Goal: Task Accomplishment & Management: Use online tool/utility

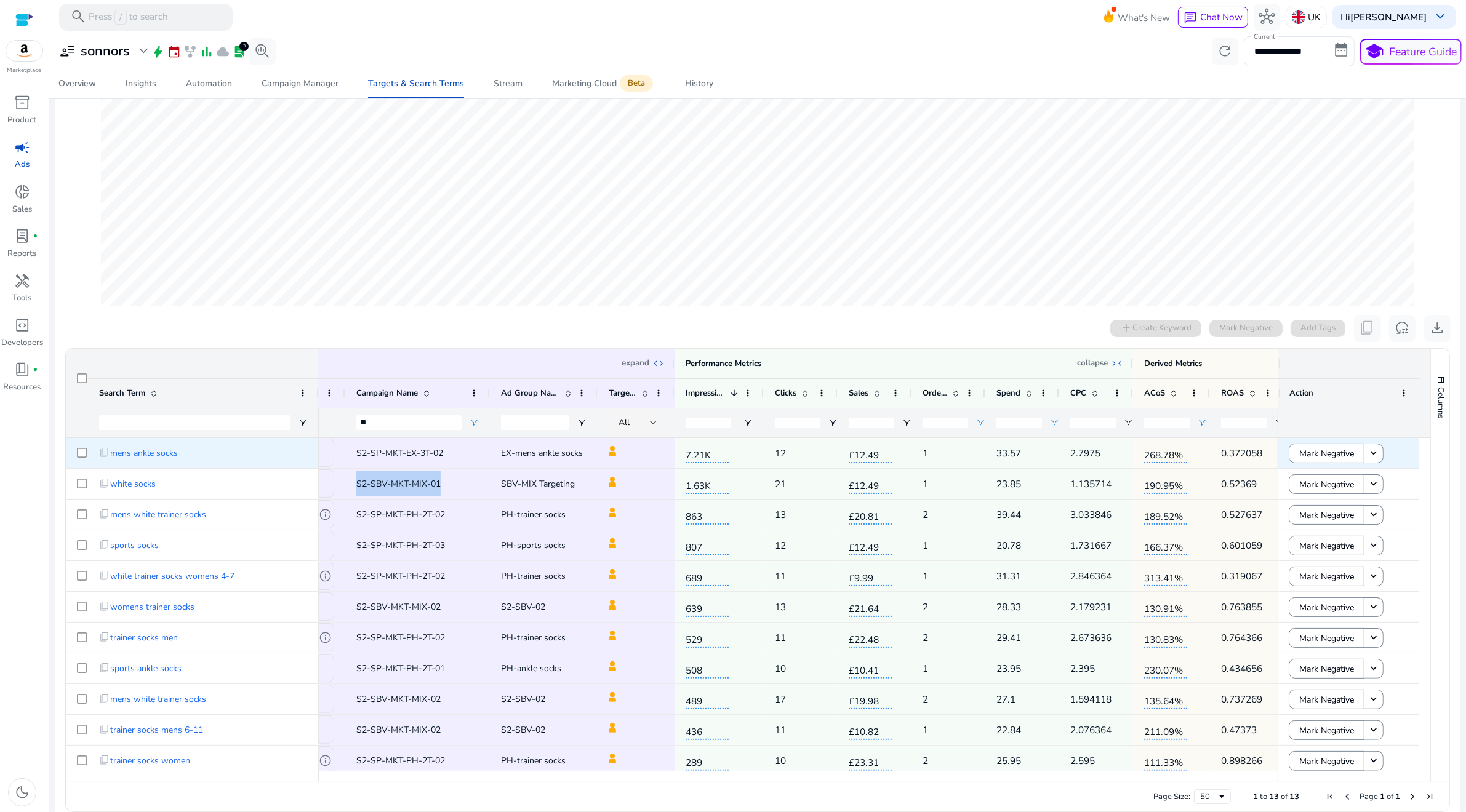
scroll to position [0, 187]
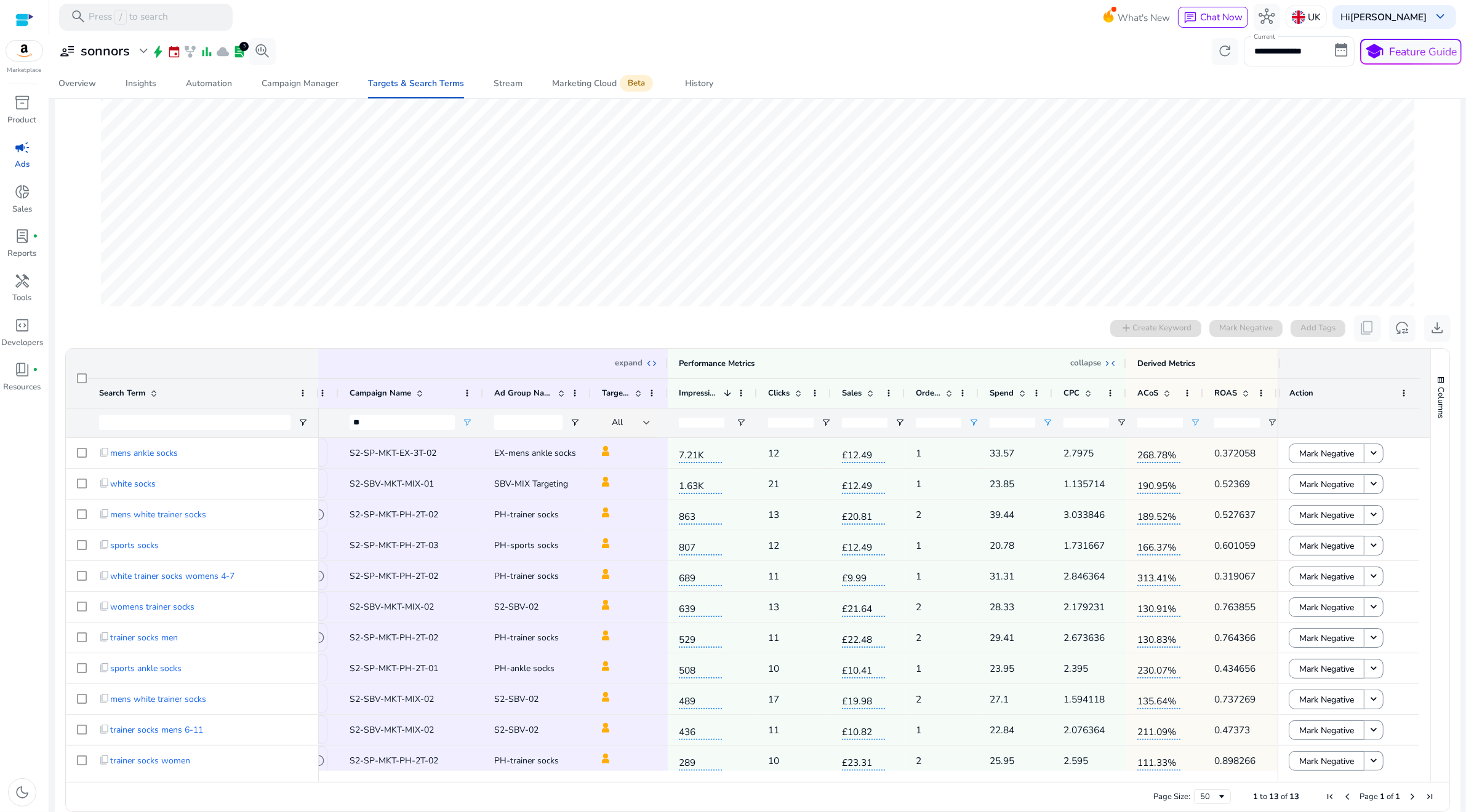
click at [1005, 422] on input "**" at bounding box center [1012, 422] width 46 height 10
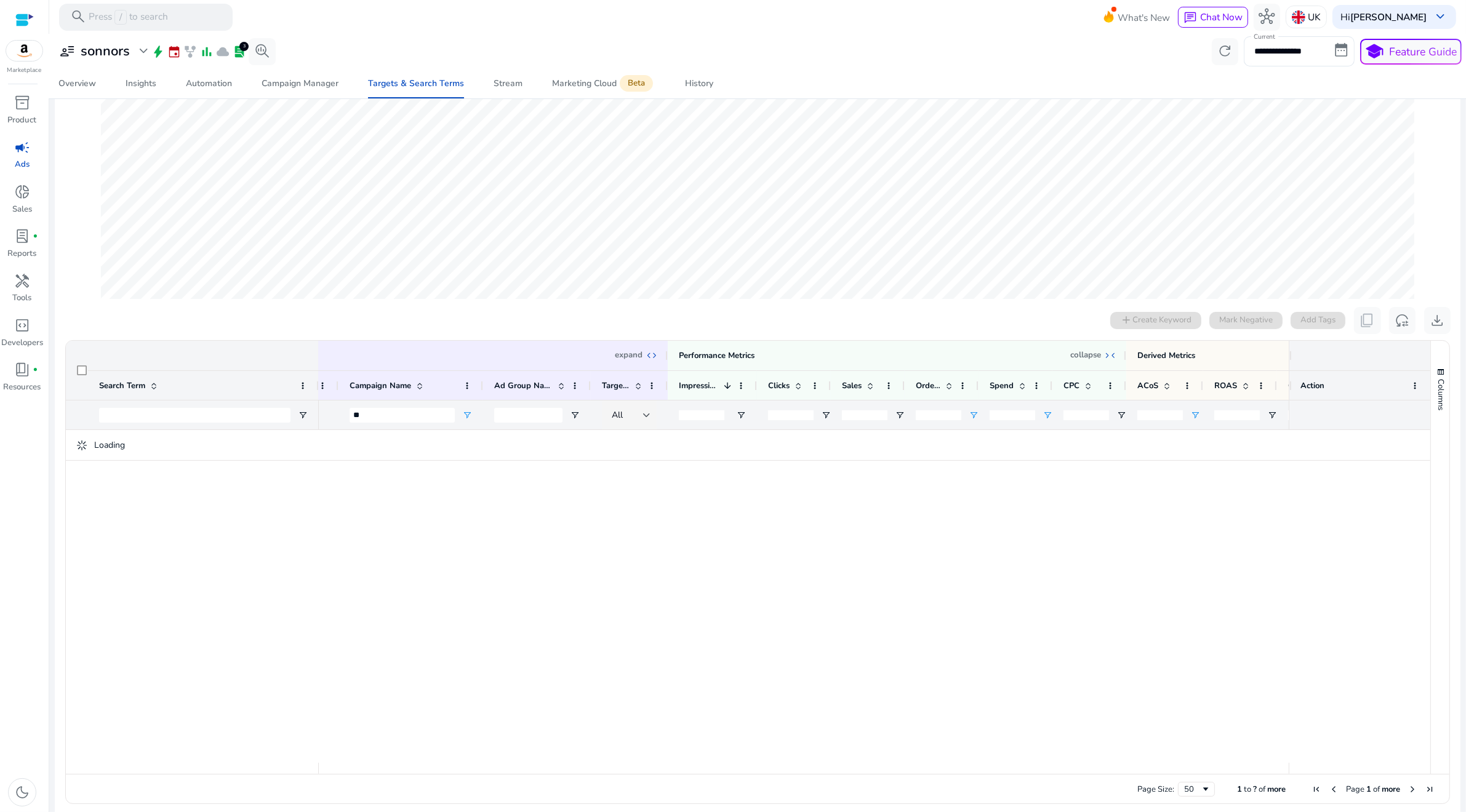
type input "*"
type input "**"
click at [1272, 44] on div "Connections" at bounding box center [1278, 47] width 72 height 26
click at [1278, 60] on input "**********" at bounding box center [1299, 51] width 110 height 30
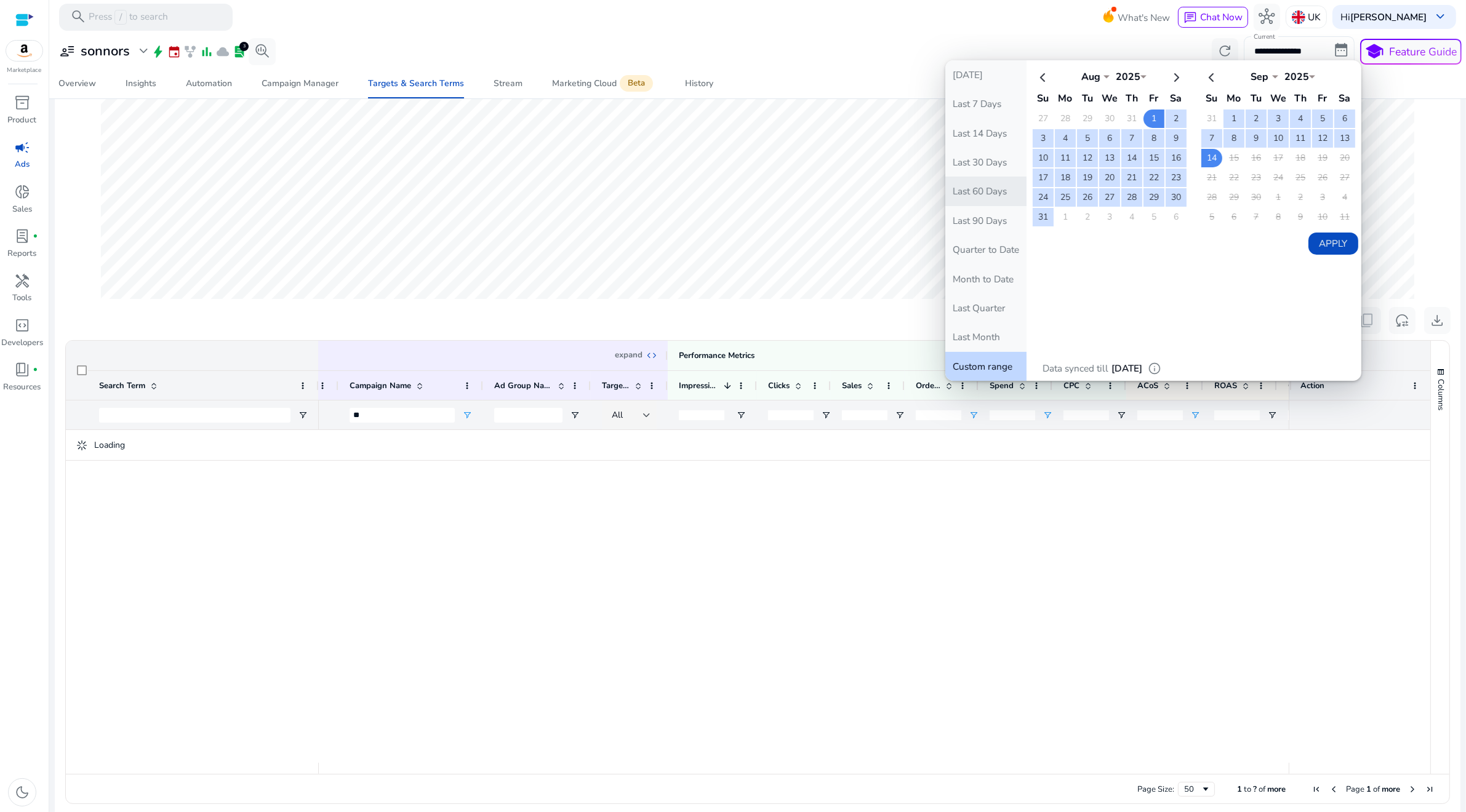
click at [968, 198] on button "Last 60 Days" at bounding box center [986, 191] width 81 height 29
type input "**********"
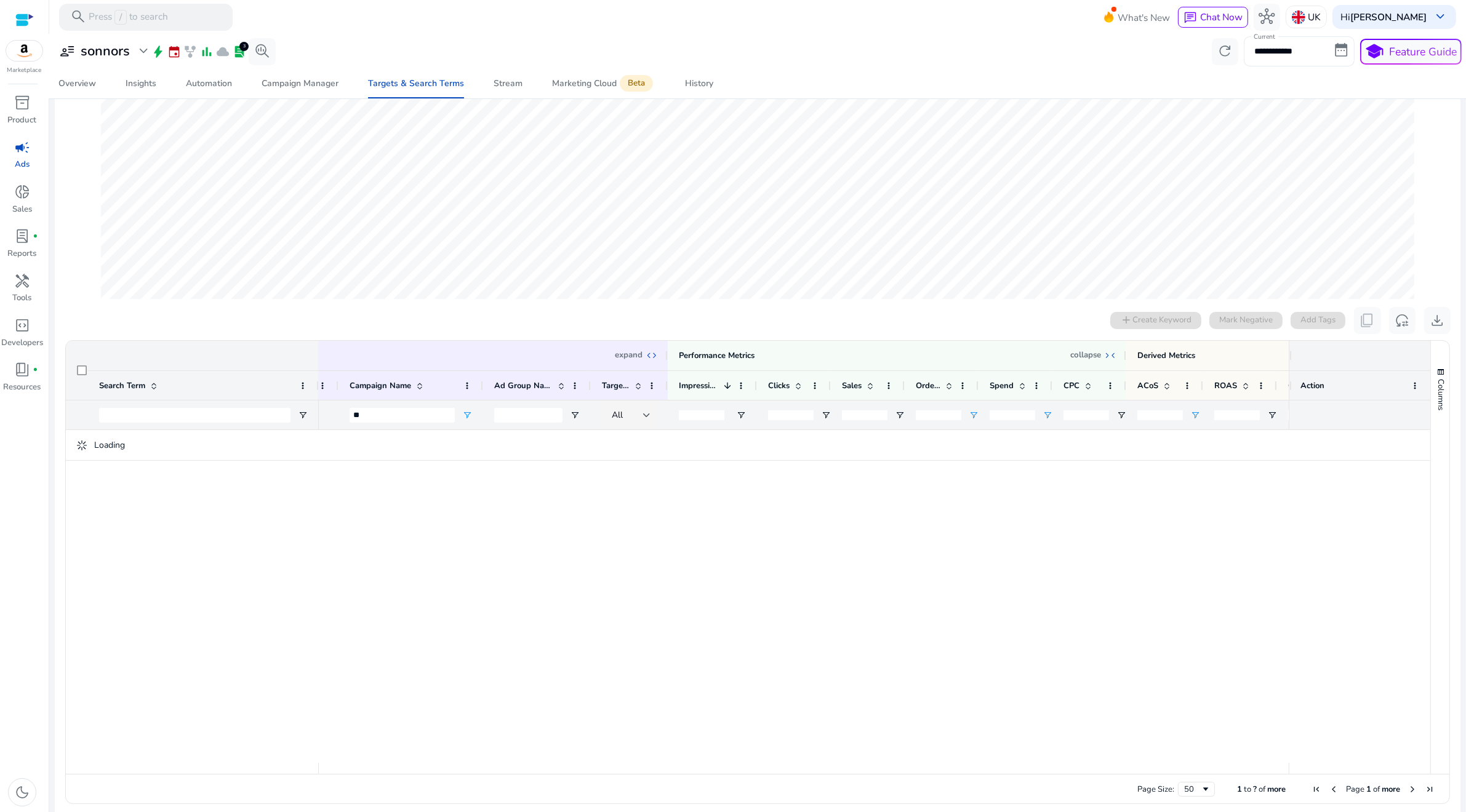
scroll to position [0, 0]
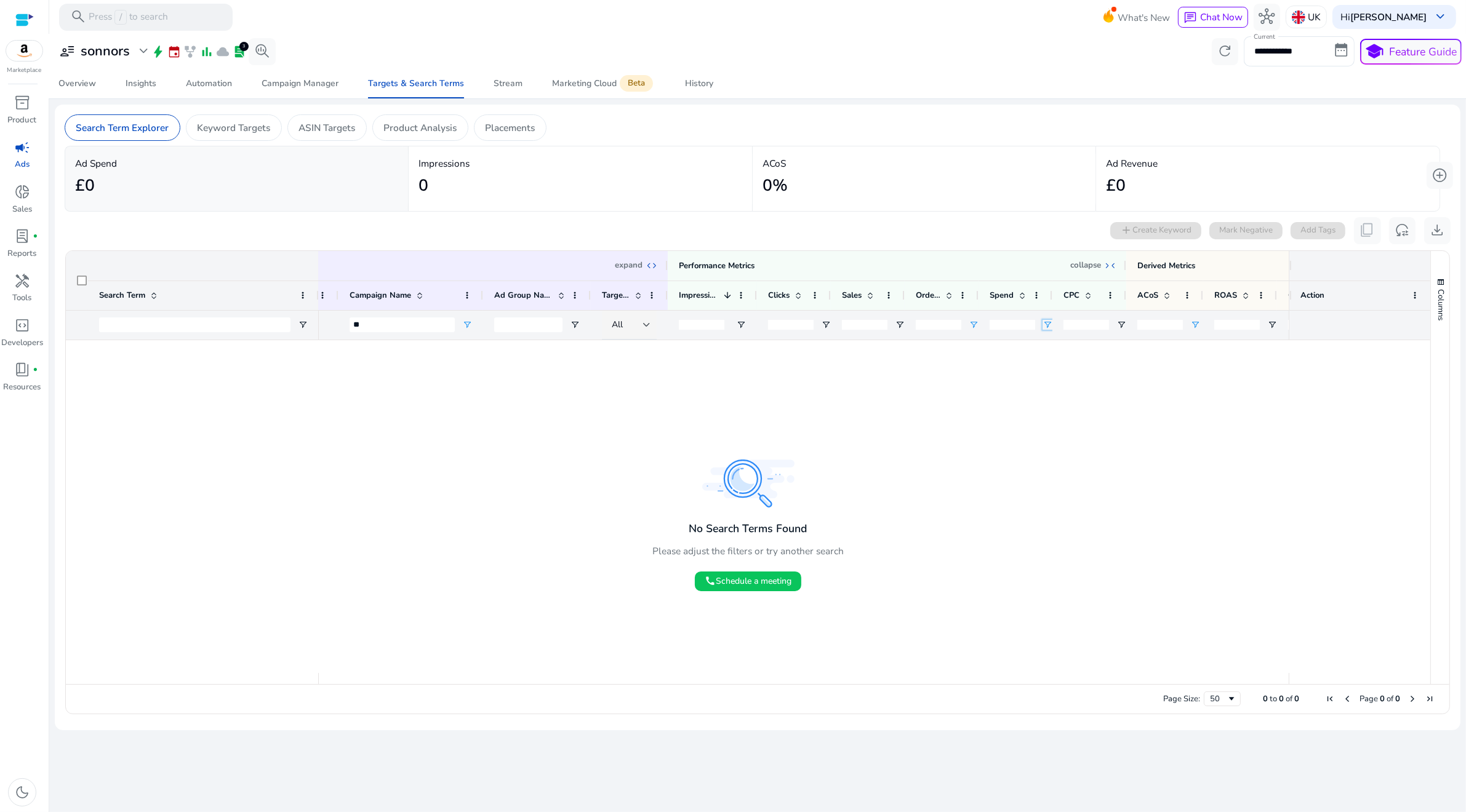
click at [1047, 325] on span "Open Filter Menu" at bounding box center [1047, 324] width 10 height 10
click at [1064, 354] on div "Equals" at bounding box center [1095, 347] width 96 height 15
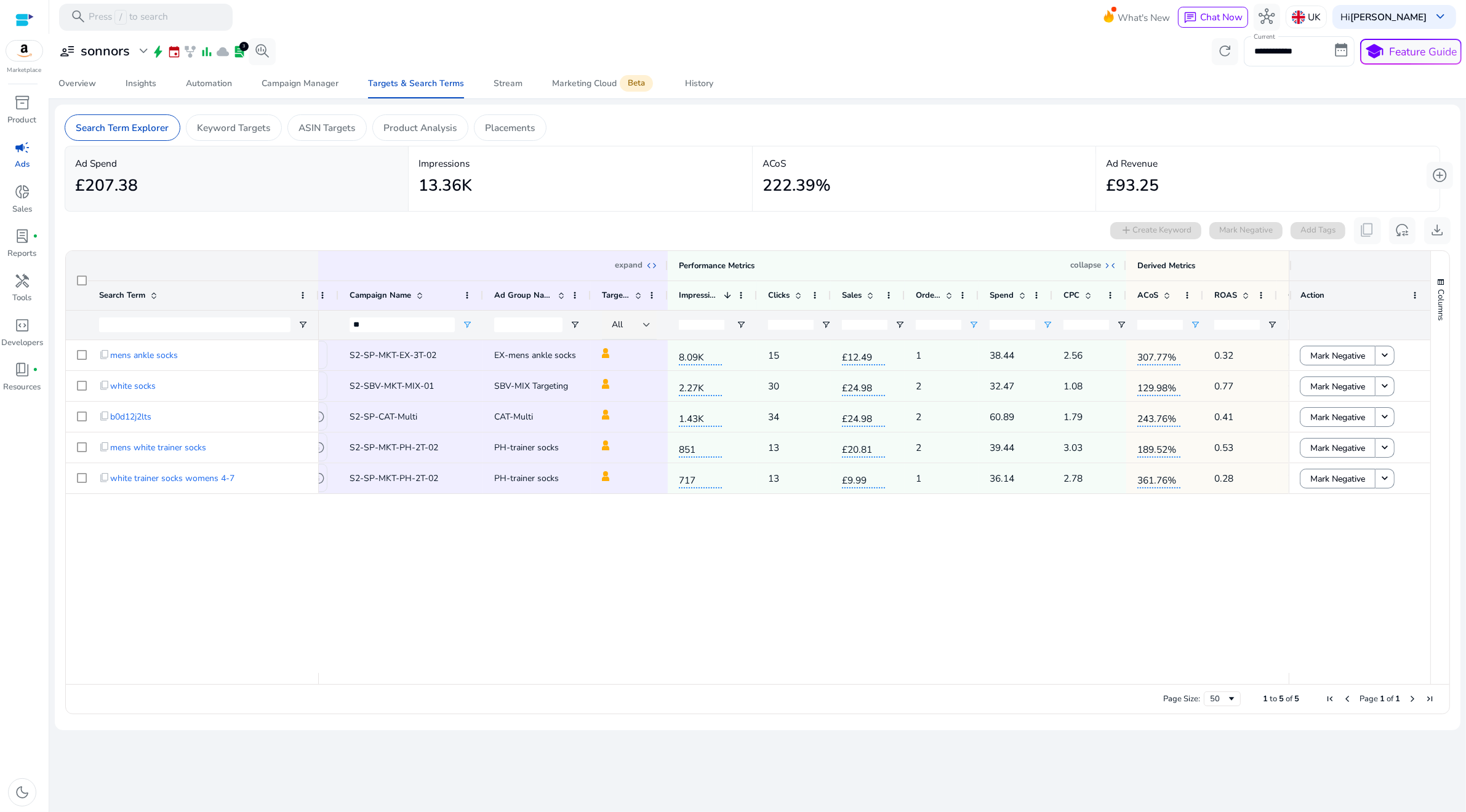
click at [1043, 558] on div "add Delivering S2-SP-MKT-EX-3T-02 EX-mens ankle socks 8.09K 15 £12.49 1 38.44 2…" at bounding box center [804, 506] width 970 height 333
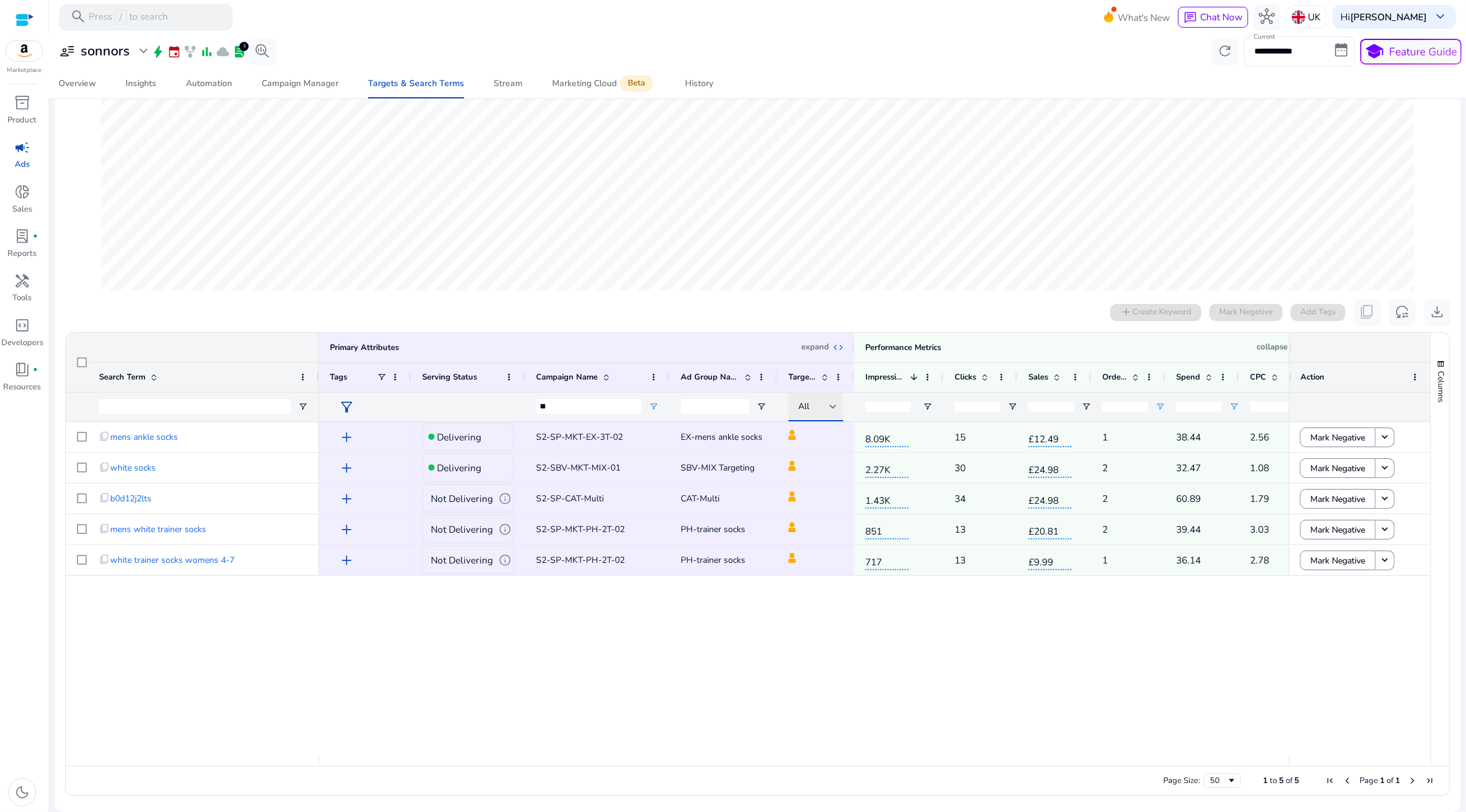
click at [810, 406] on div "All" at bounding box center [814, 406] width 31 height 13
click at [811, 475] on img at bounding box center [808, 471] width 15 height 15
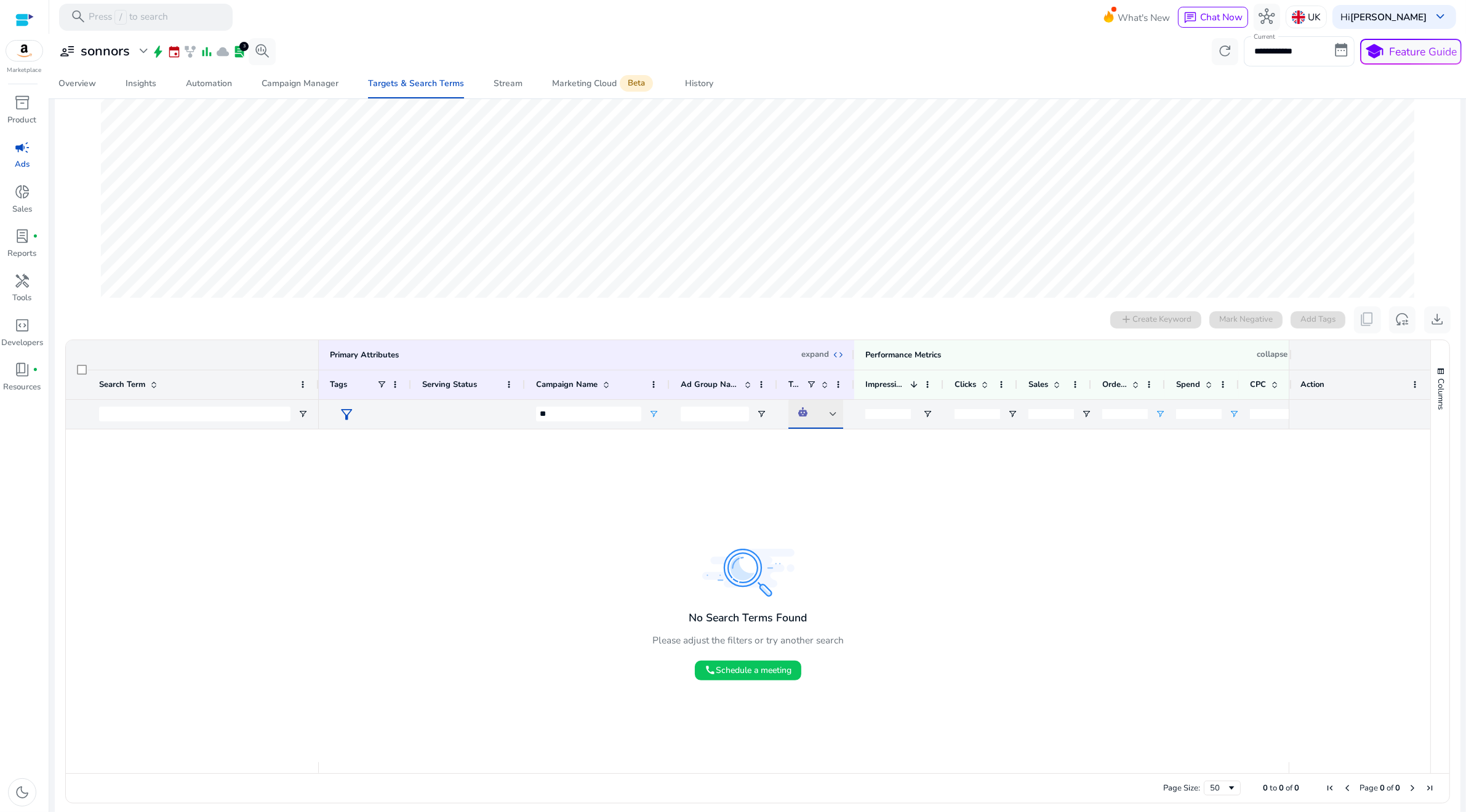
click at [794, 424] on div at bounding box center [817, 414] width 58 height 30
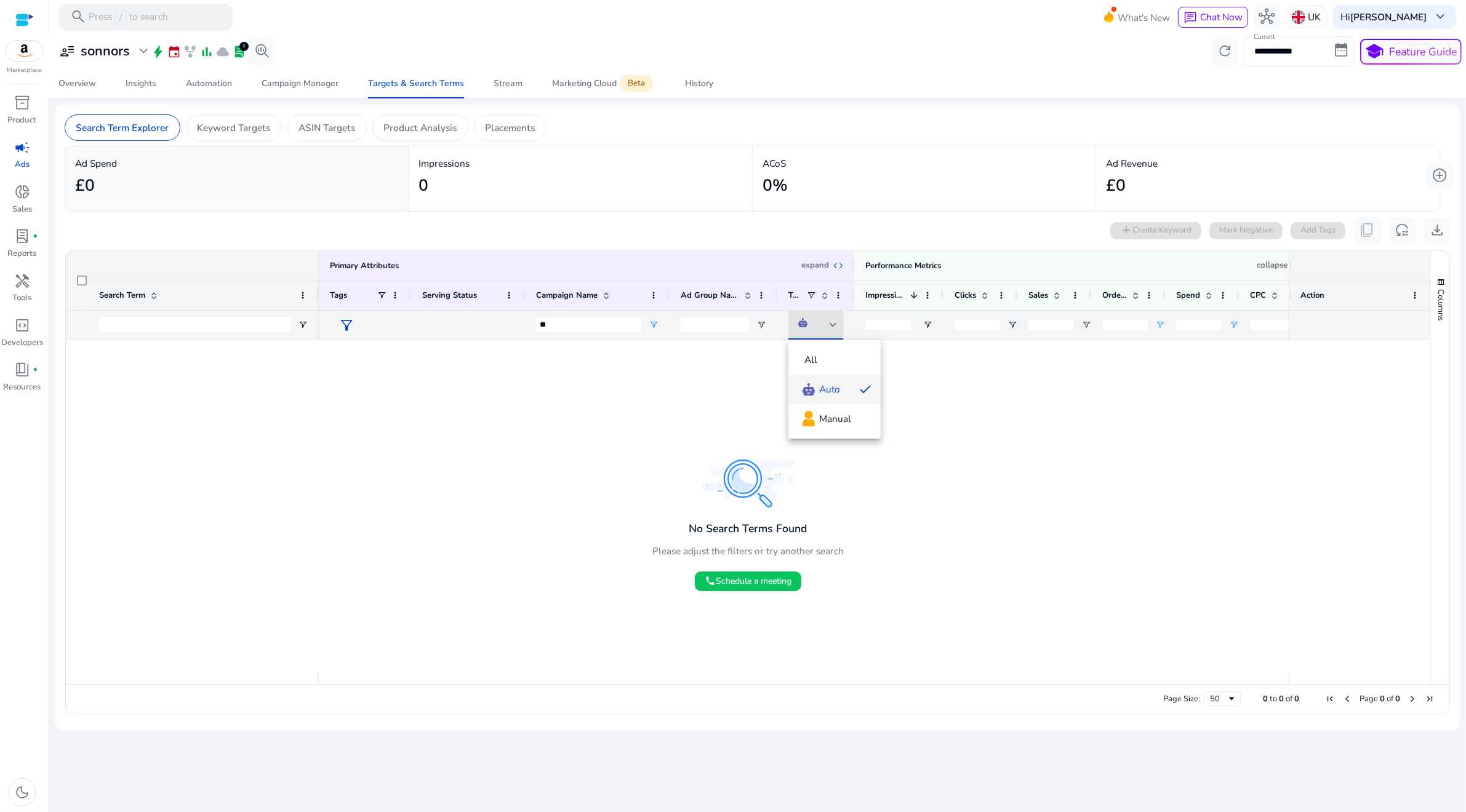
click at [796, 525] on div at bounding box center [733, 406] width 1466 height 812
click at [548, 325] on input "**" at bounding box center [588, 324] width 105 height 15
type input "*"
click at [543, 376] on div at bounding box center [804, 506] width 970 height 333
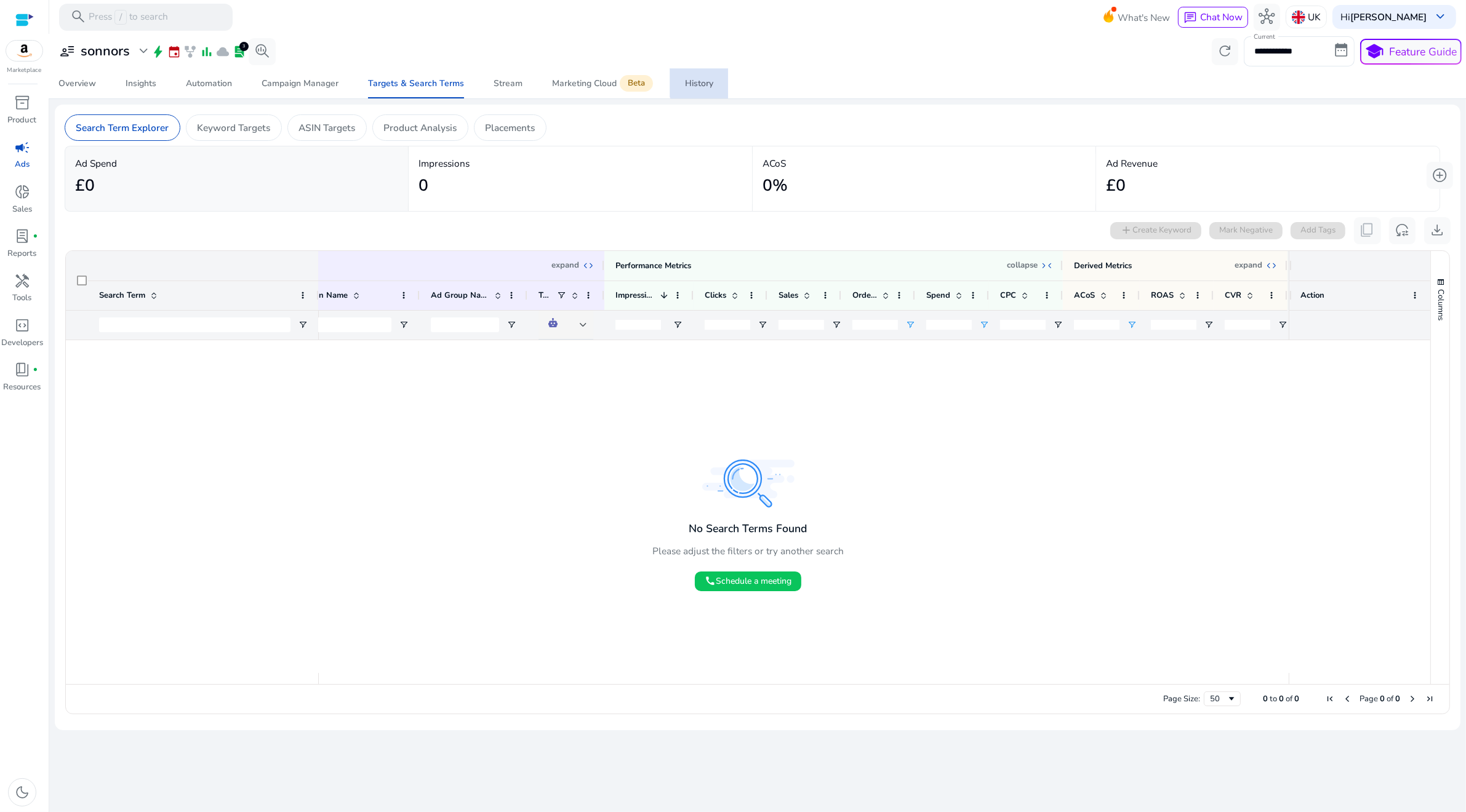
click at [699, 80] on div "History" at bounding box center [699, 83] width 28 height 9
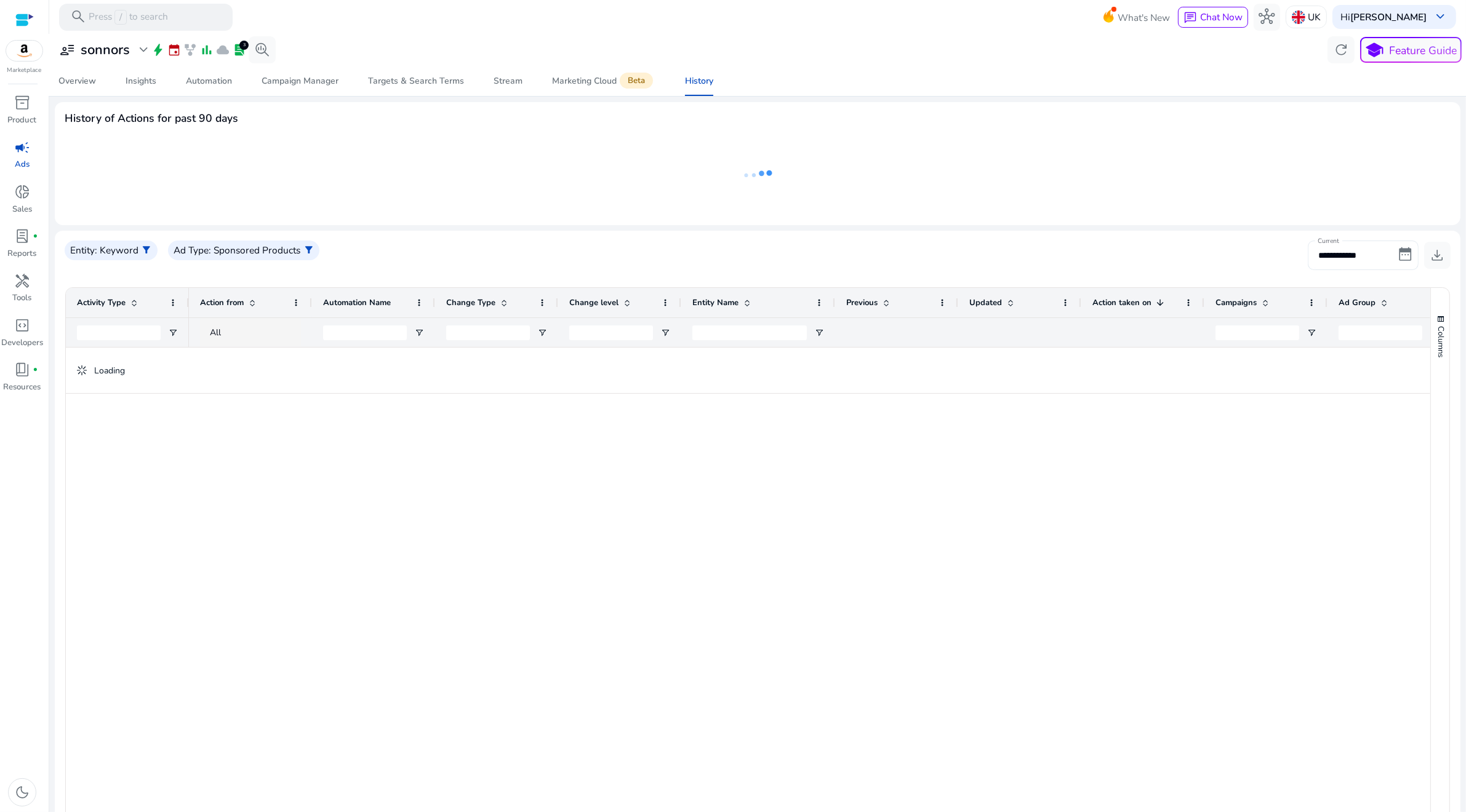
click at [1326, 260] on input "**********" at bounding box center [1363, 255] width 110 height 30
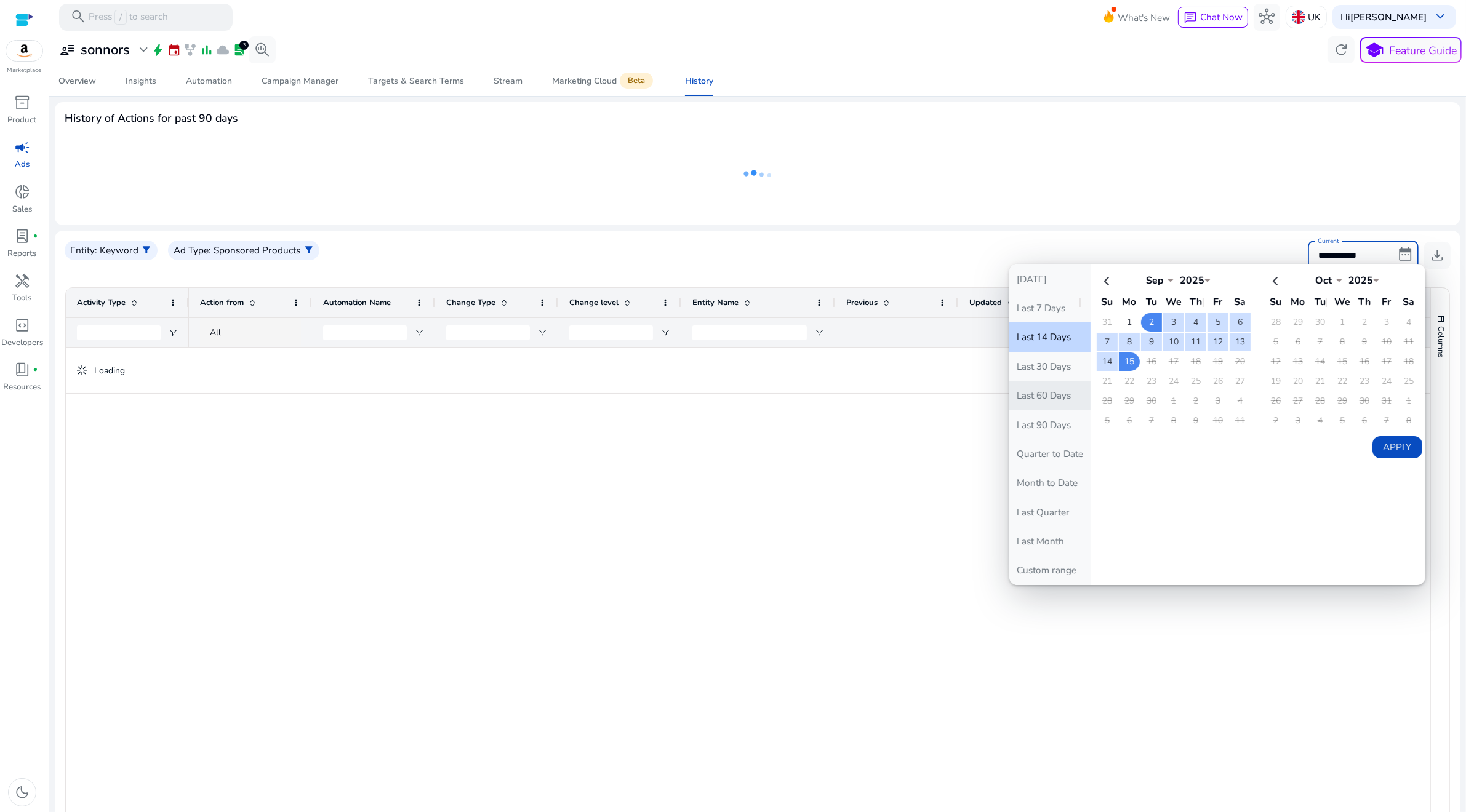
click at [1053, 399] on button "Last 60 Days" at bounding box center [1050, 395] width 81 height 29
type input "**********"
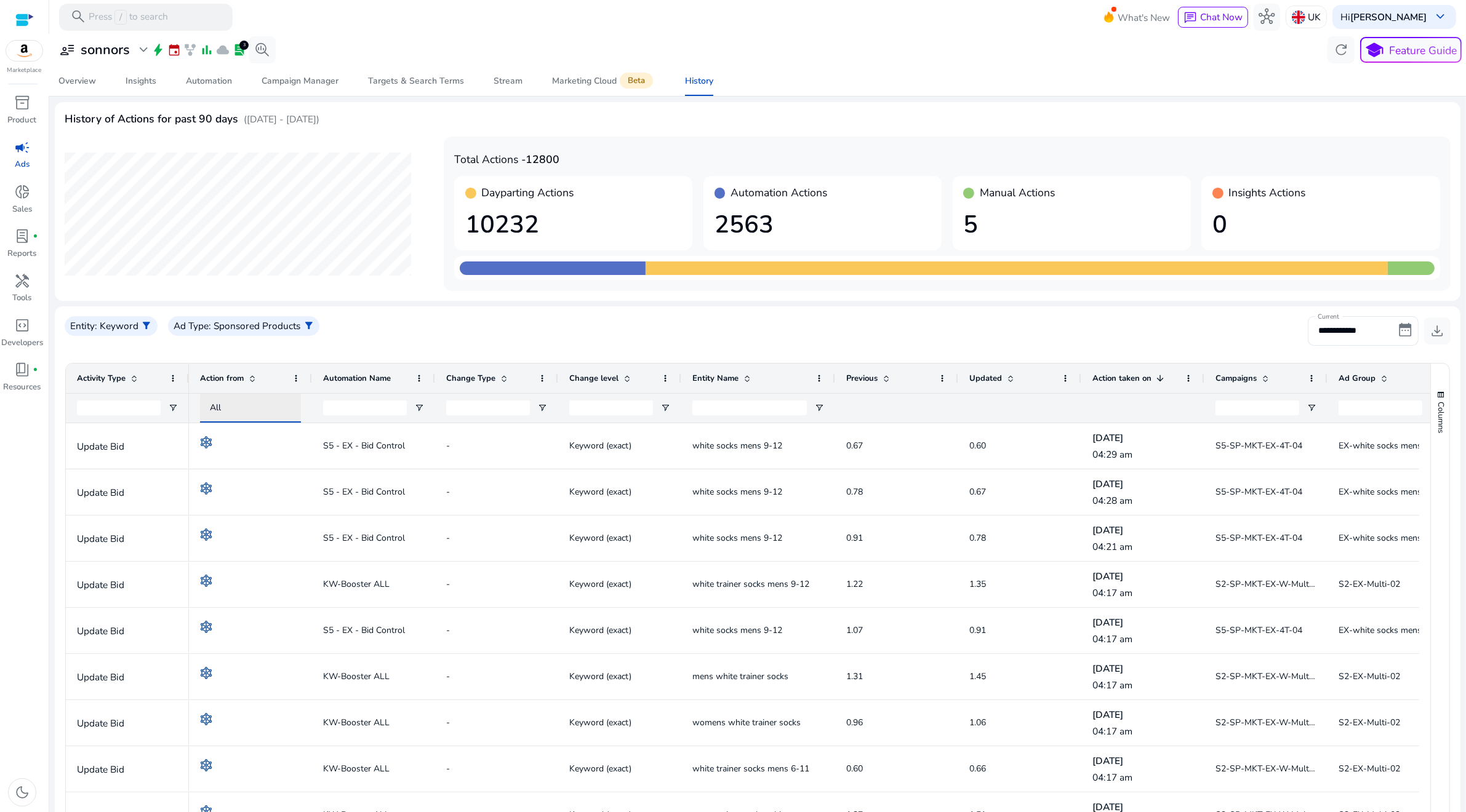
click at [259, 403] on div "All" at bounding box center [261, 408] width 103 height 13
click at [251, 486] on span "Automation" at bounding box center [256, 484] width 51 height 13
click at [246, 407] on div at bounding box center [261, 408] width 103 height 14
click at [555, 556] on div at bounding box center [733, 406] width 1466 height 812
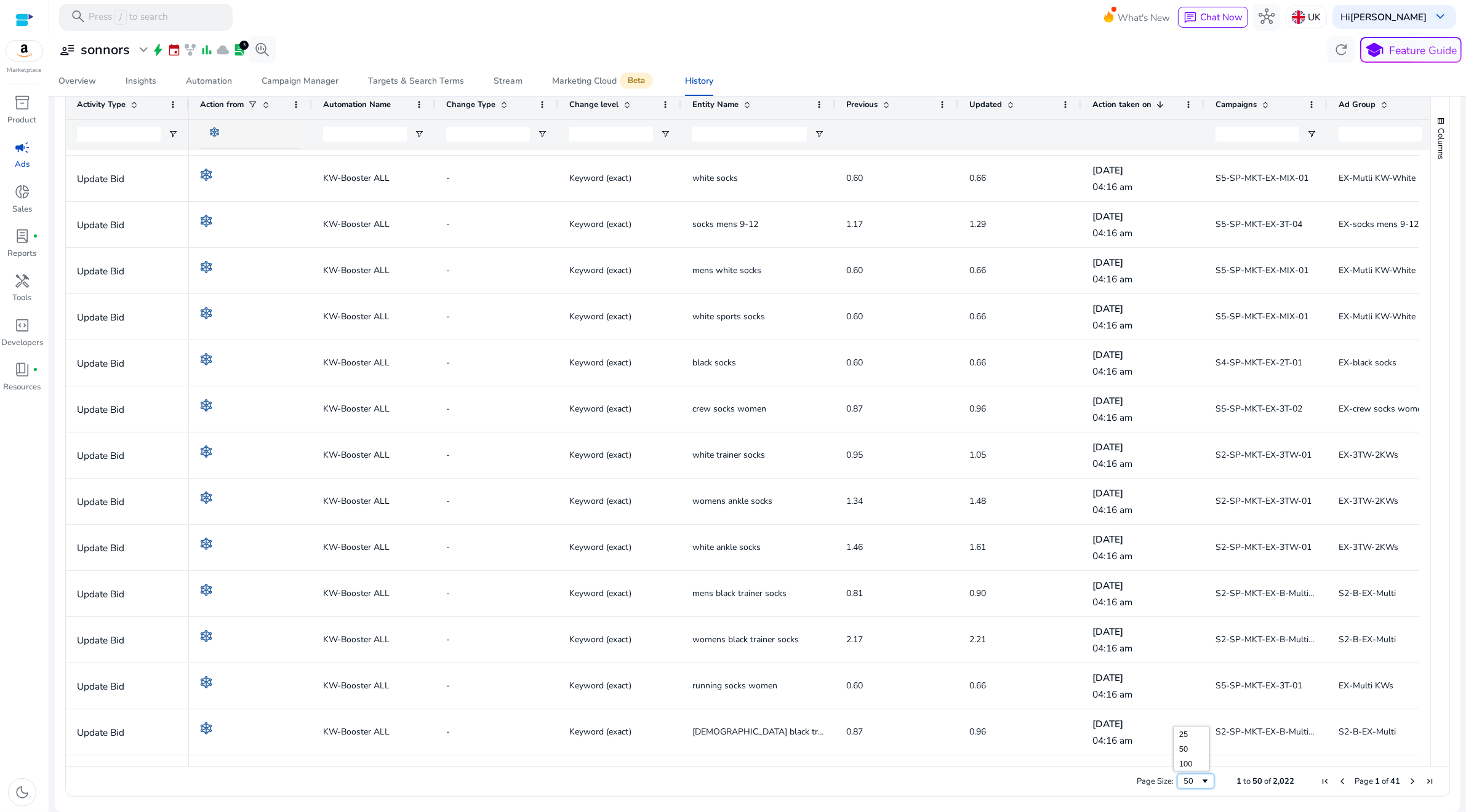
click at [1184, 779] on div "50" at bounding box center [1191, 781] width 16 height 11
click at [1408, 782] on span "Next Page" at bounding box center [1412, 781] width 10 height 10
click at [19, 154] on span "campaign" at bounding box center [22, 148] width 16 height 16
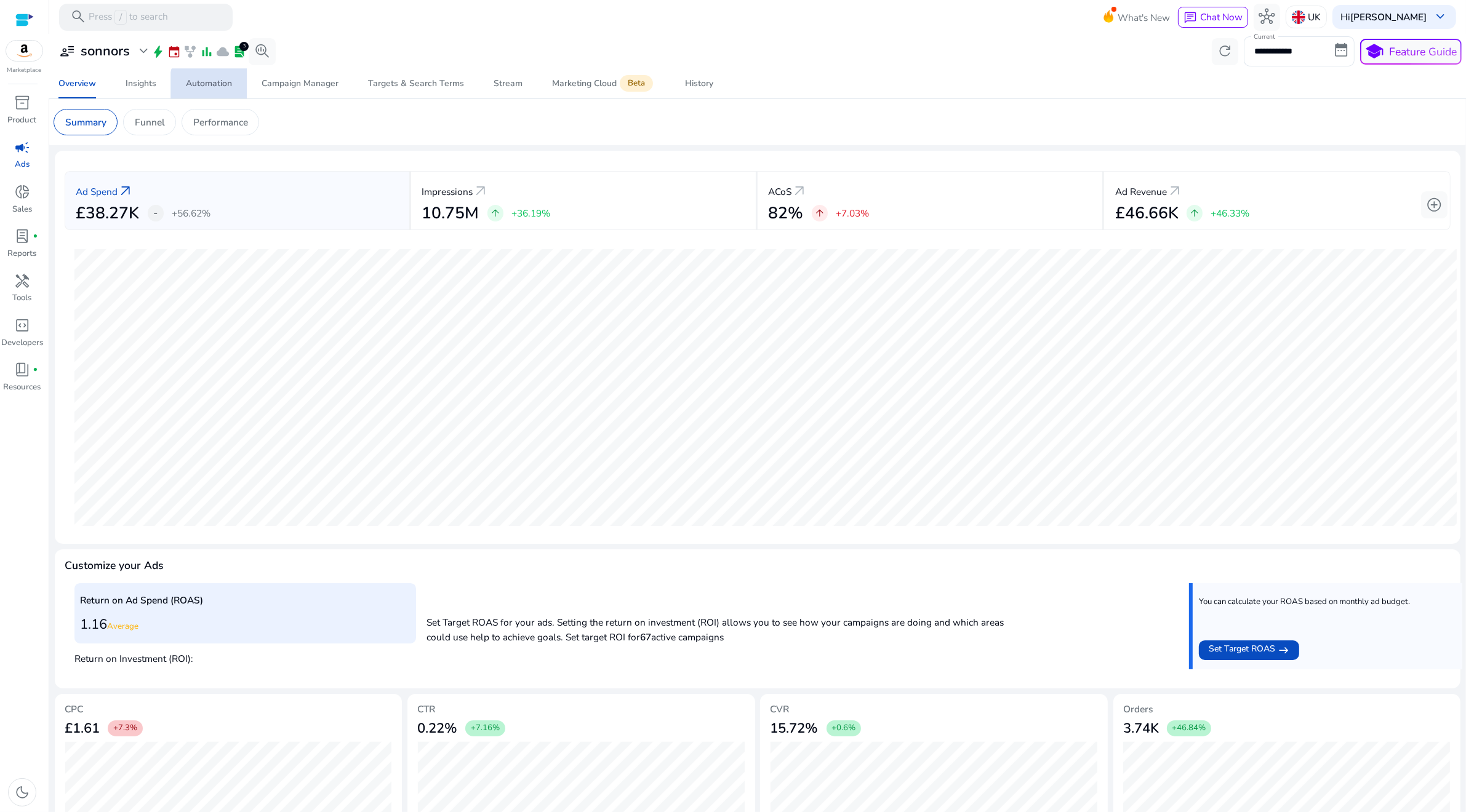
click at [222, 86] on div "Automation" at bounding box center [209, 83] width 46 height 9
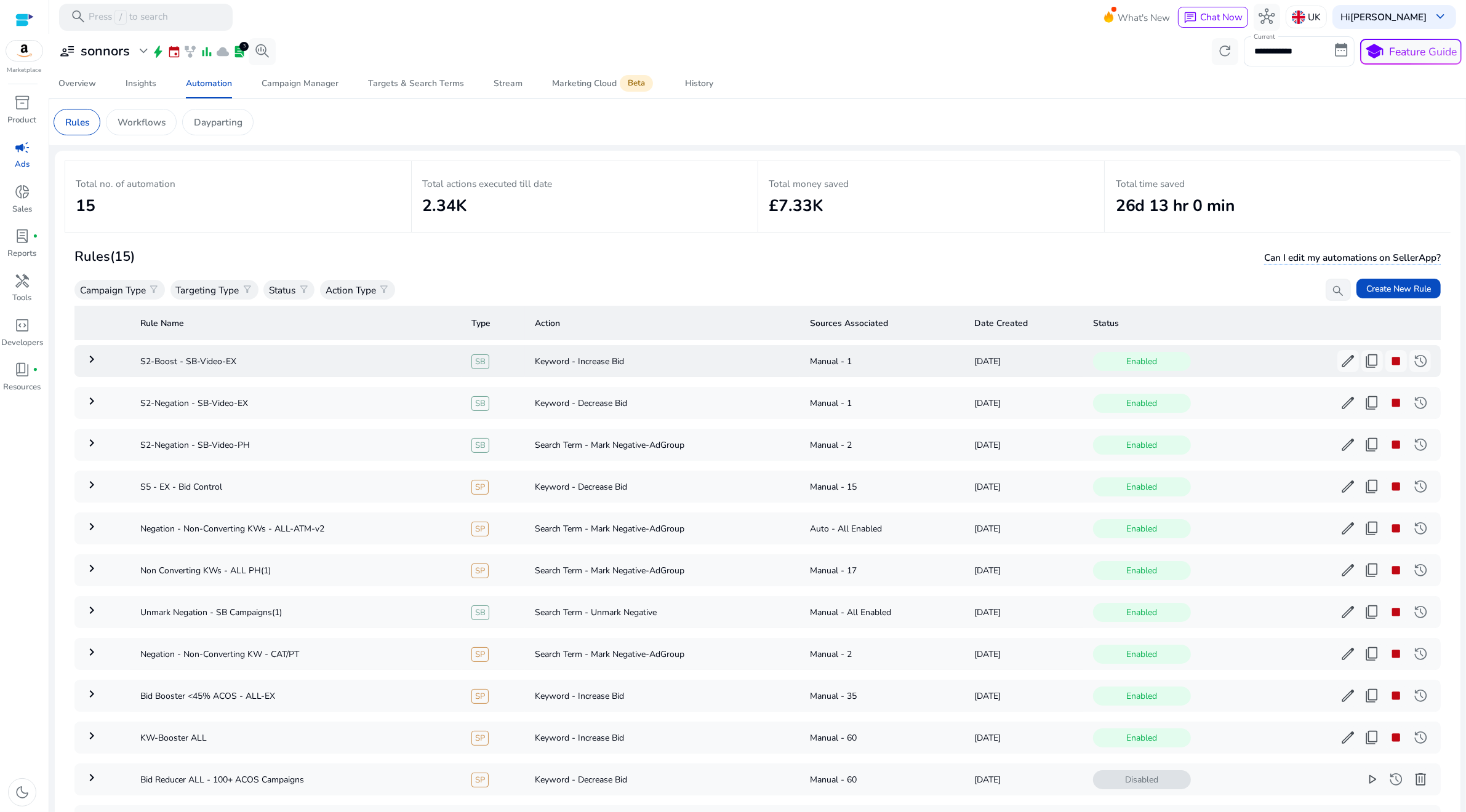
click at [95, 363] on mat-icon "keyboard_arrow_right" at bounding box center [91, 359] width 15 height 15
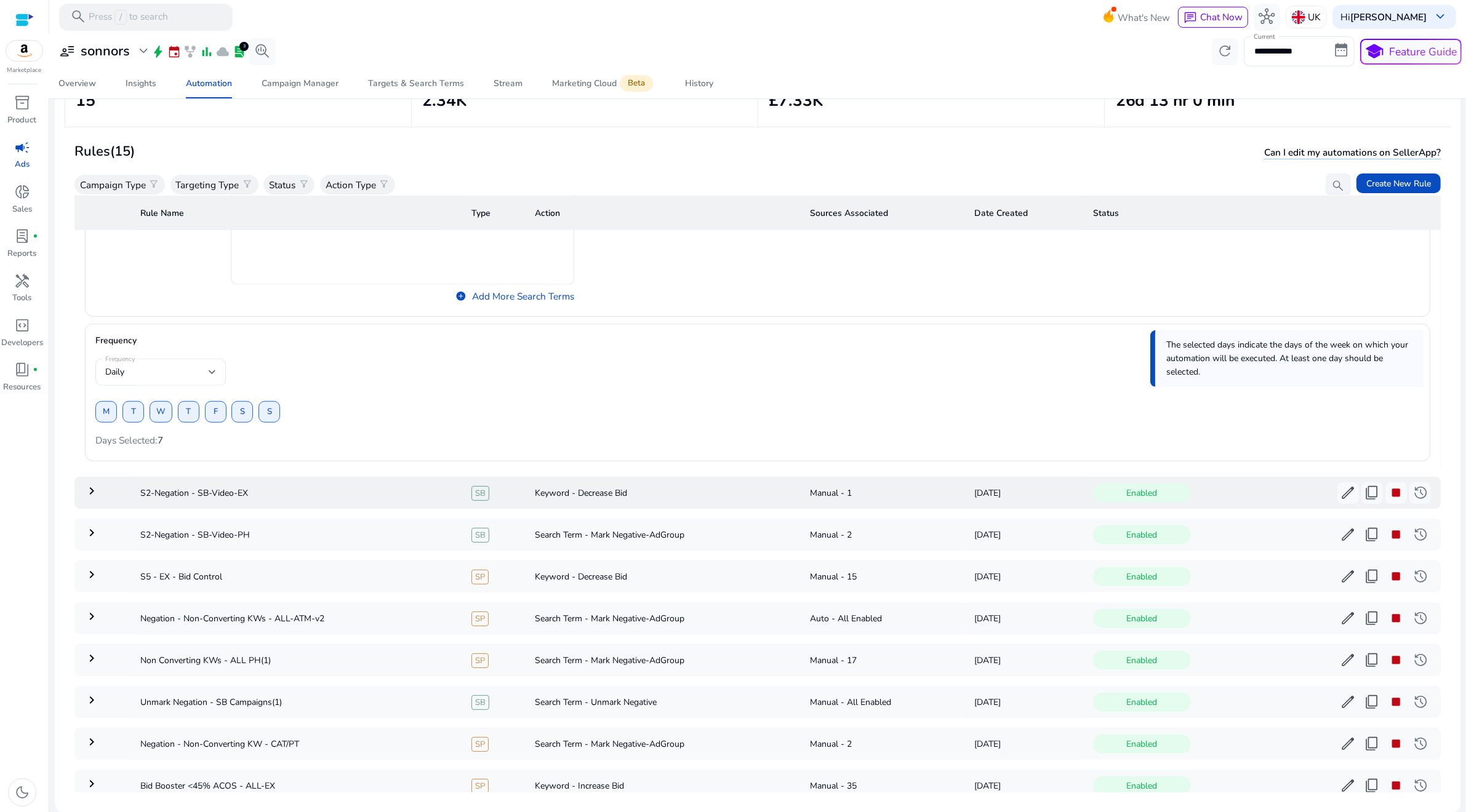
click at [96, 491] on mat-icon "keyboard_arrow_right" at bounding box center [91, 491] width 15 height 15
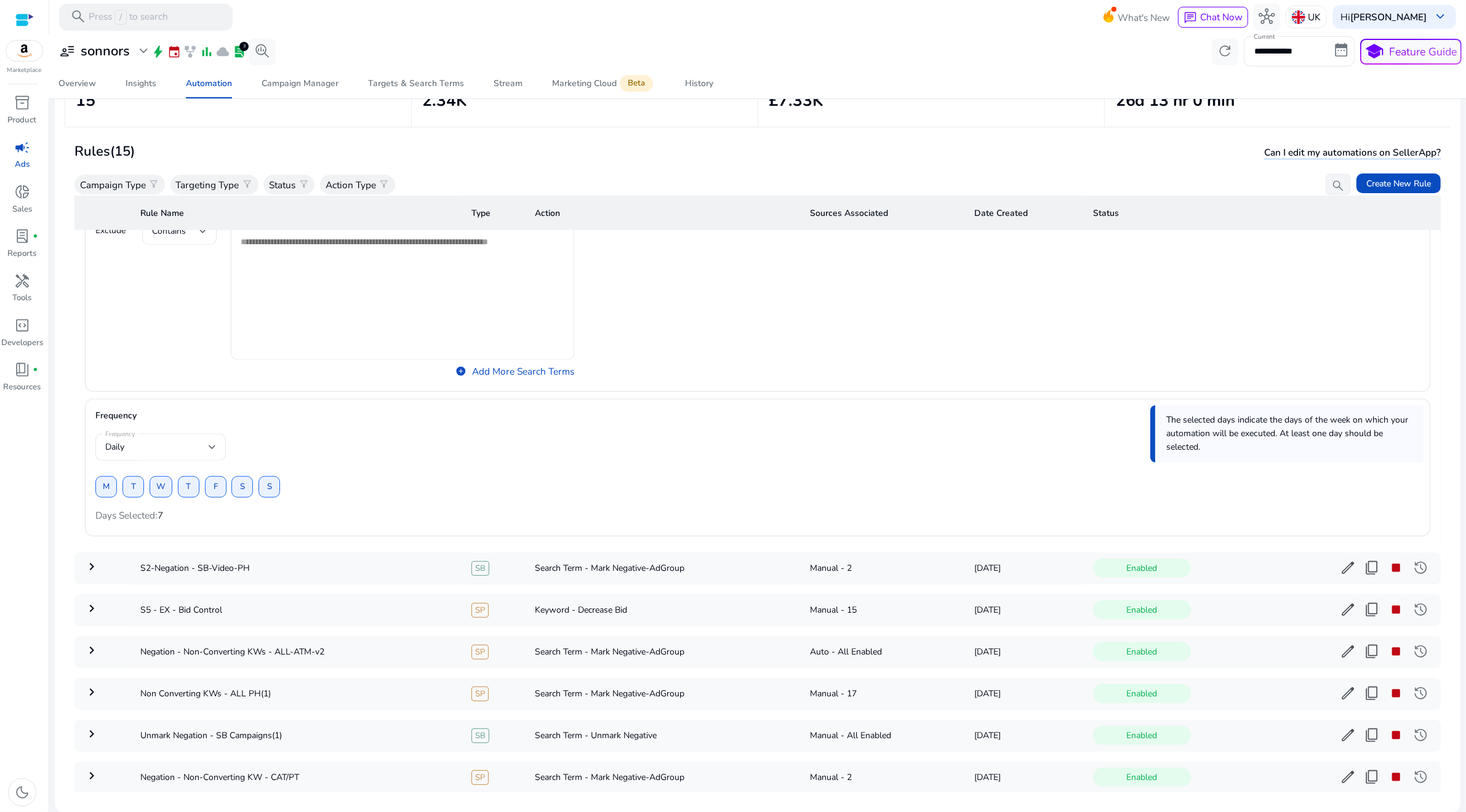
scroll to position [1370, 0]
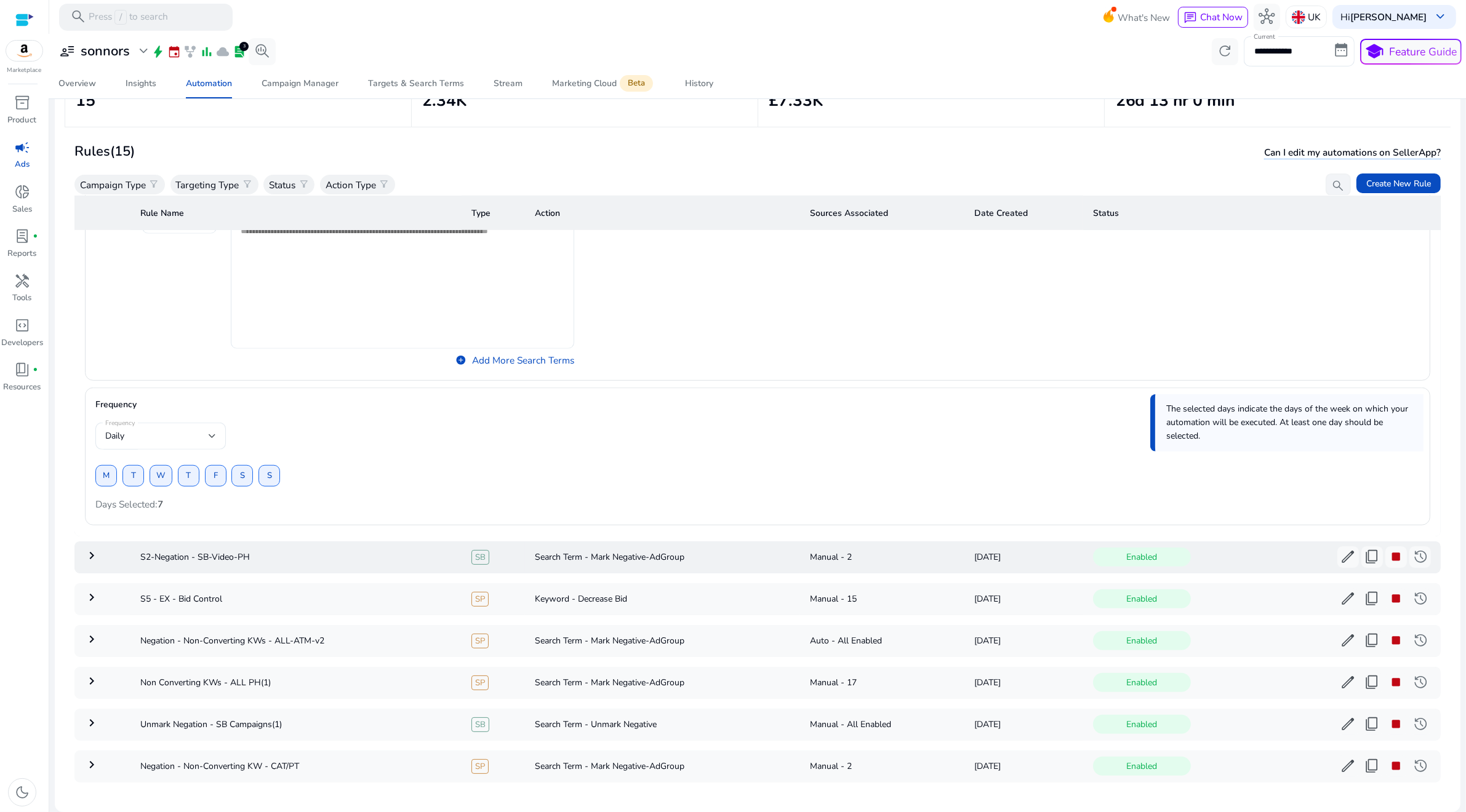
click at [91, 554] on mat-icon "keyboard_arrow_right" at bounding box center [91, 555] width 15 height 15
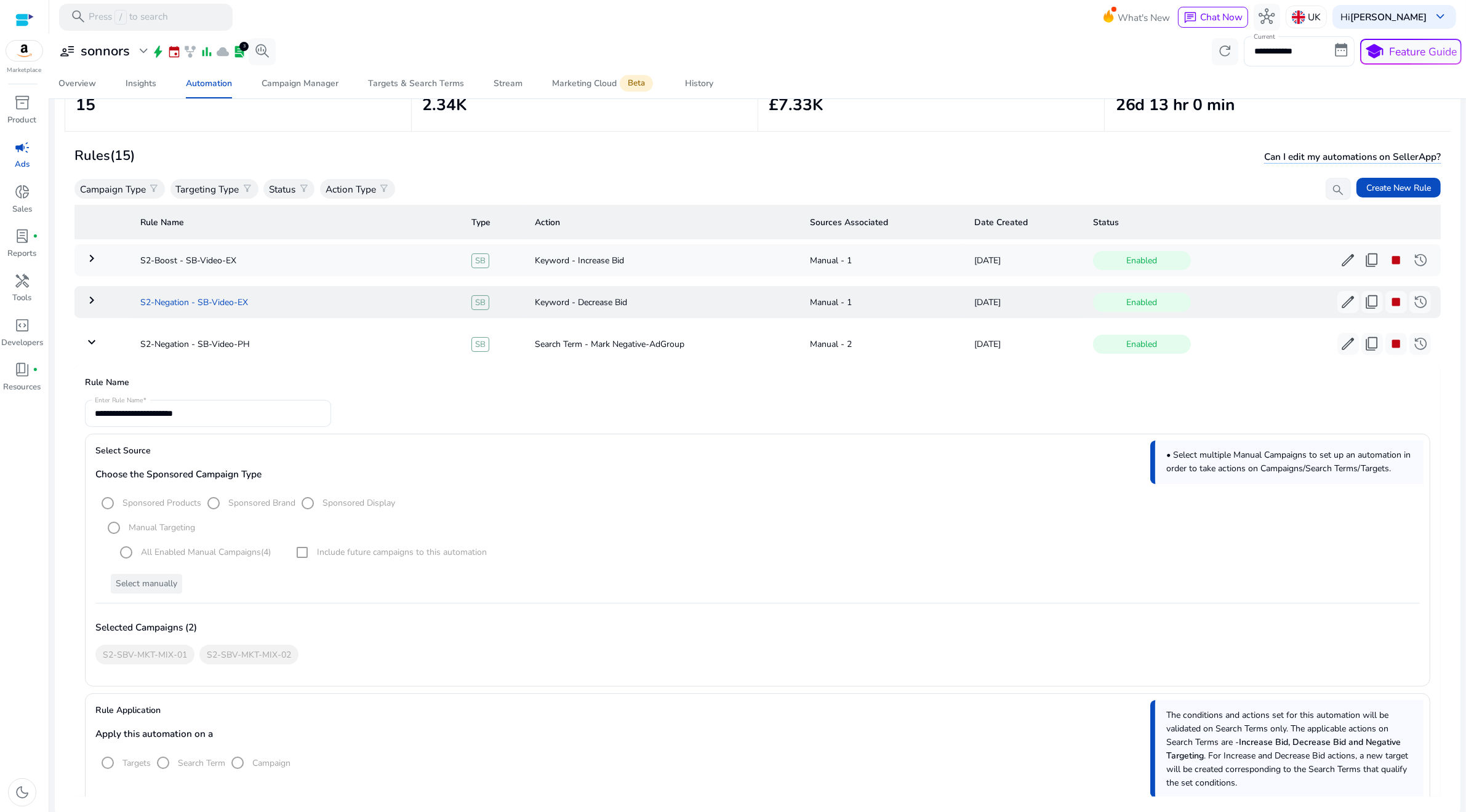
scroll to position [0, 0]
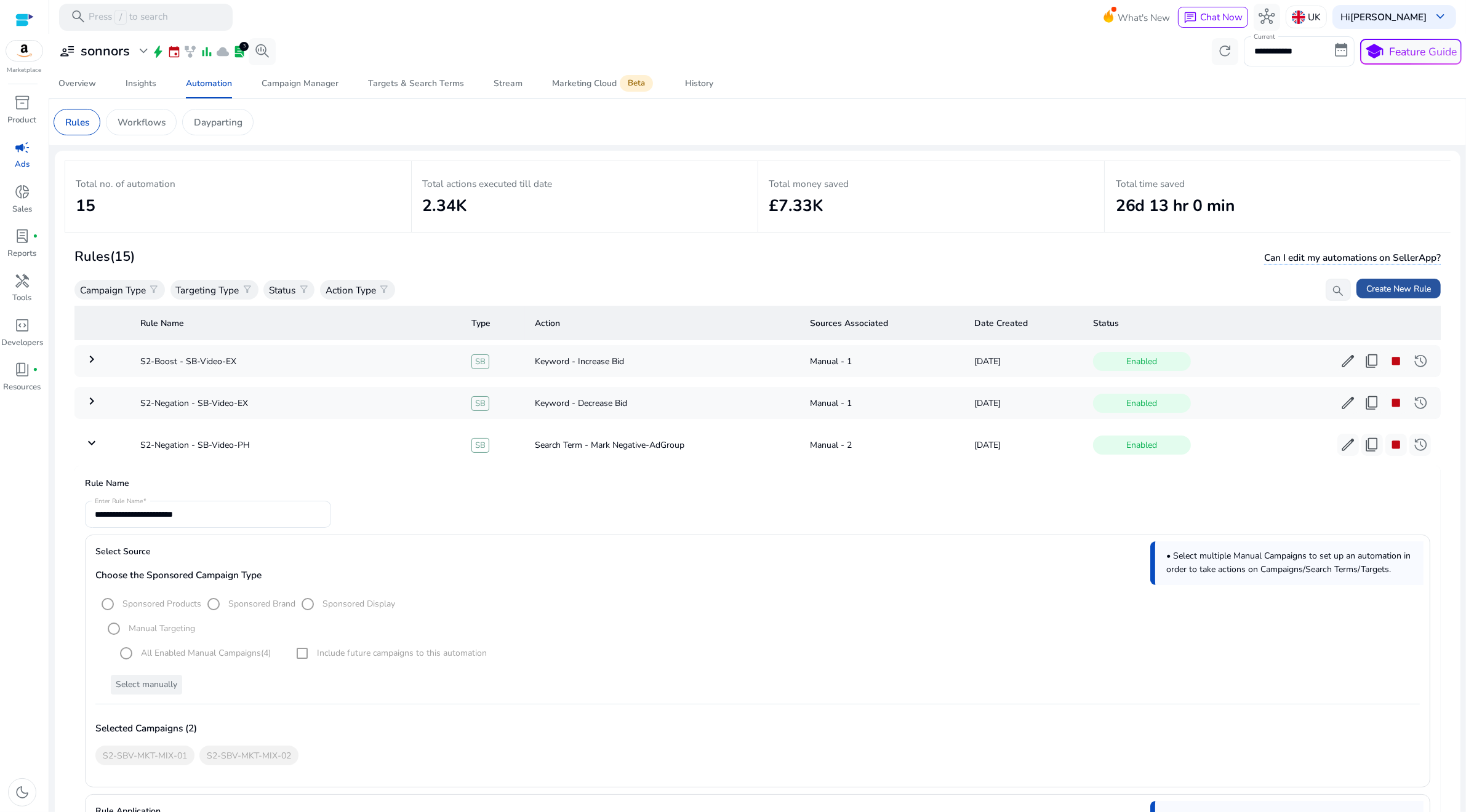
click at [1380, 290] on span "Create New Rule" at bounding box center [1398, 289] width 65 height 13
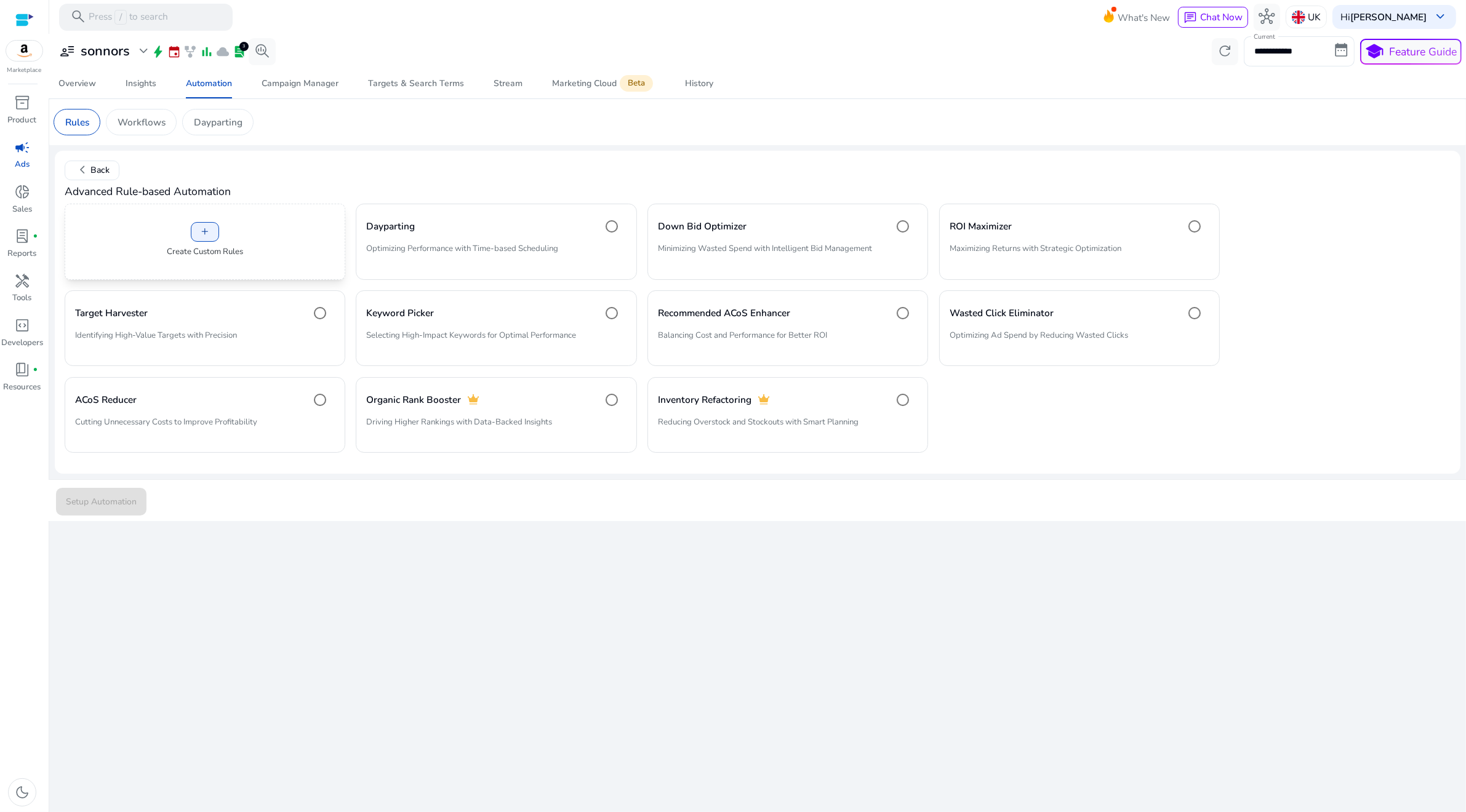
click at [266, 242] on div "add Create Custom Rules" at bounding box center [205, 241] width 281 height 75
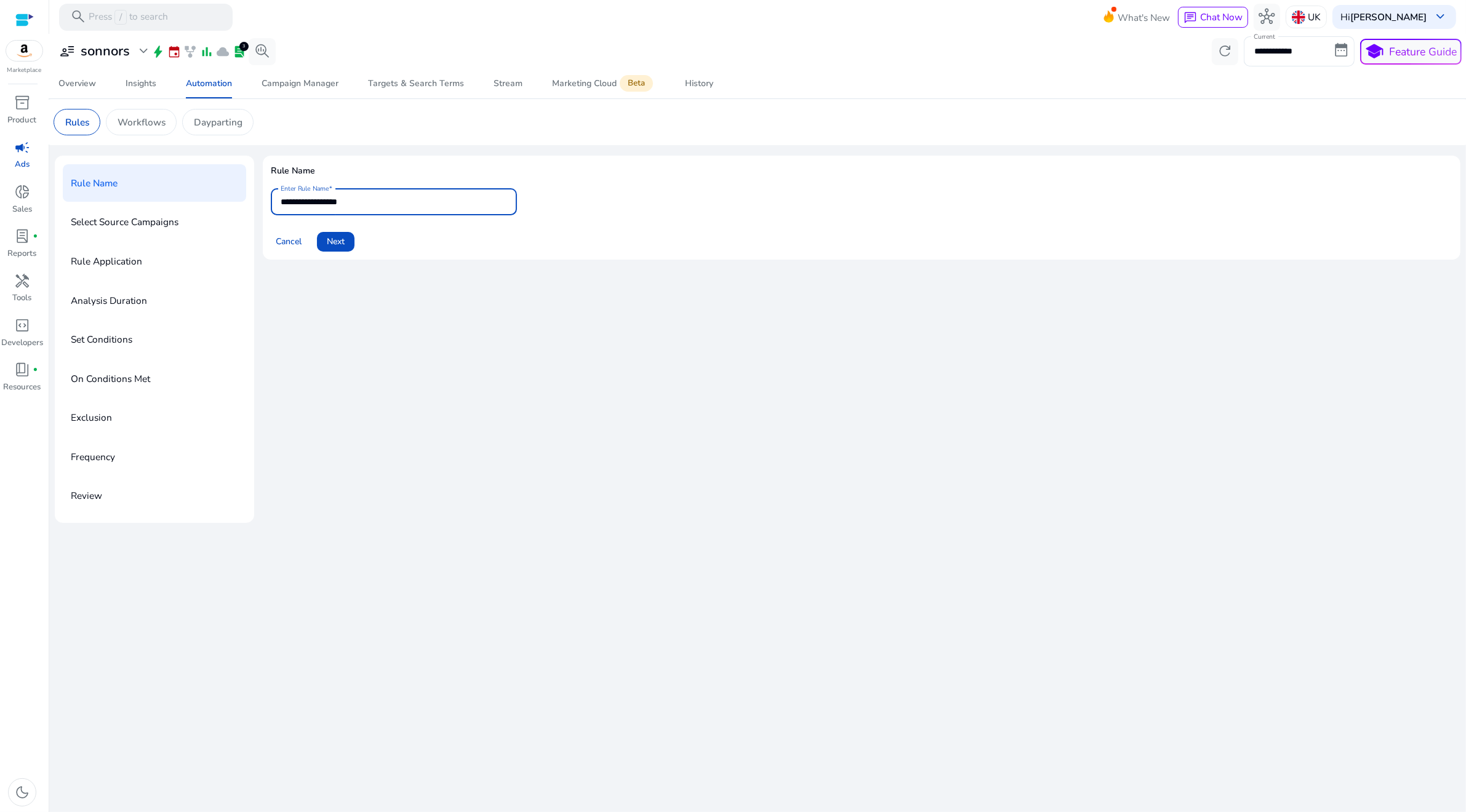
click at [325, 205] on input "**********" at bounding box center [394, 201] width 226 height 13
type input "**********"
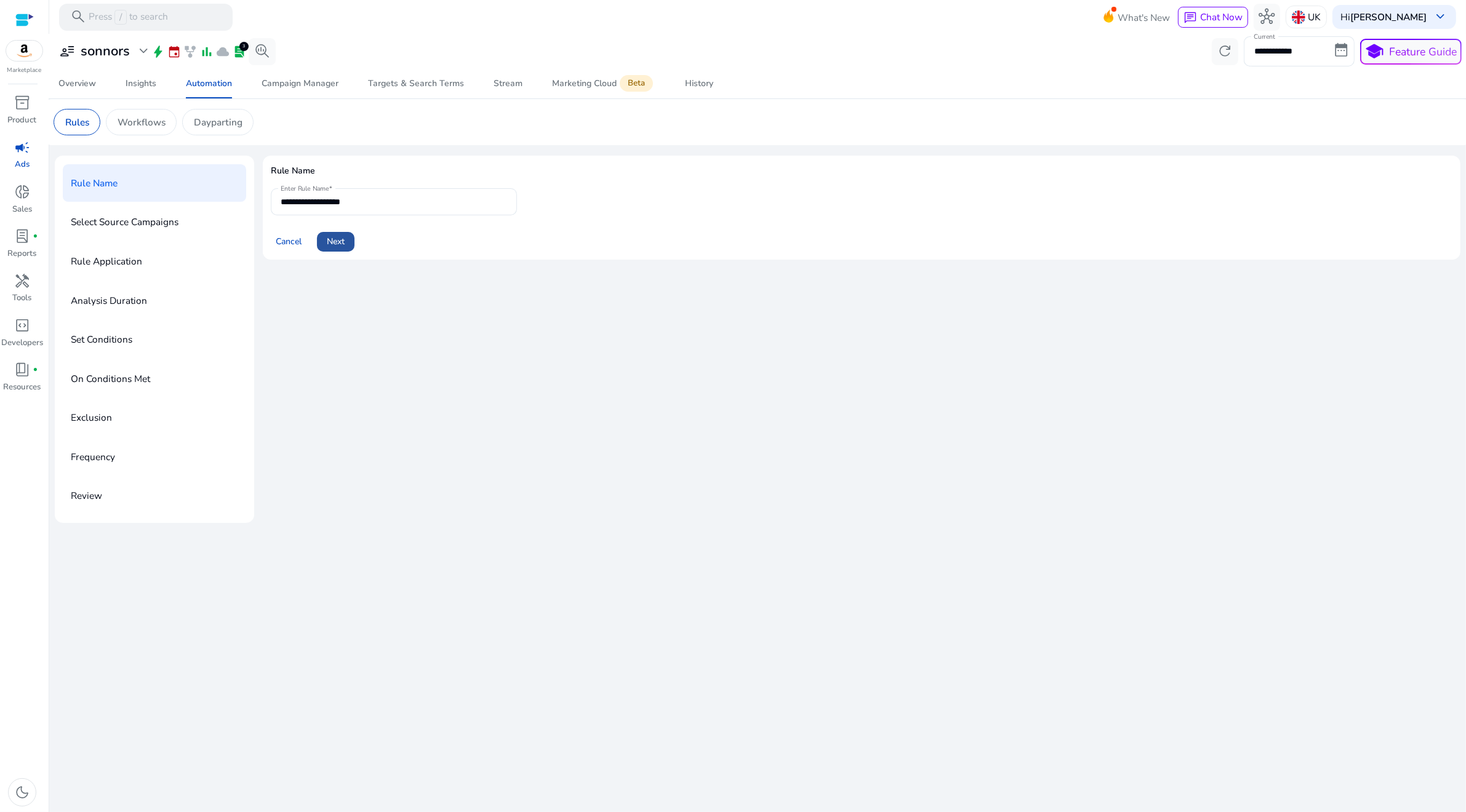
click at [338, 245] on span "Next" at bounding box center [335, 241] width 18 height 13
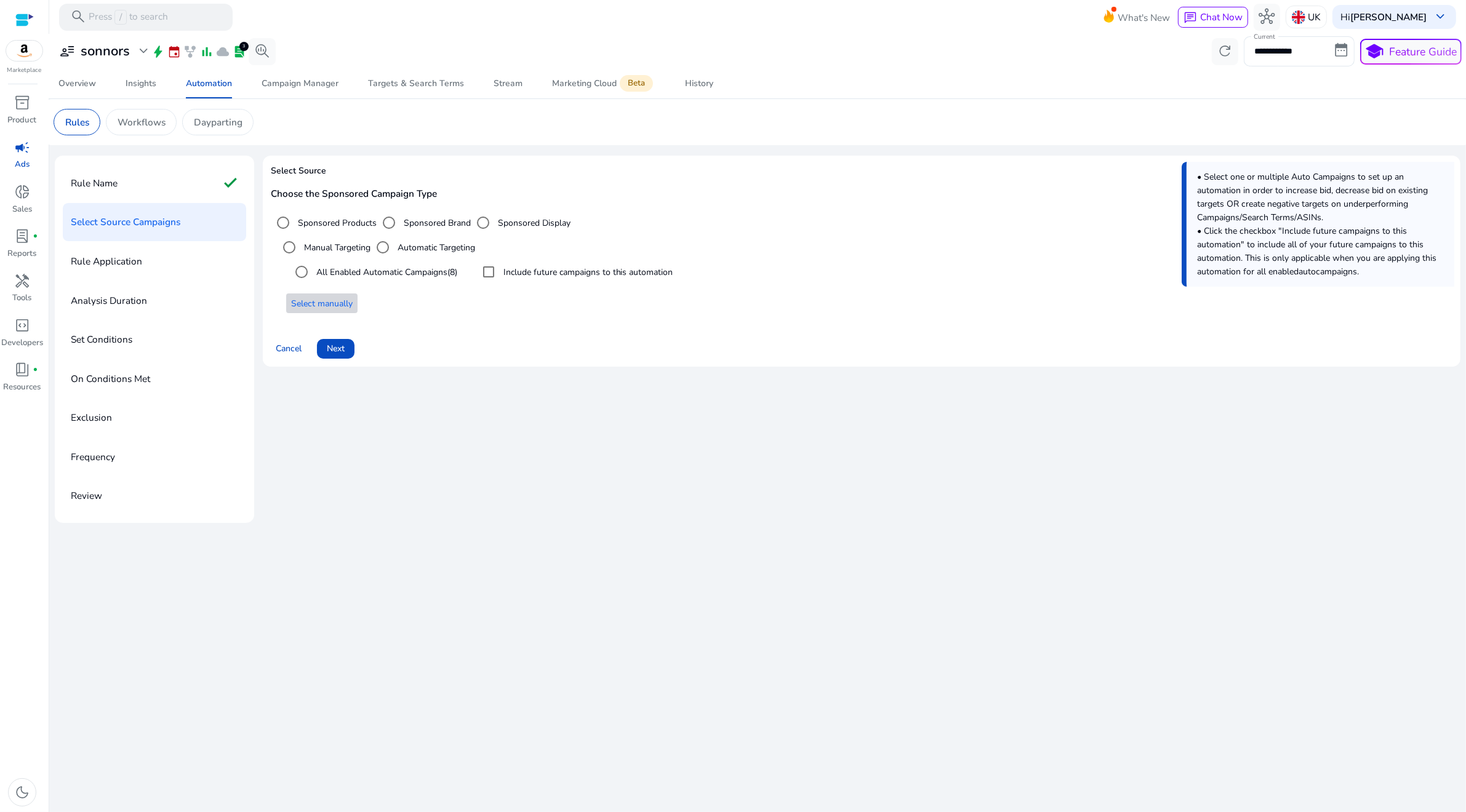
click at [339, 315] on span at bounding box center [322, 303] width 72 height 30
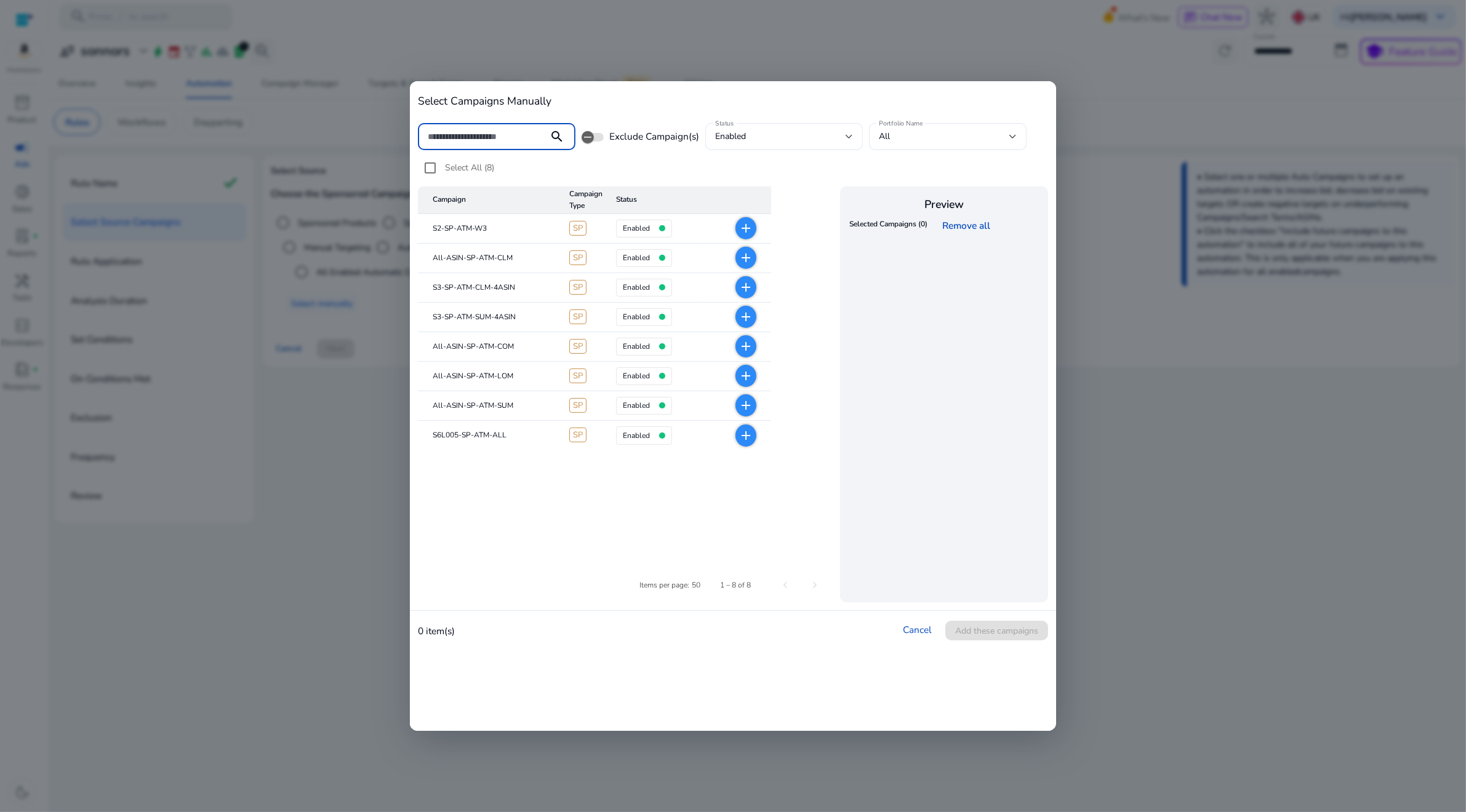
click at [749, 229] on mat-icon "add" at bounding box center [745, 228] width 15 height 15
click at [963, 634] on span "Add these campaigns" at bounding box center [997, 631] width 83 height 13
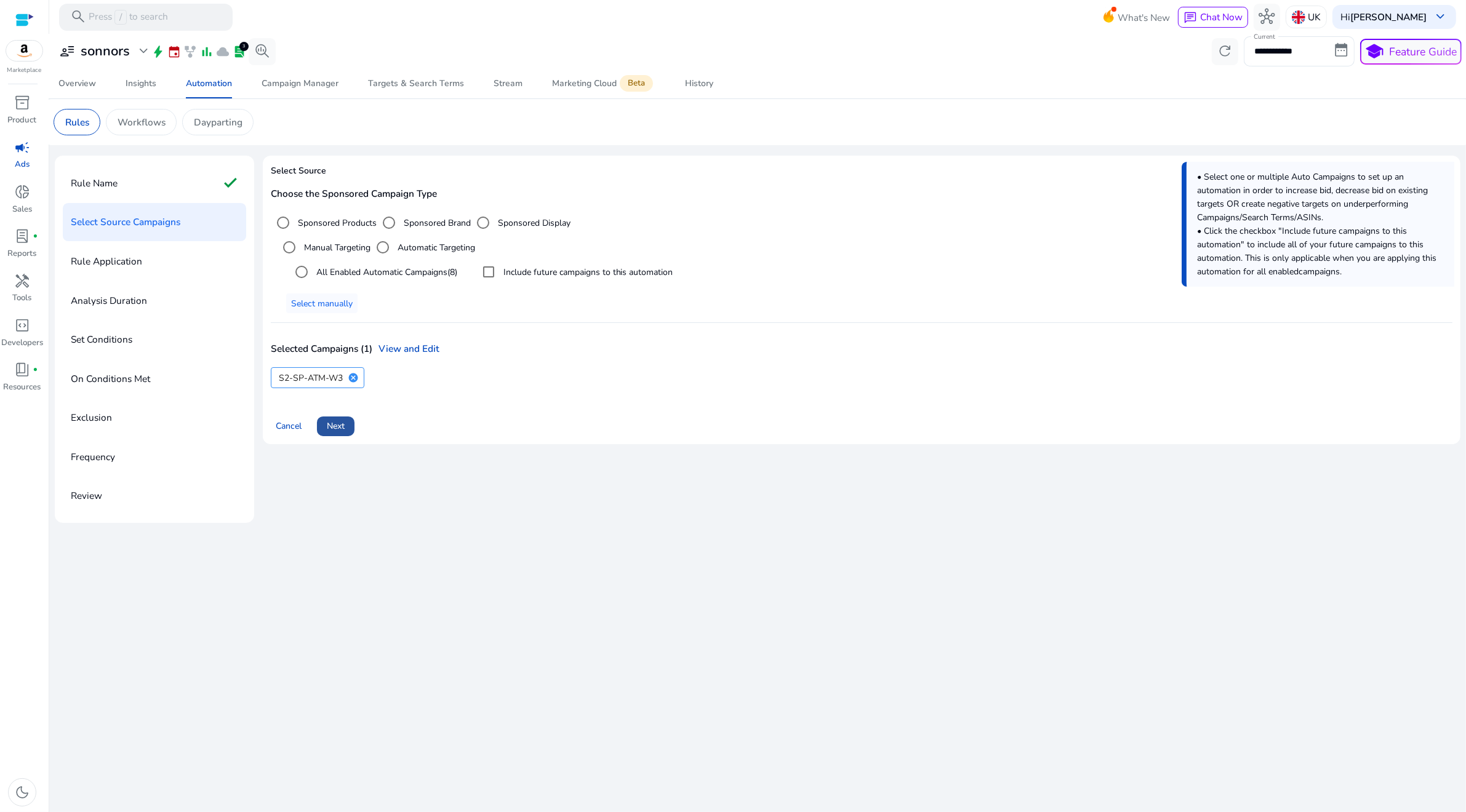
click at [332, 429] on span "Next" at bounding box center [335, 425] width 18 height 13
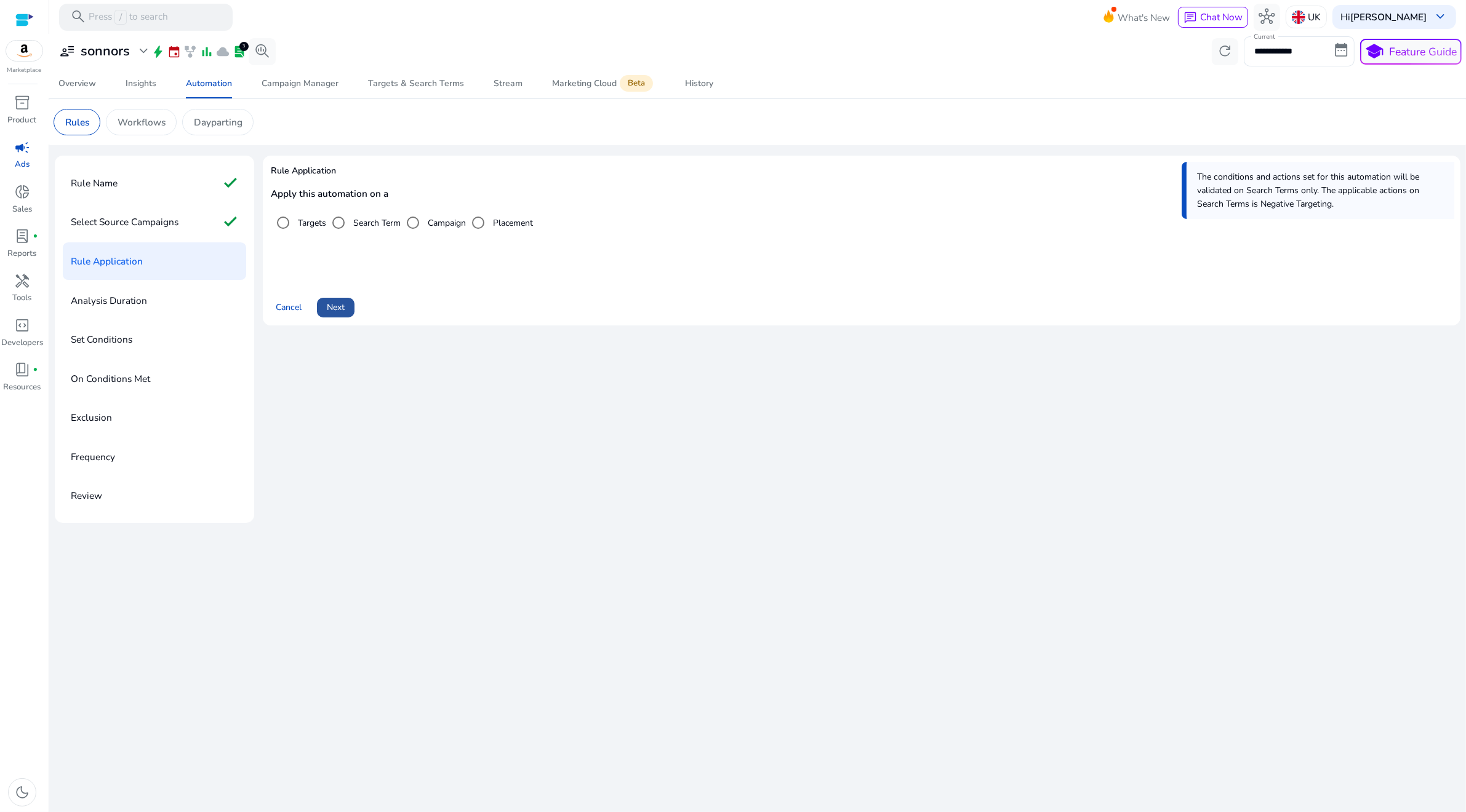
click at [345, 310] on span "Next" at bounding box center [335, 307] width 18 height 13
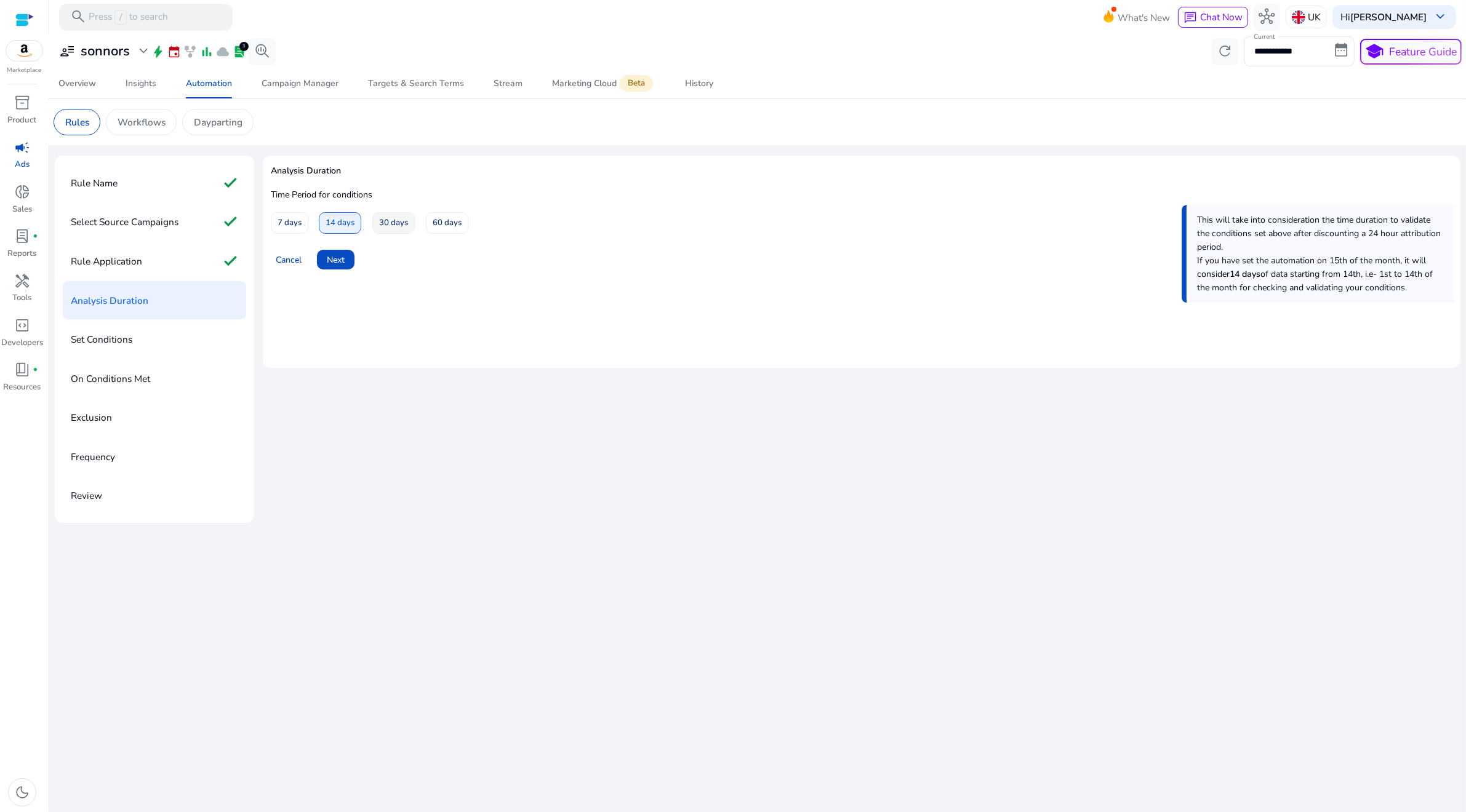
click at [392, 228] on span "30 days" at bounding box center [393, 223] width 29 height 22
click at [334, 258] on span "Next" at bounding box center [335, 260] width 18 height 13
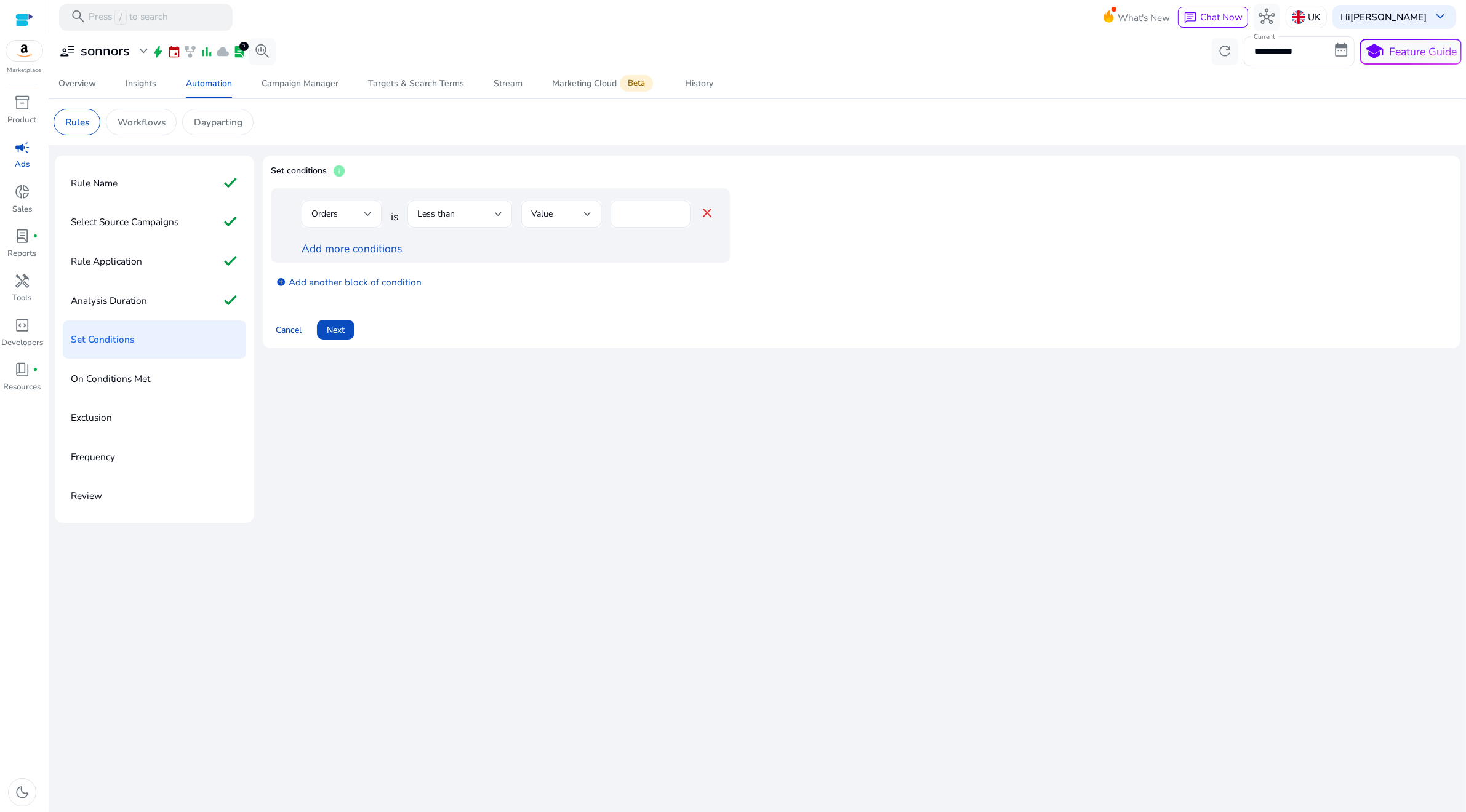
click at [345, 221] on div "Orders" at bounding box center [338, 214] width 53 height 13
click at [327, 295] on mat-option "Clicks" at bounding box center [342, 306] width 80 height 30
click at [444, 216] on span "Less than" at bounding box center [436, 213] width 37 height 12
click at [440, 270] on div "Greater than" at bounding box center [445, 276] width 57 height 13
click at [629, 205] on div "*" at bounding box center [651, 214] width 61 height 27
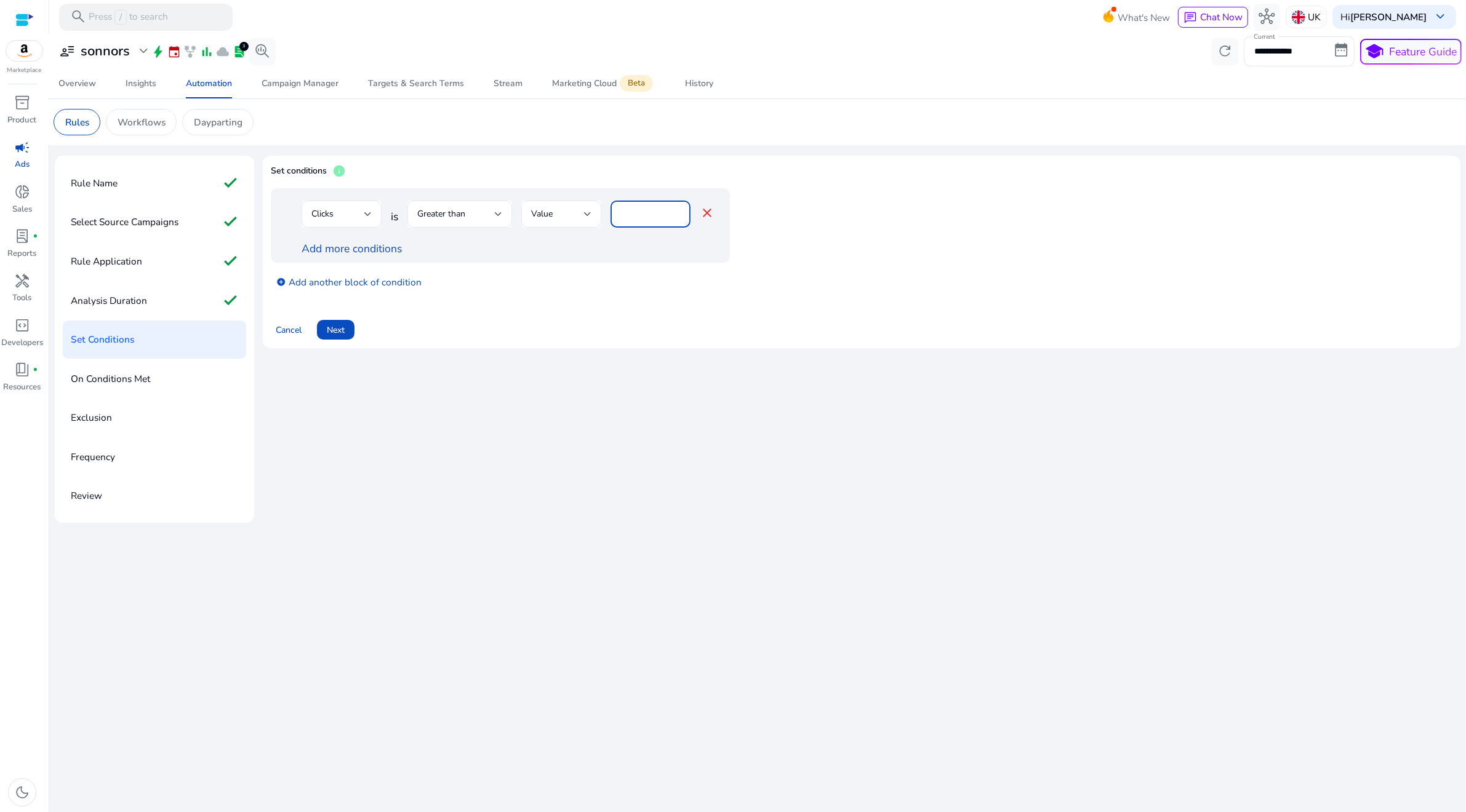
click at [623, 213] on input "*" at bounding box center [651, 214] width 61 height 13
click at [377, 246] on link "Add more conditions" at bounding box center [352, 248] width 100 height 15
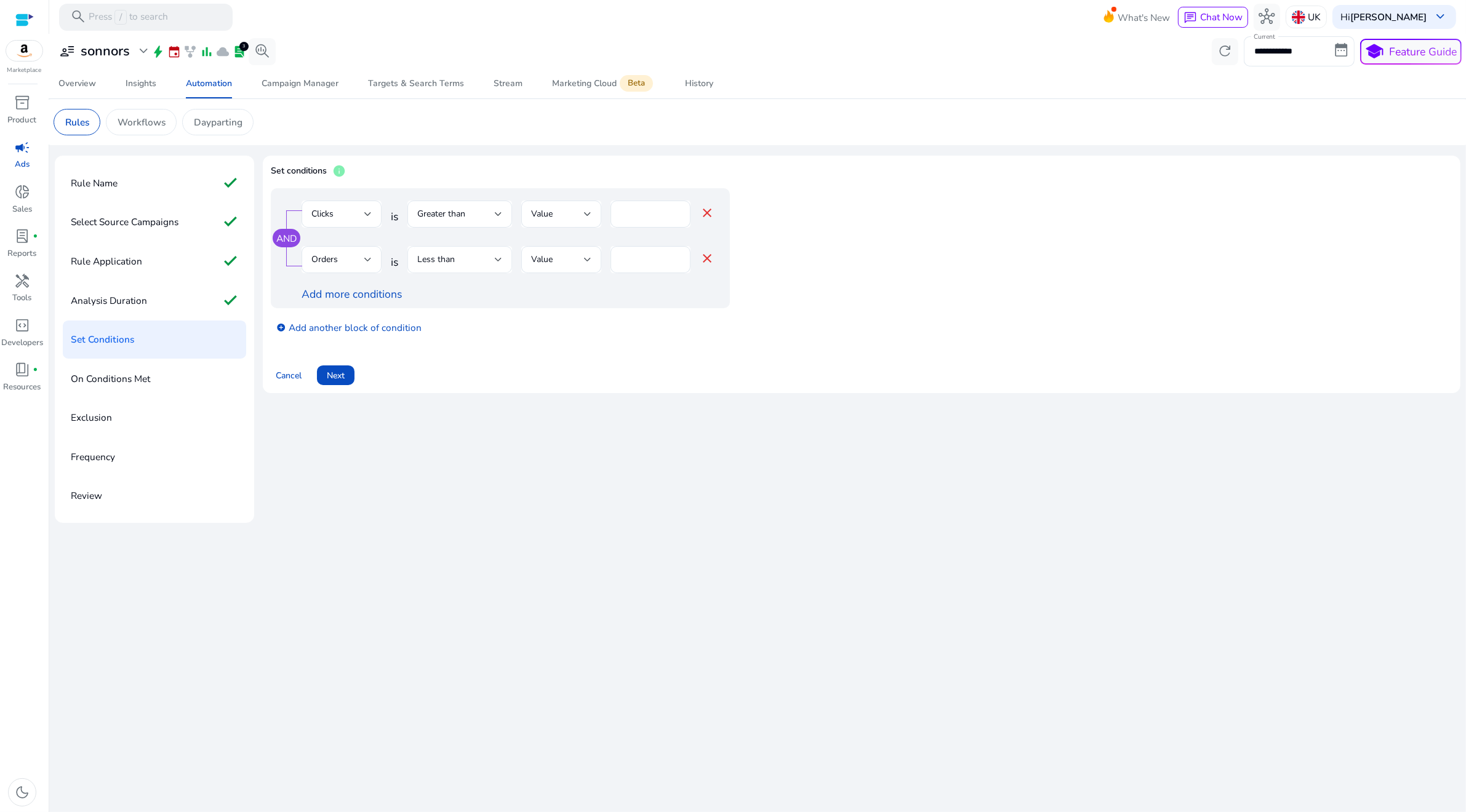
click at [472, 264] on div "Less than" at bounding box center [456, 259] width 78 height 13
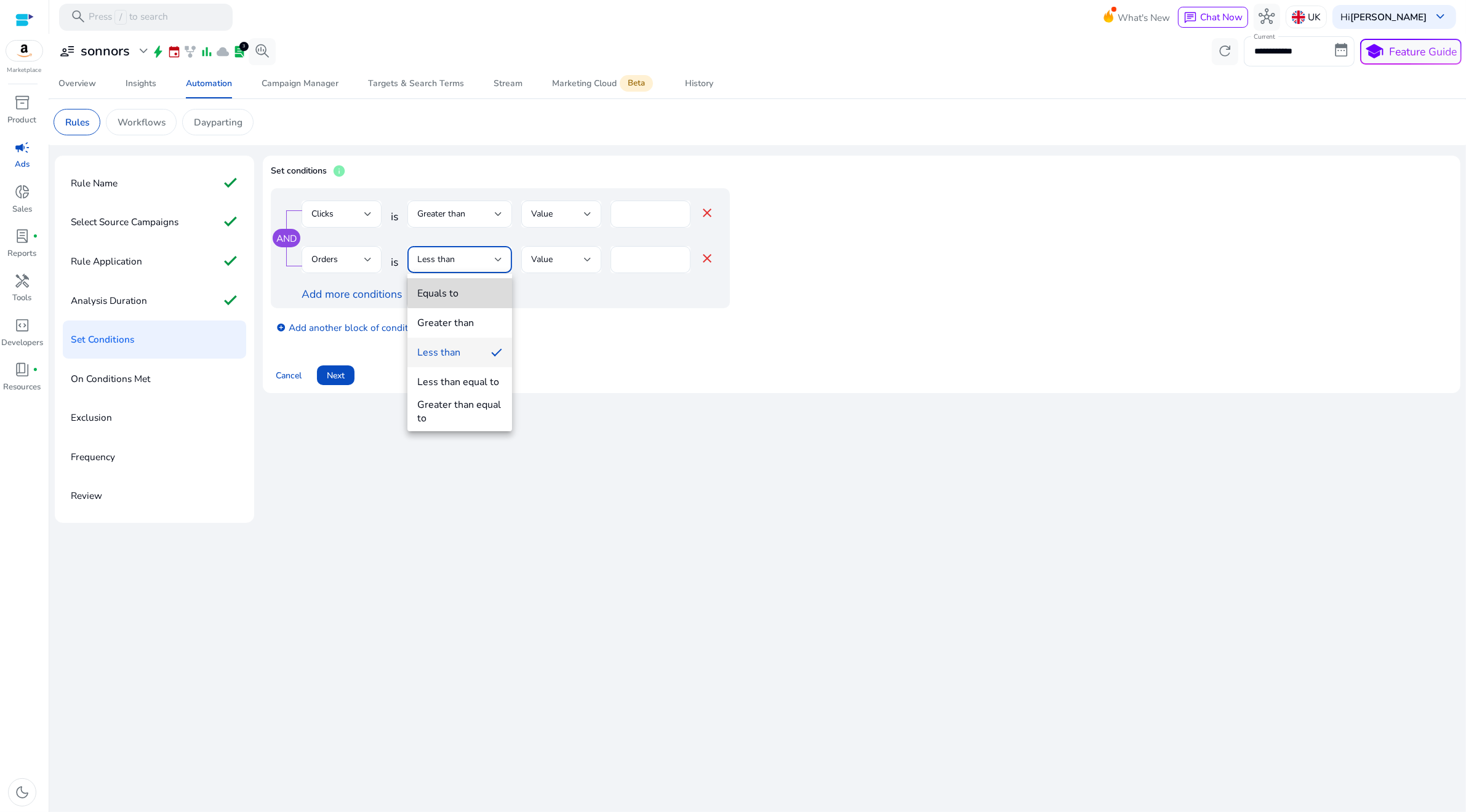
click at [469, 289] on span "Equals to" at bounding box center [459, 293] width 85 height 13
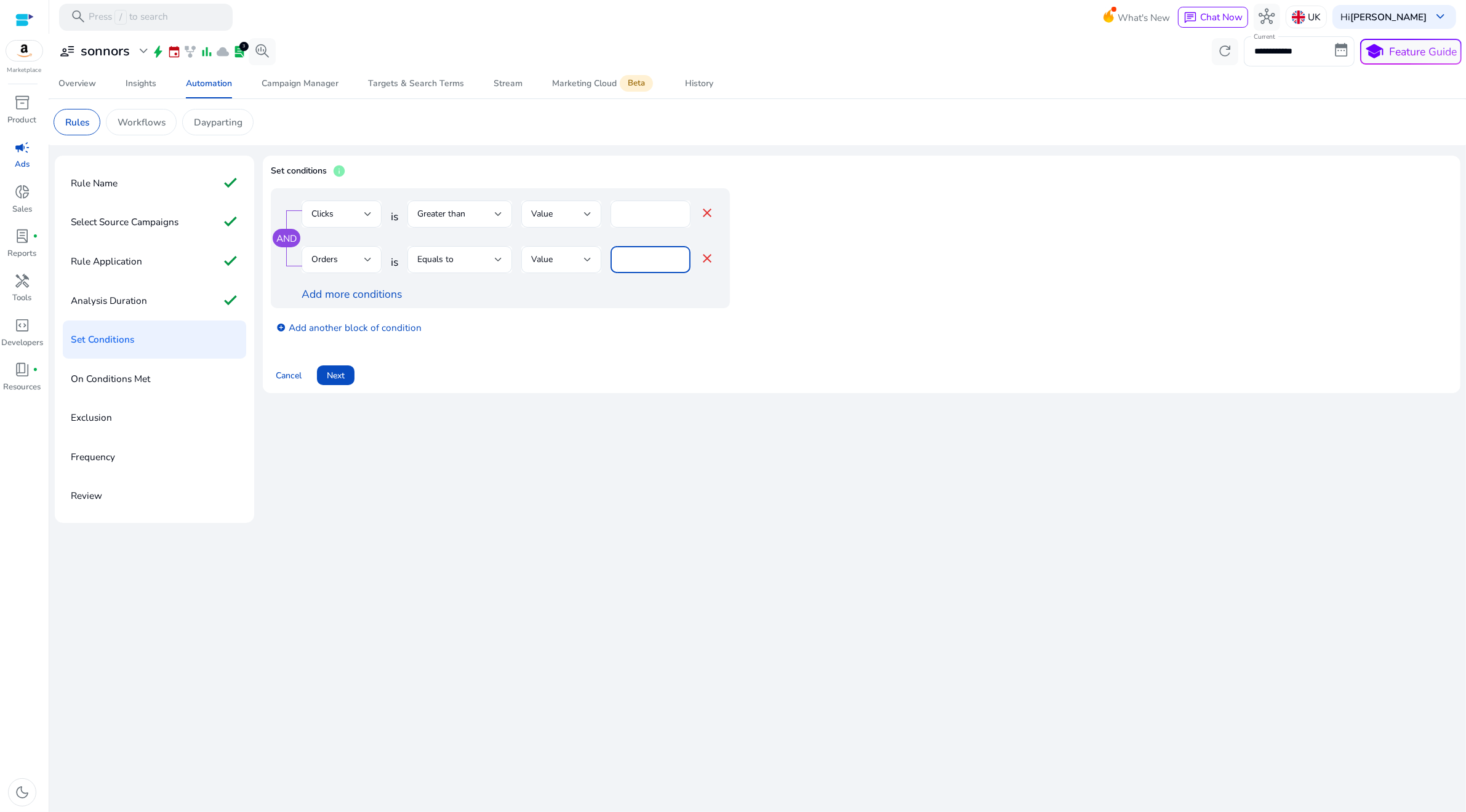
drag, startPoint x: 626, startPoint y: 259, endPoint x: 615, endPoint y: 259, distance: 11.0
click at [615, 259] on div "*" at bounding box center [651, 259] width 80 height 27
type input "*"
click at [609, 355] on app-amz-automation-rules-cta "Cancel Next" at bounding box center [861, 367] width 1182 height 36
click at [349, 330] on link "add_circle Add another block of condition" at bounding box center [349, 327] width 146 height 16
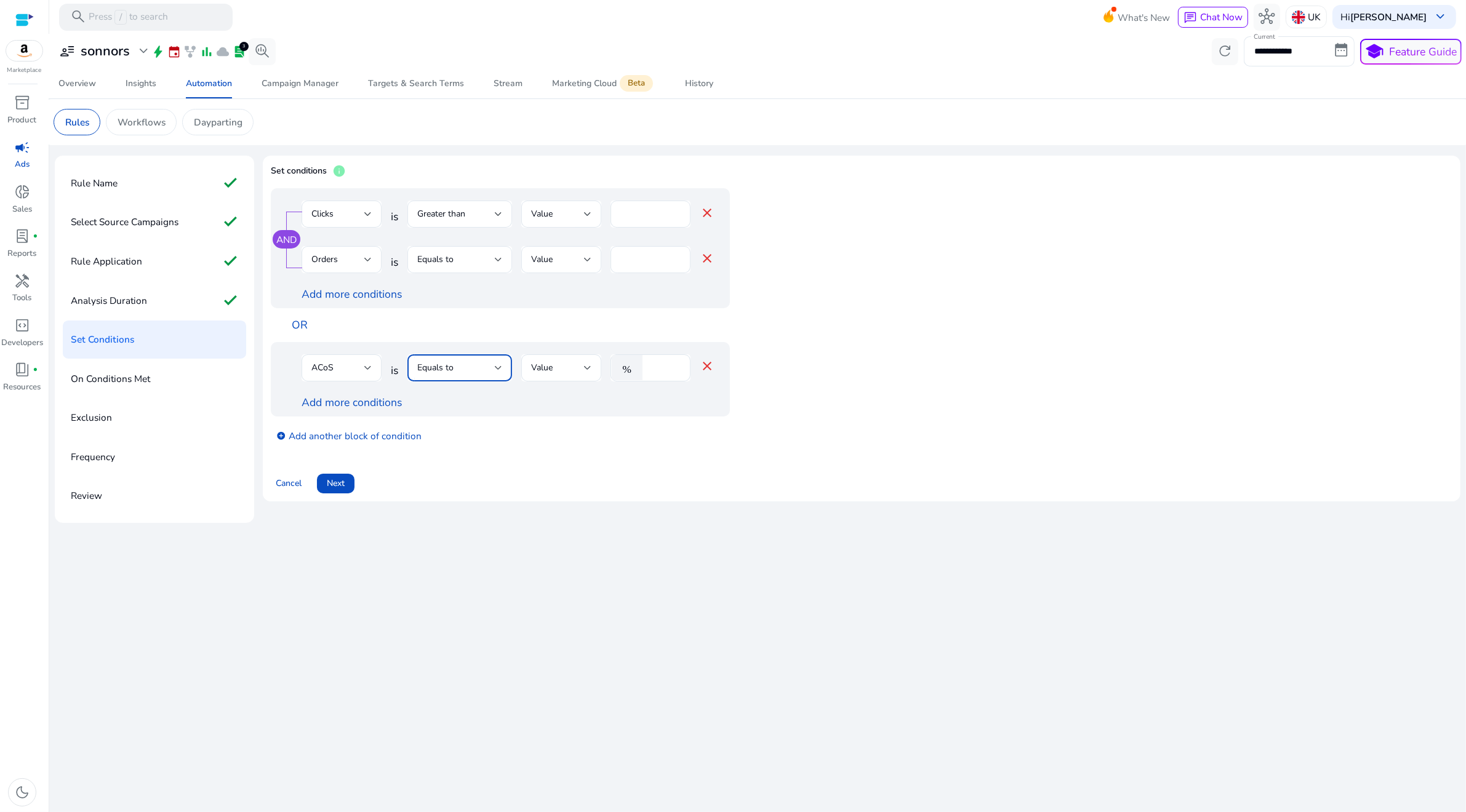
click at [480, 375] on div "Equals to" at bounding box center [459, 367] width 85 height 15
click at [466, 425] on div "Greater than" at bounding box center [445, 431] width 57 height 13
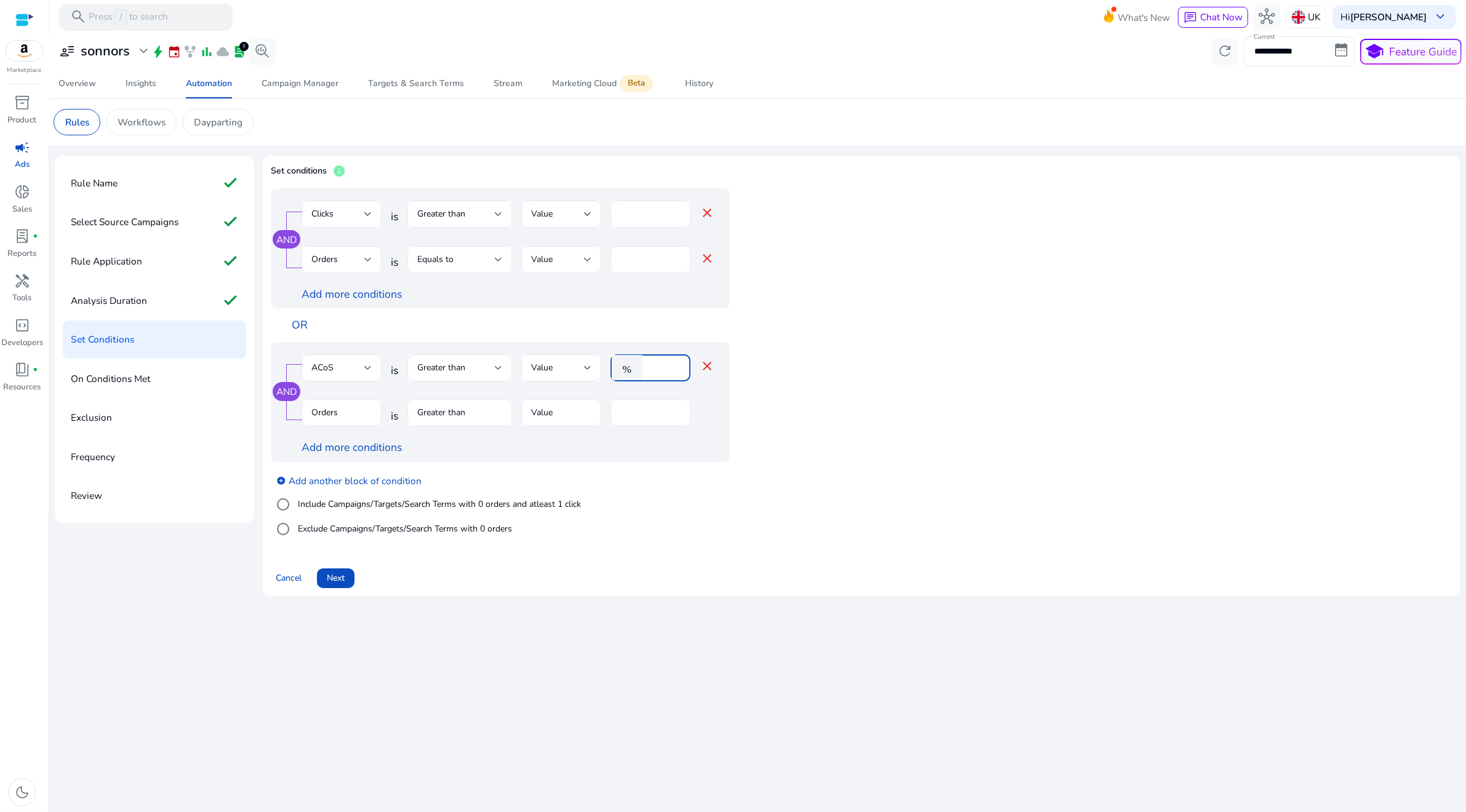
click at [651, 373] on input "****" at bounding box center [665, 367] width 32 height 13
type input "***"
click at [342, 414] on mat-form-field "Orders" at bounding box center [342, 418] width 80 height 40
click at [342, 510] on label "Include Campaigns/Targets/Search Terms with 0 orders and atleast 1 click" at bounding box center [438, 504] width 286 height 13
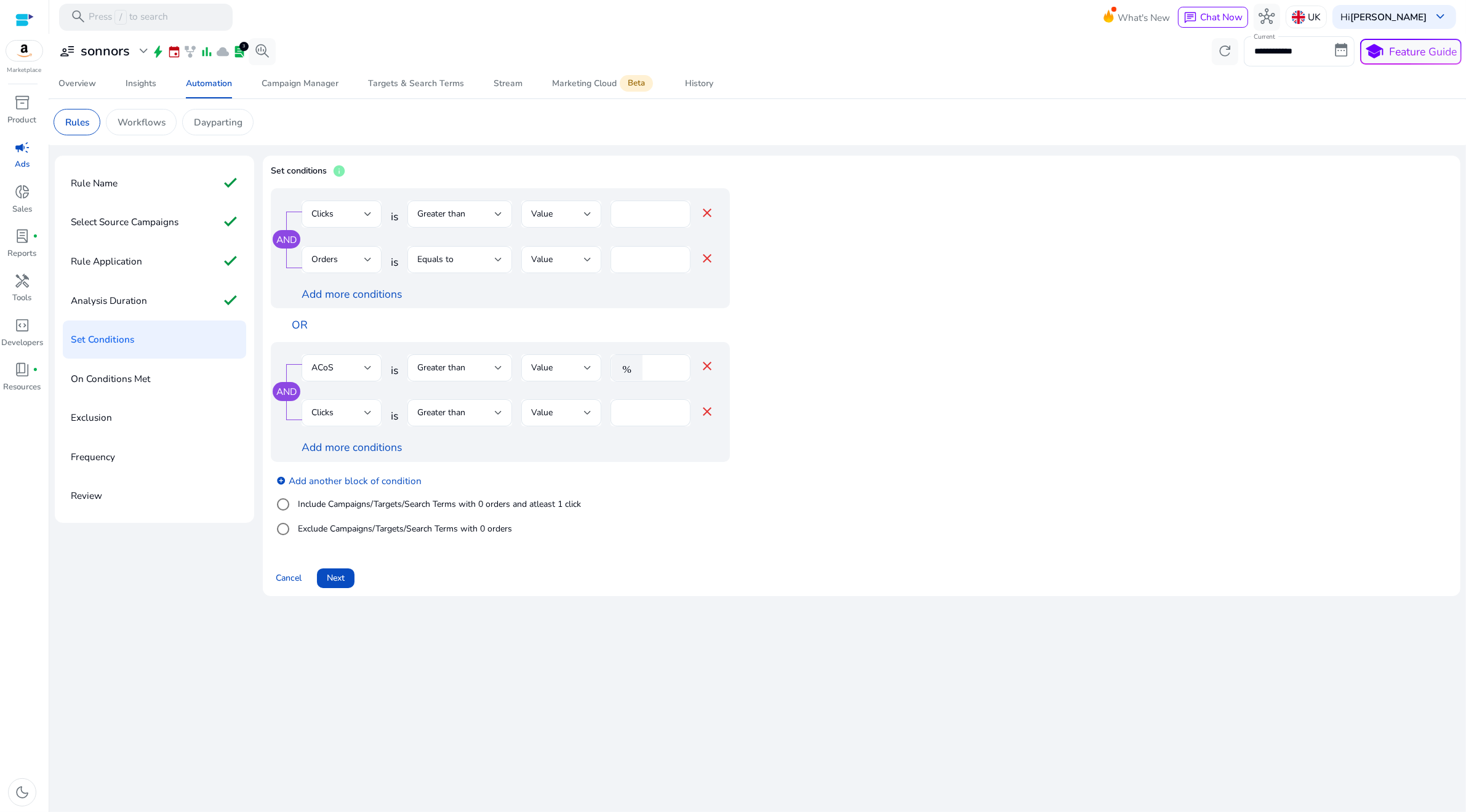
click at [343, 408] on div "Clicks" at bounding box center [338, 412] width 53 height 13
click at [331, 565] on span "Spends" at bounding box center [342, 565] width 61 height 13
drag, startPoint x: 650, startPoint y: 415, endPoint x: 693, endPoint y: 428, distance: 44.9
click at [693, 428] on div "Spends is Greater than Value £ * close" at bounding box center [508, 418] width 413 height 40
type input "**"
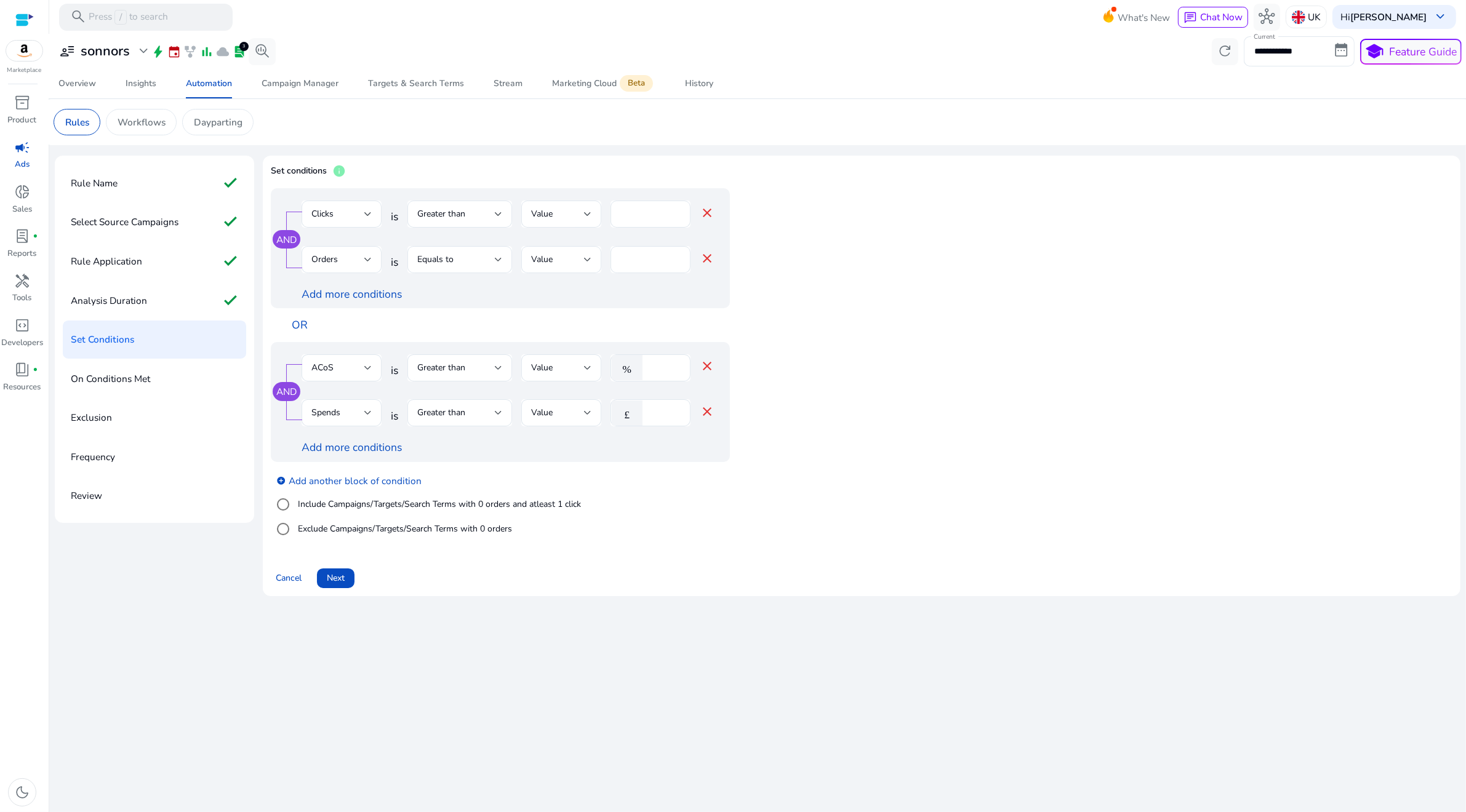
click at [655, 455] on div "Add more conditions" at bounding box center [508, 447] width 413 height 16
click at [381, 450] on link "Add more conditions" at bounding box center [352, 447] width 100 height 15
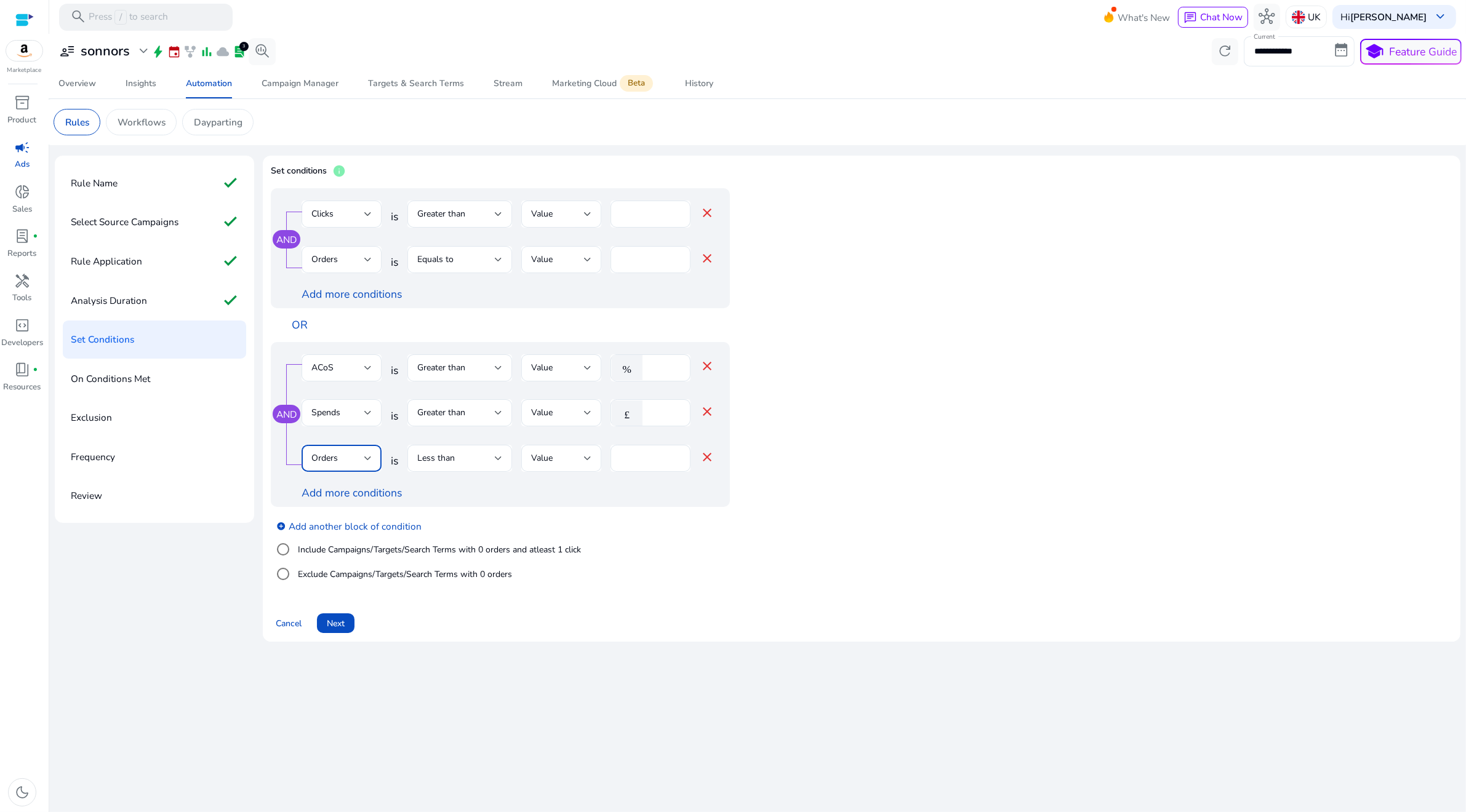
click at [352, 463] on div "Orders" at bounding box center [338, 458] width 53 height 13
click at [632, 462] on div at bounding box center [733, 406] width 1466 height 812
click at [630, 462] on input "*" at bounding box center [651, 458] width 61 height 13
type input "*"
click at [606, 507] on div "AND ACoS is Greater than Value % *** close Spends is Greater than Value £ ** cl…" at bounding box center [500, 425] width 459 height 166
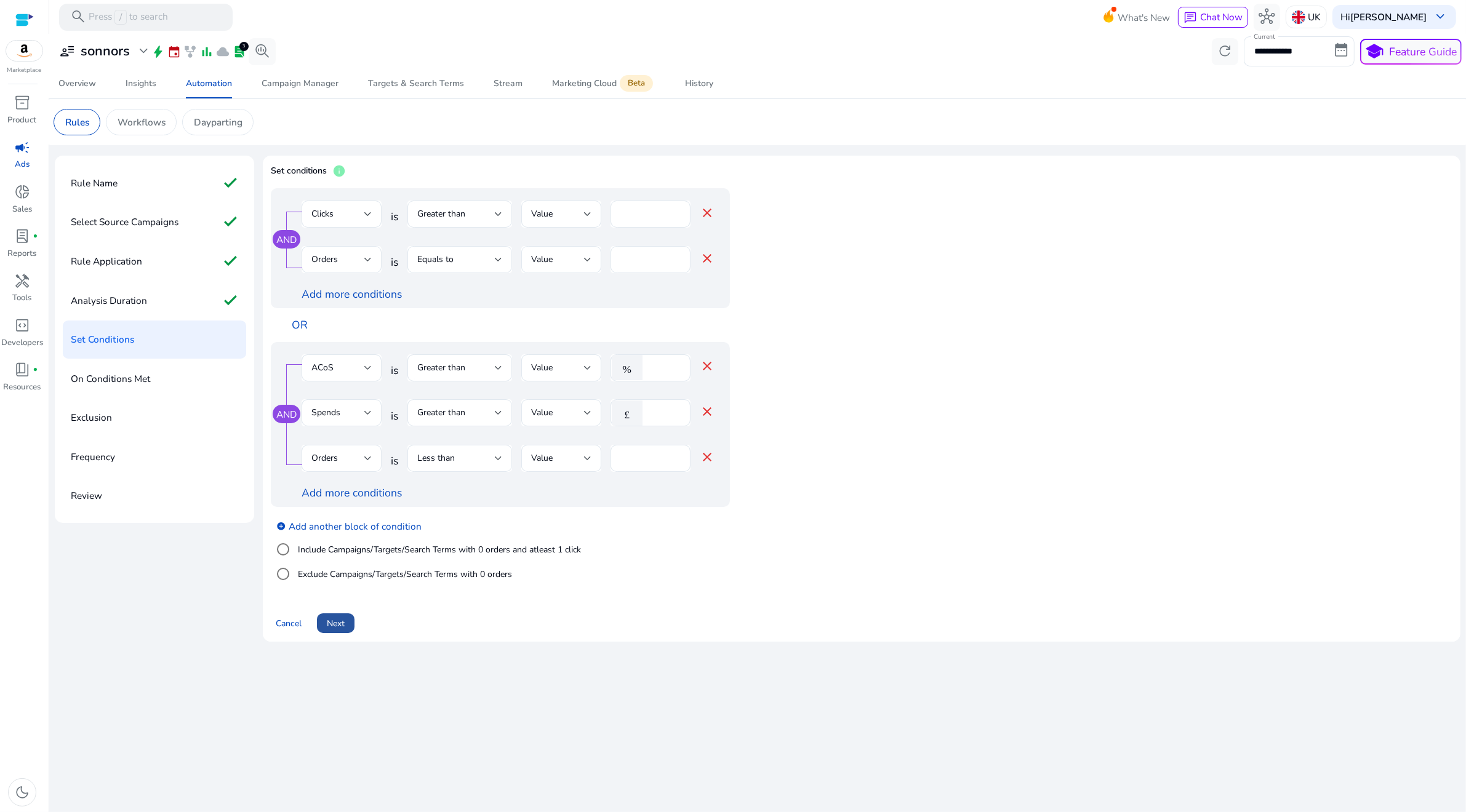
click at [335, 628] on span "Next" at bounding box center [335, 623] width 18 height 13
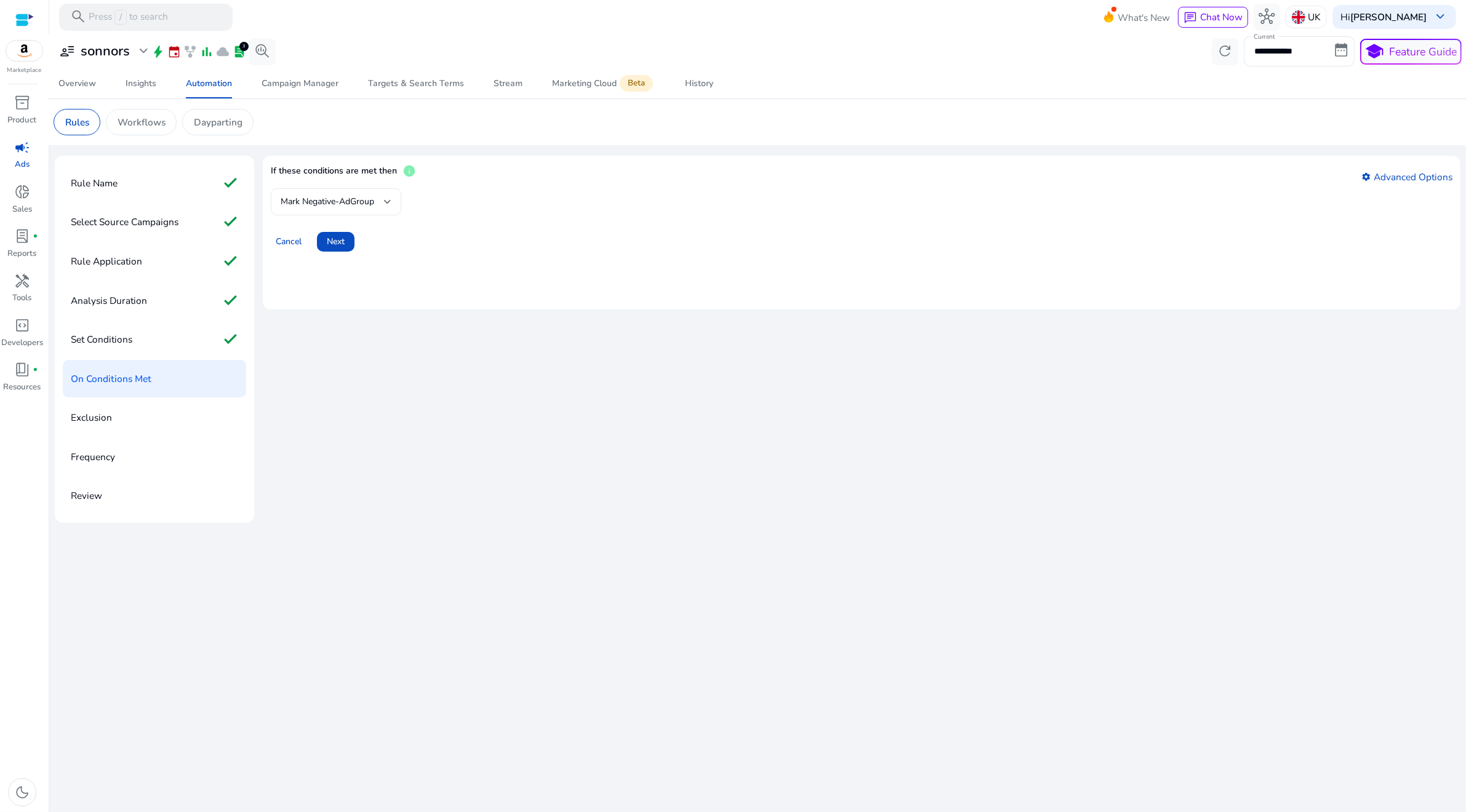
click at [331, 194] on div "Mark Negative-AdGroup" at bounding box center [336, 201] width 110 height 15
click at [321, 241] on span "Mark Negative-AdGroup" at bounding box center [325, 235] width 89 height 27
click at [334, 246] on span "Next" at bounding box center [335, 241] width 18 height 13
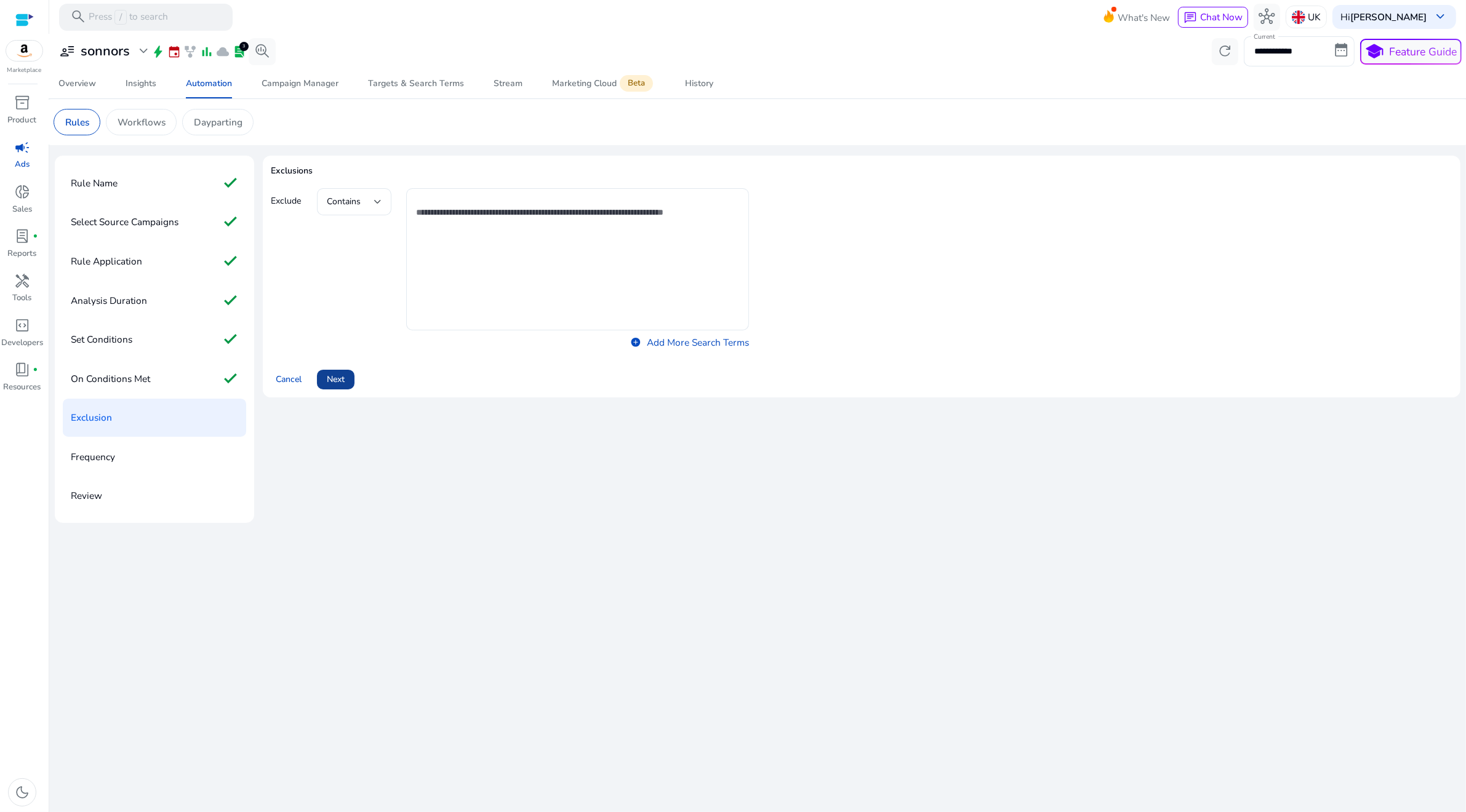
click at [343, 378] on span "Next" at bounding box center [335, 379] width 18 height 13
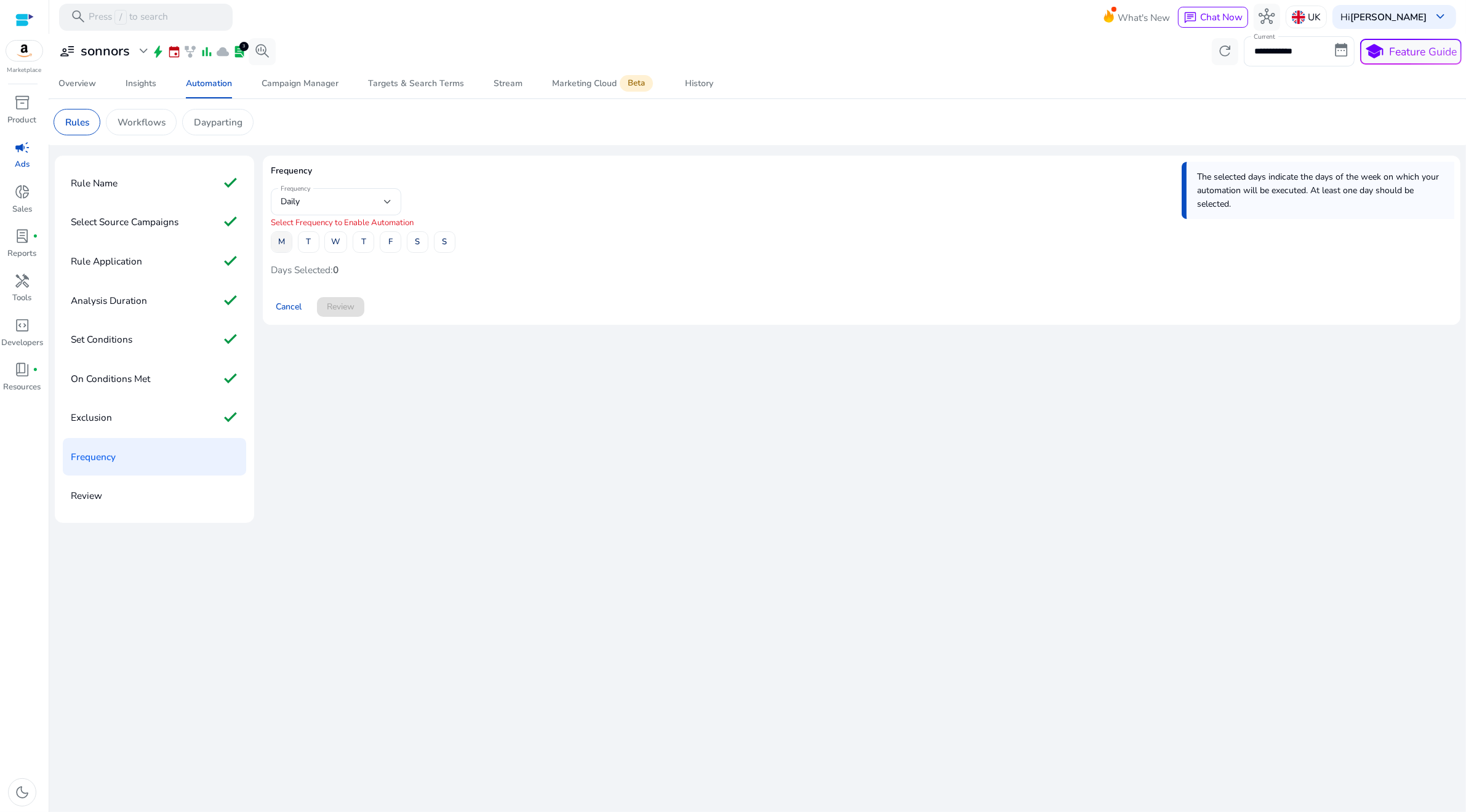
click at [282, 254] on span at bounding box center [282, 242] width 20 height 30
click at [310, 249] on span at bounding box center [309, 242] width 20 height 30
click at [338, 249] on span "W" at bounding box center [336, 242] width 9 height 22
click at [366, 249] on span "T" at bounding box center [363, 242] width 5 height 22
click at [388, 246] on span "F" at bounding box center [391, 242] width 5 height 22
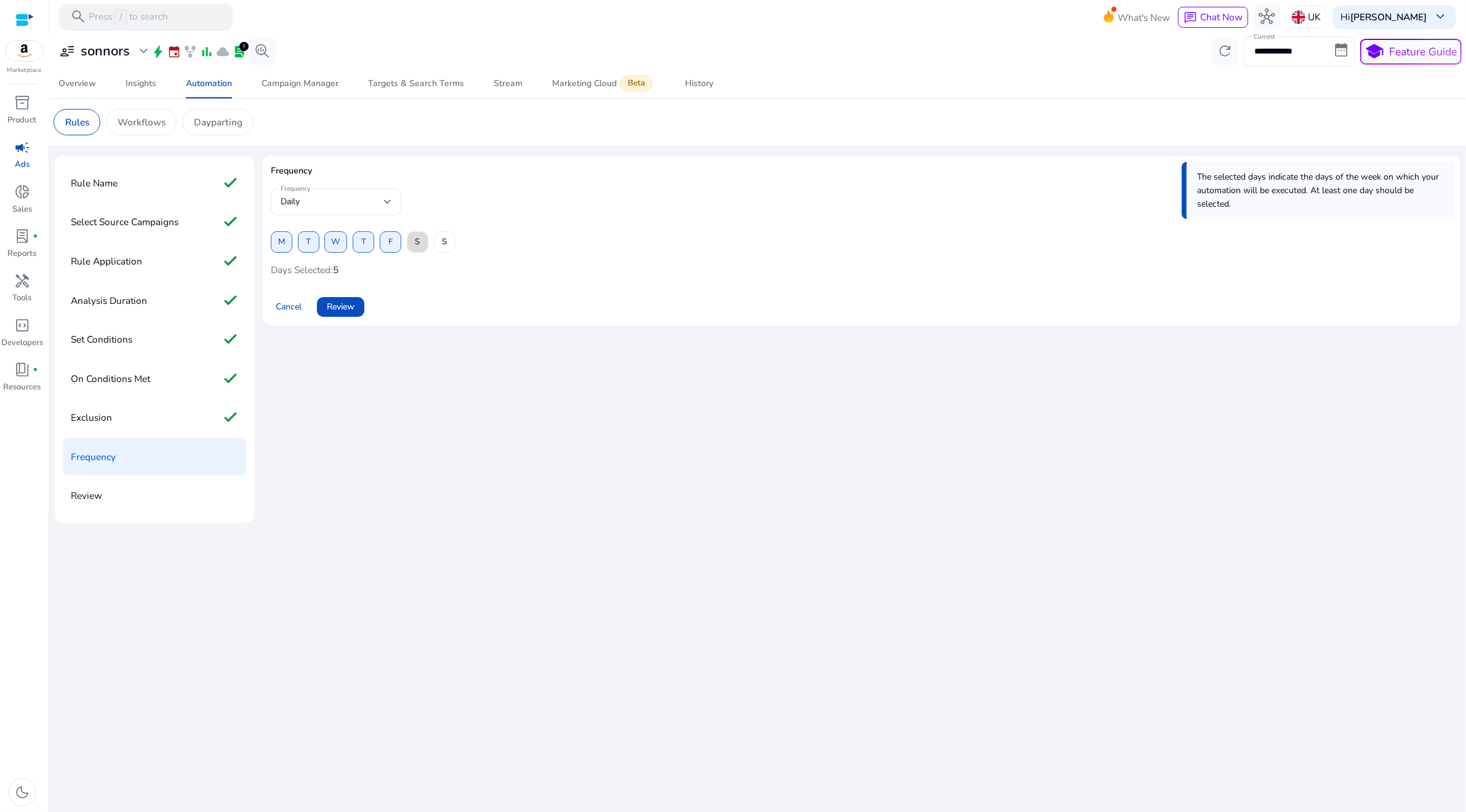
click at [420, 246] on span at bounding box center [418, 242] width 20 height 30
click at [444, 246] on span "S" at bounding box center [444, 242] width 5 height 22
click at [346, 308] on span "Review" at bounding box center [341, 306] width 28 height 13
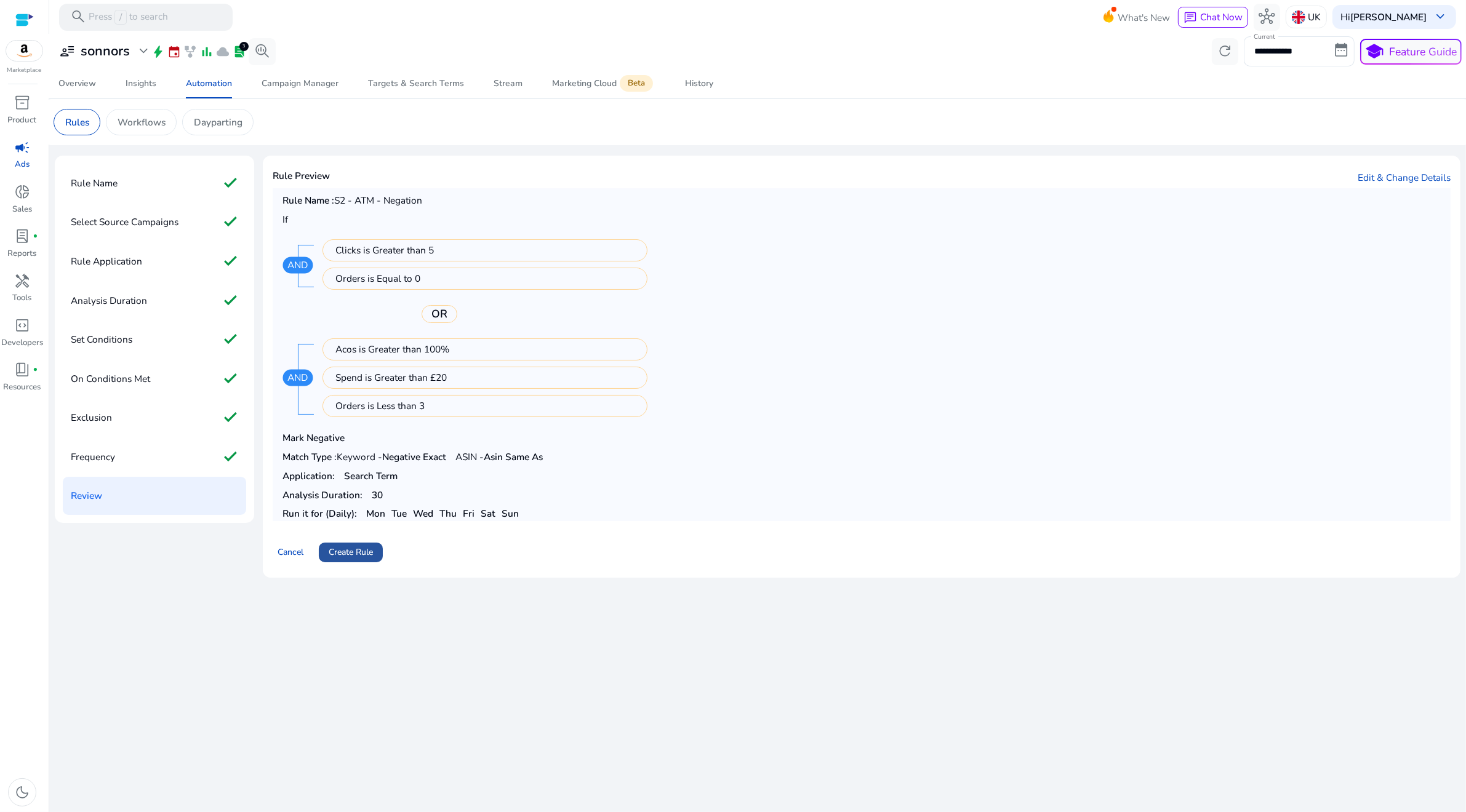
click at [356, 549] on span "Create Rule" at bounding box center [350, 552] width 44 height 13
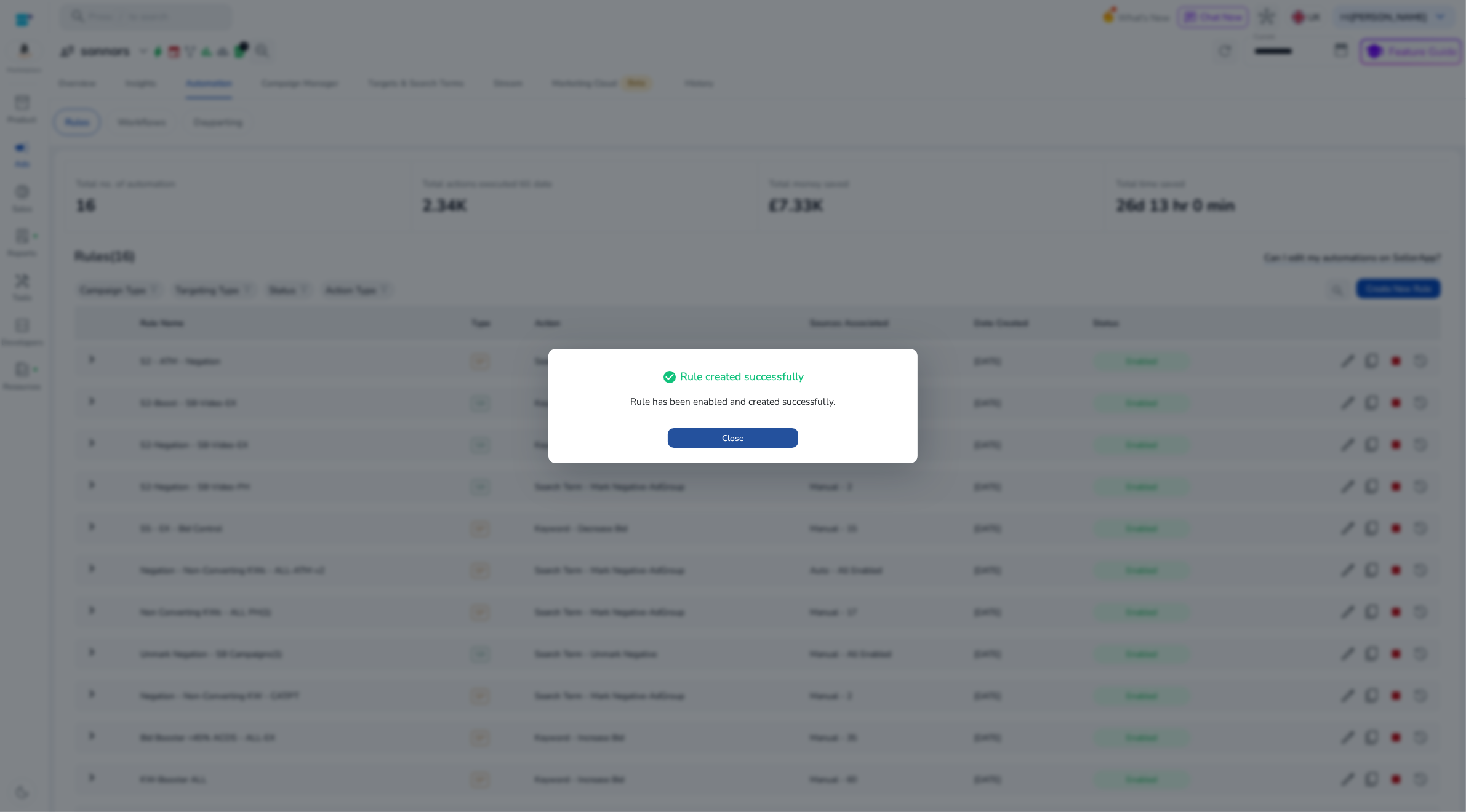
click at [733, 442] on span "Close" at bounding box center [734, 438] width 22 height 13
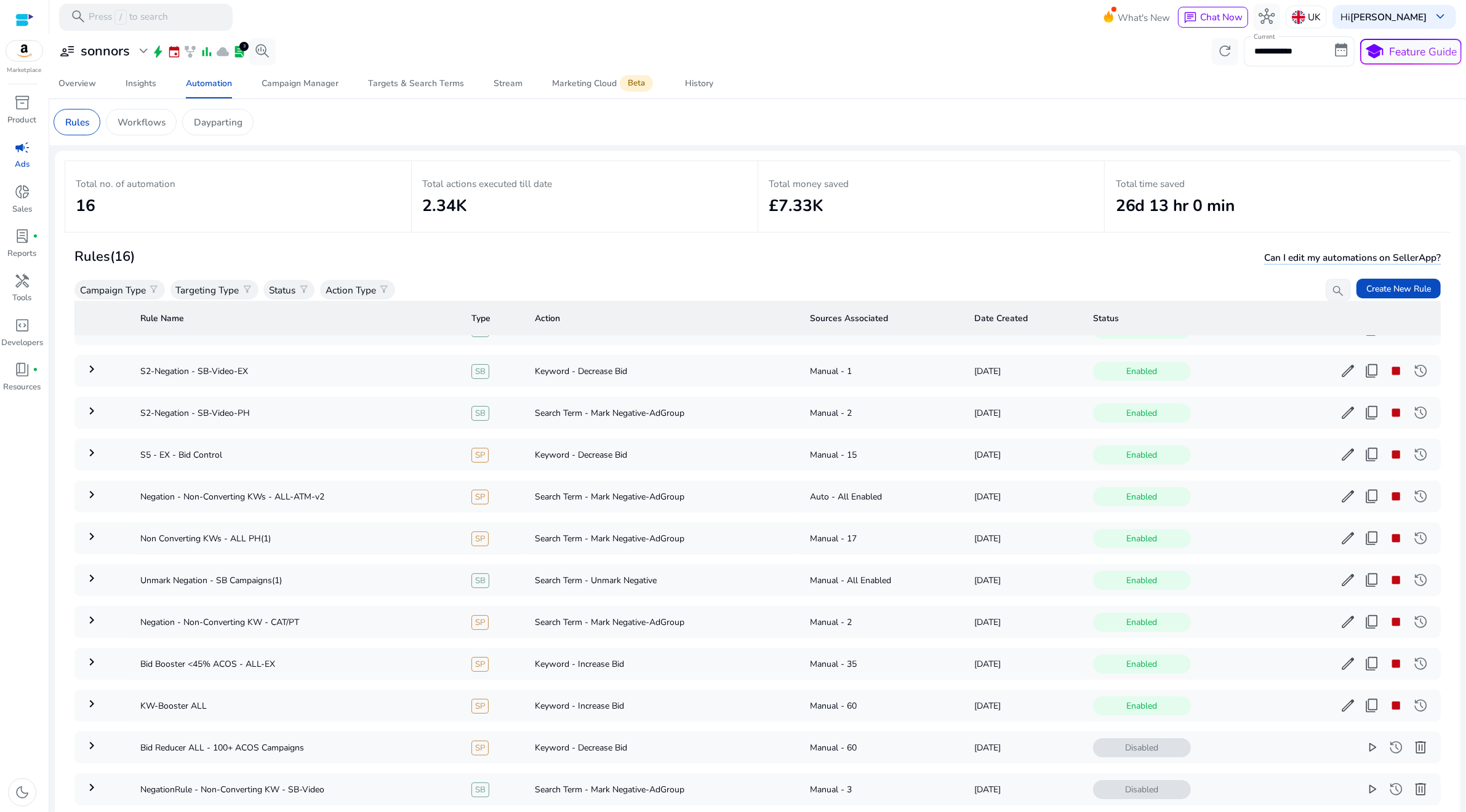
scroll to position [76, 0]
click at [98, 490] on mat-icon "keyboard_arrow_right" at bounding box center [91, 492] width 15 height 15
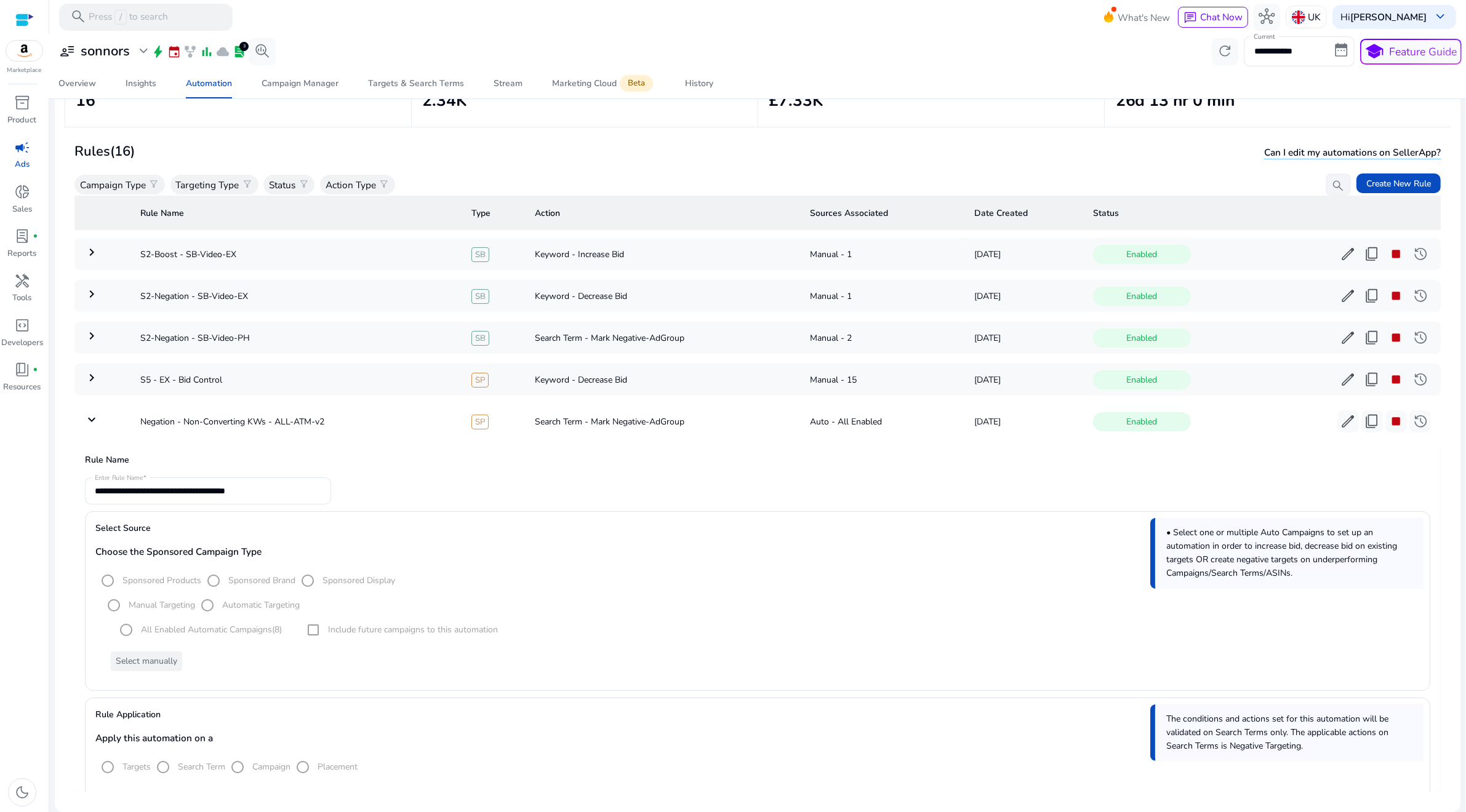
scroll to position [86, 0]
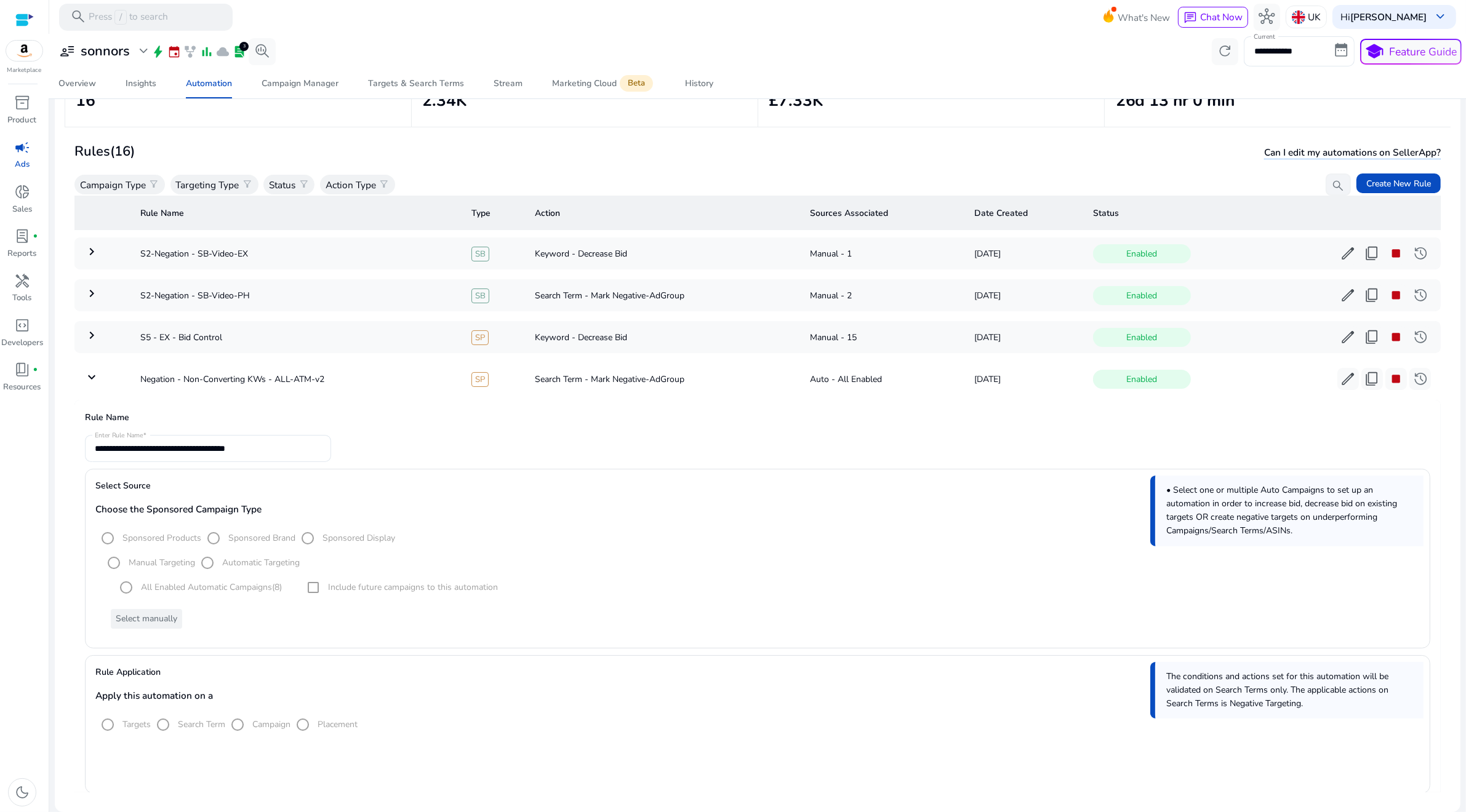
click at [274, 584] on mat-radio-group "All Enabled Automatic Campaigns (8)" at bounding box center [198, 588] width 168 height 25
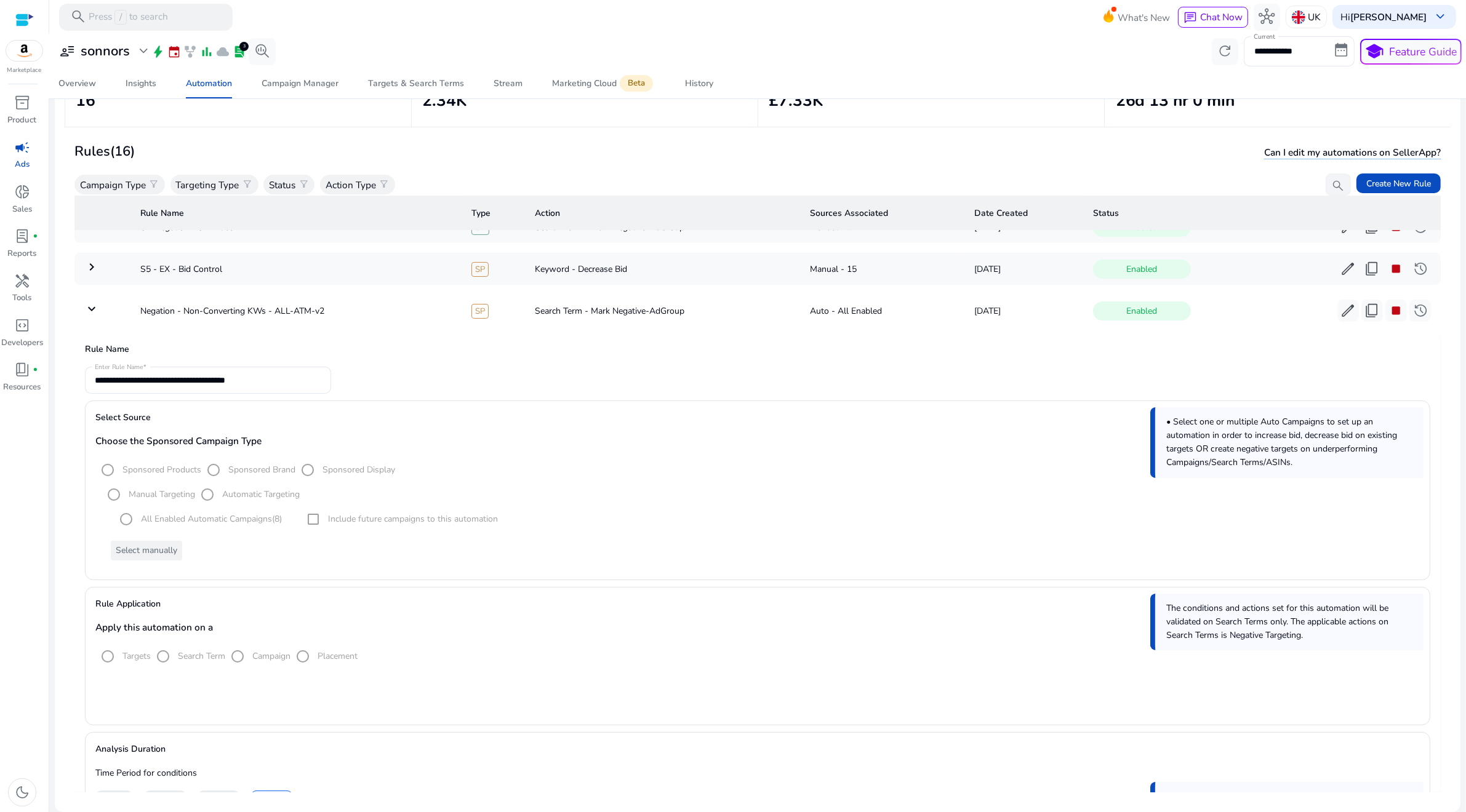
scroll to position [160, 0]
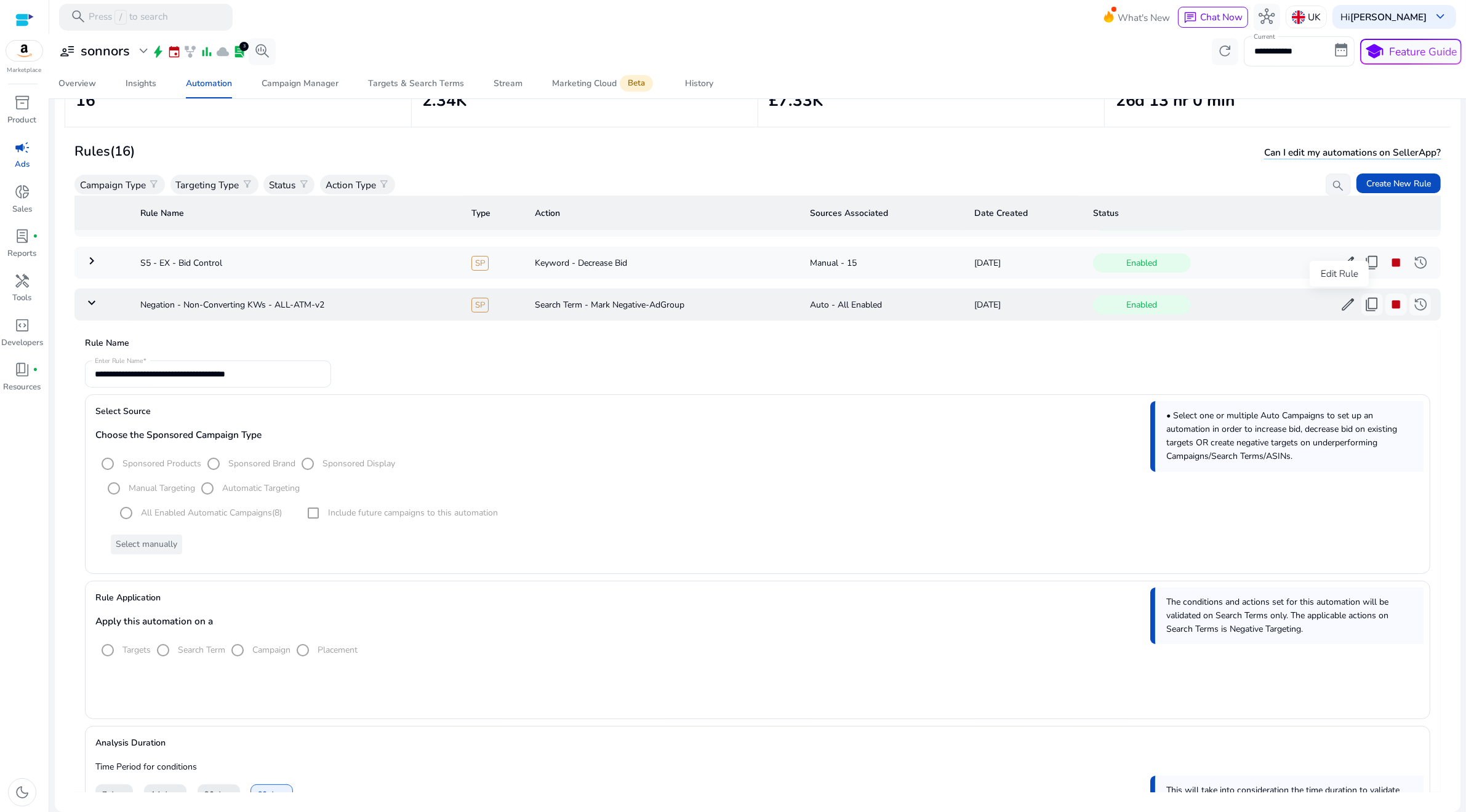
click at [1340, 304] on span "edit" at bounding box center [1348, 304] width 16 height 16
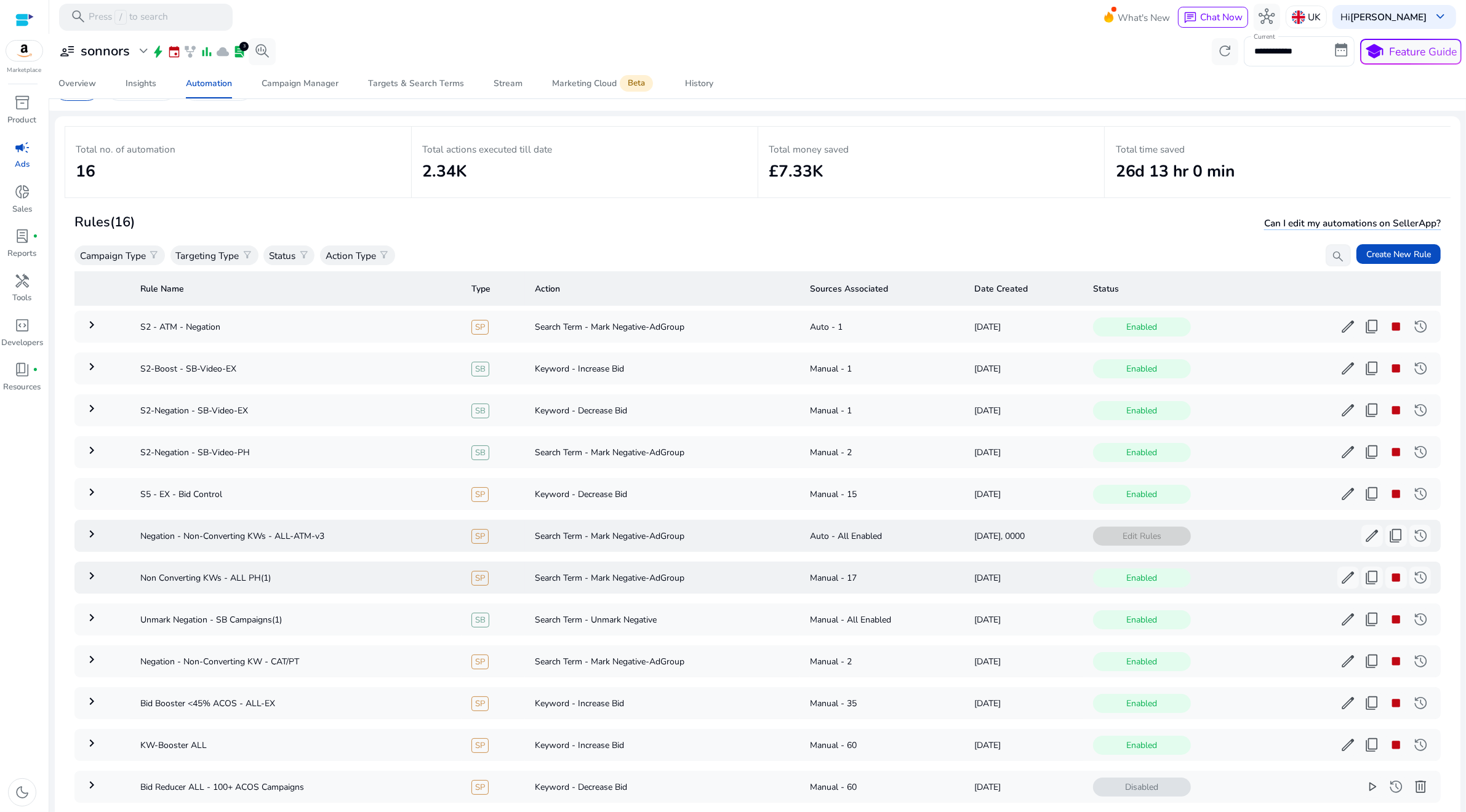
scroll to position [0, 0]
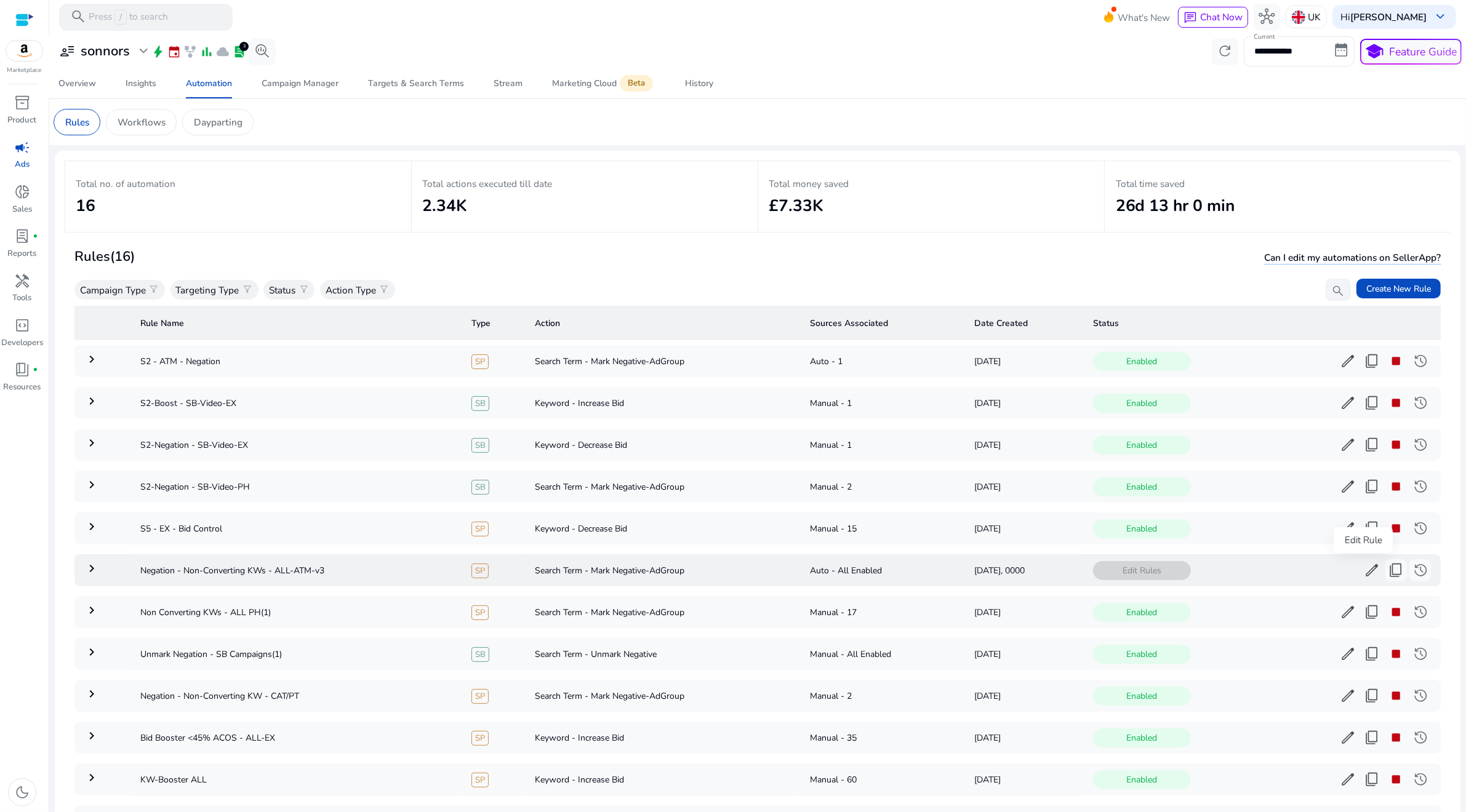
click at [1364, 572] on span "edit" at bounding box center [1372, 570] width 16 height 16
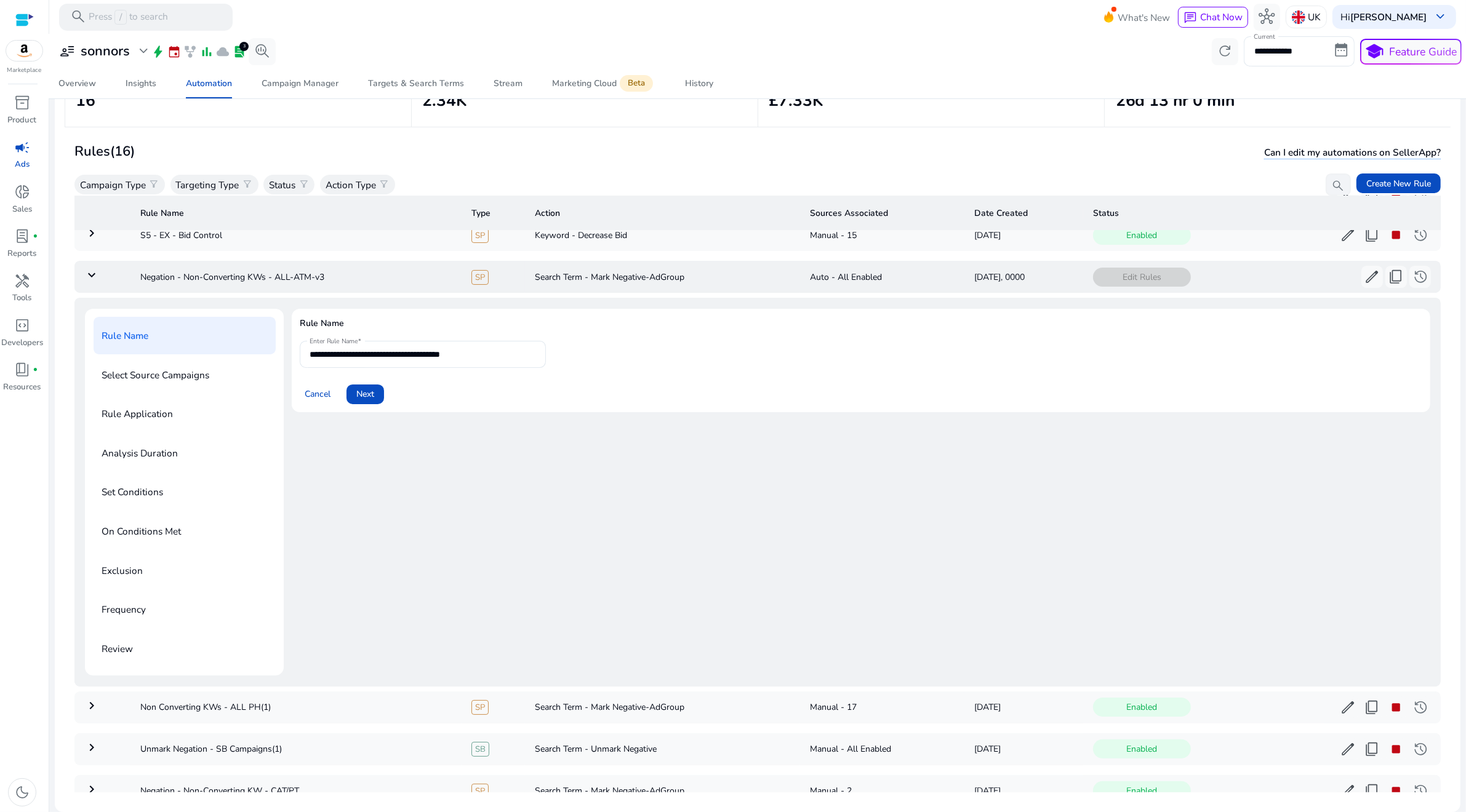
scroll to position [181, 0]
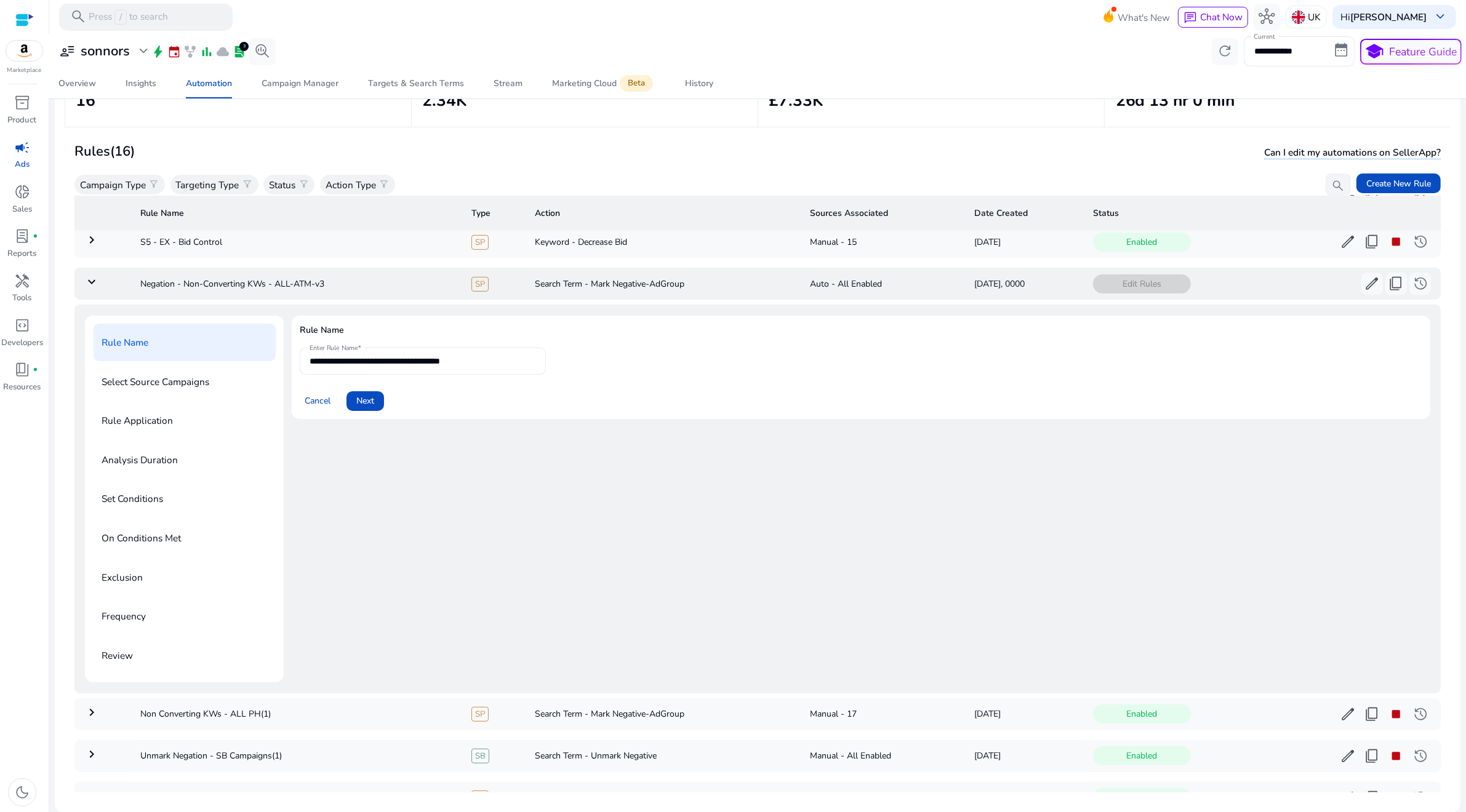
click at [496, 362] on input "**********" at bounding box center [423, 361] width 226 height 13
click at [359, 362] on input "**********" at bounding box center [423, 361] width 226 height 13
click at [353, 362] on input "**********" at bounding box center [423, 361] width 226 height 13
drag, startPoint x: 353, startPoint y: 361, endPoint x: 430, endPoint y: 363, distance: 77.0
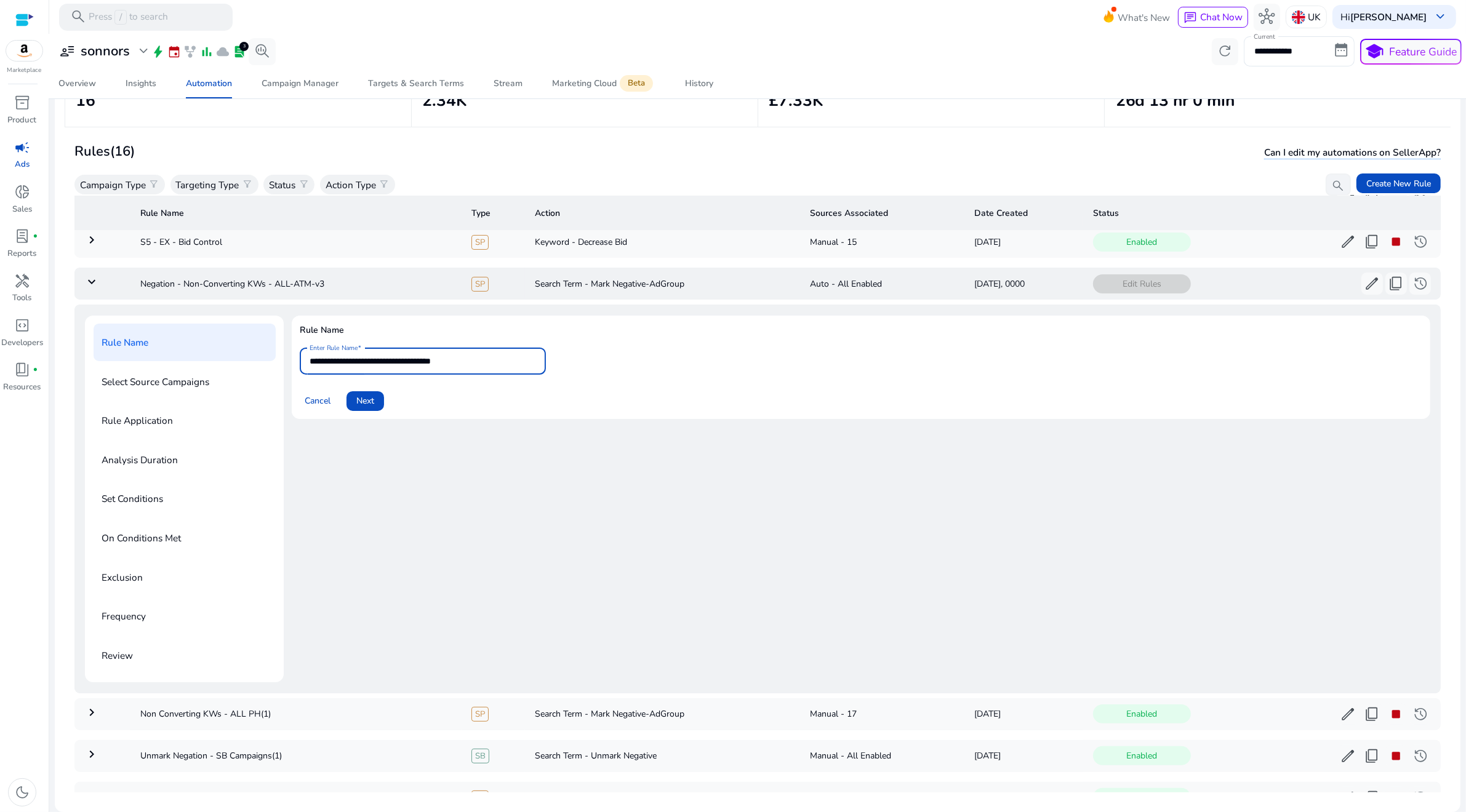
click at [430, 363] on input "**********" at bounding box center [423, 361] width 226 height 13
type input "**********"
click at [359, 400] on span "Next" at bounding box center [365, 401] width 18 height 13
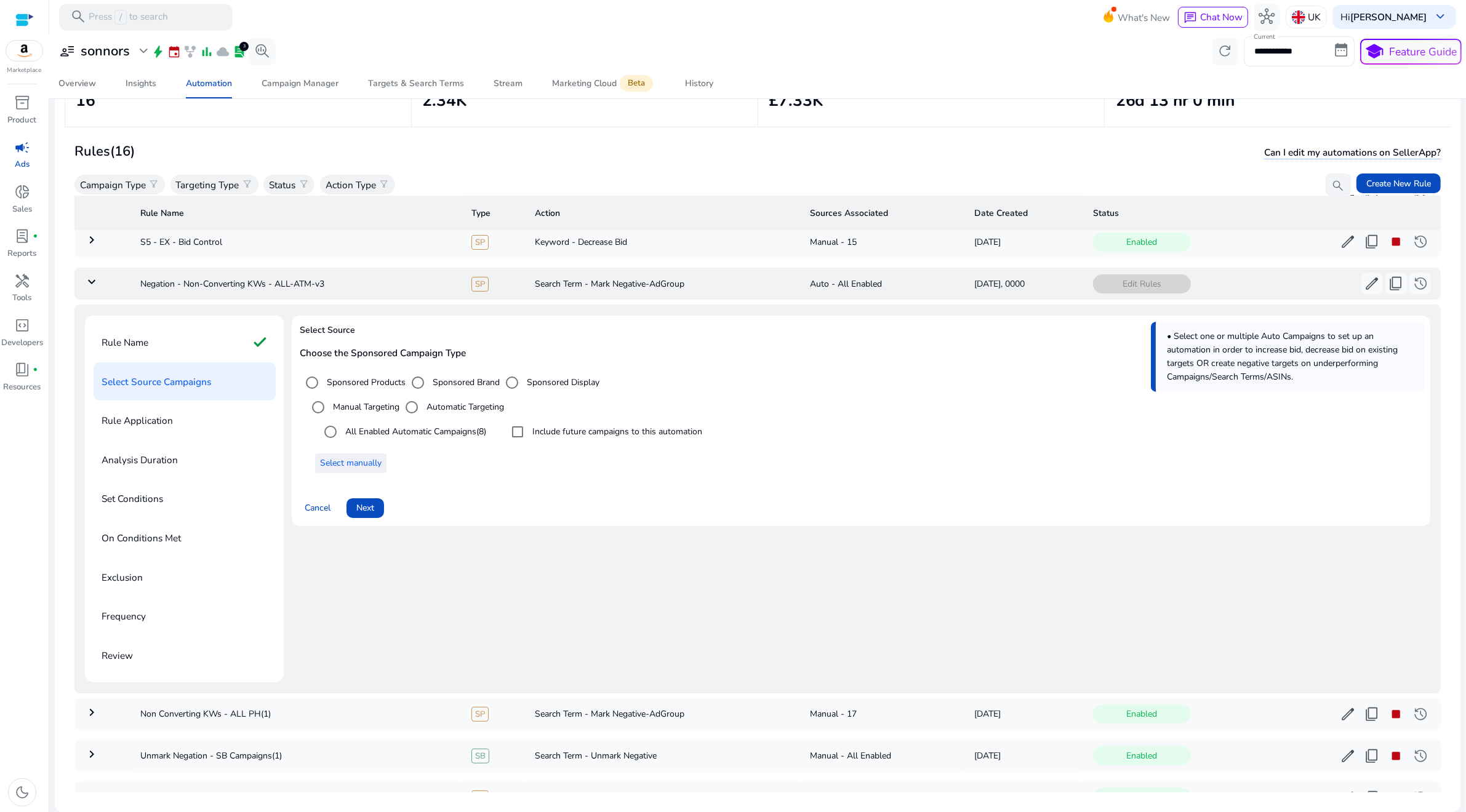
click at [359, 461] on span "Select manually" at bounding box center [350, 463] width 61 height 13
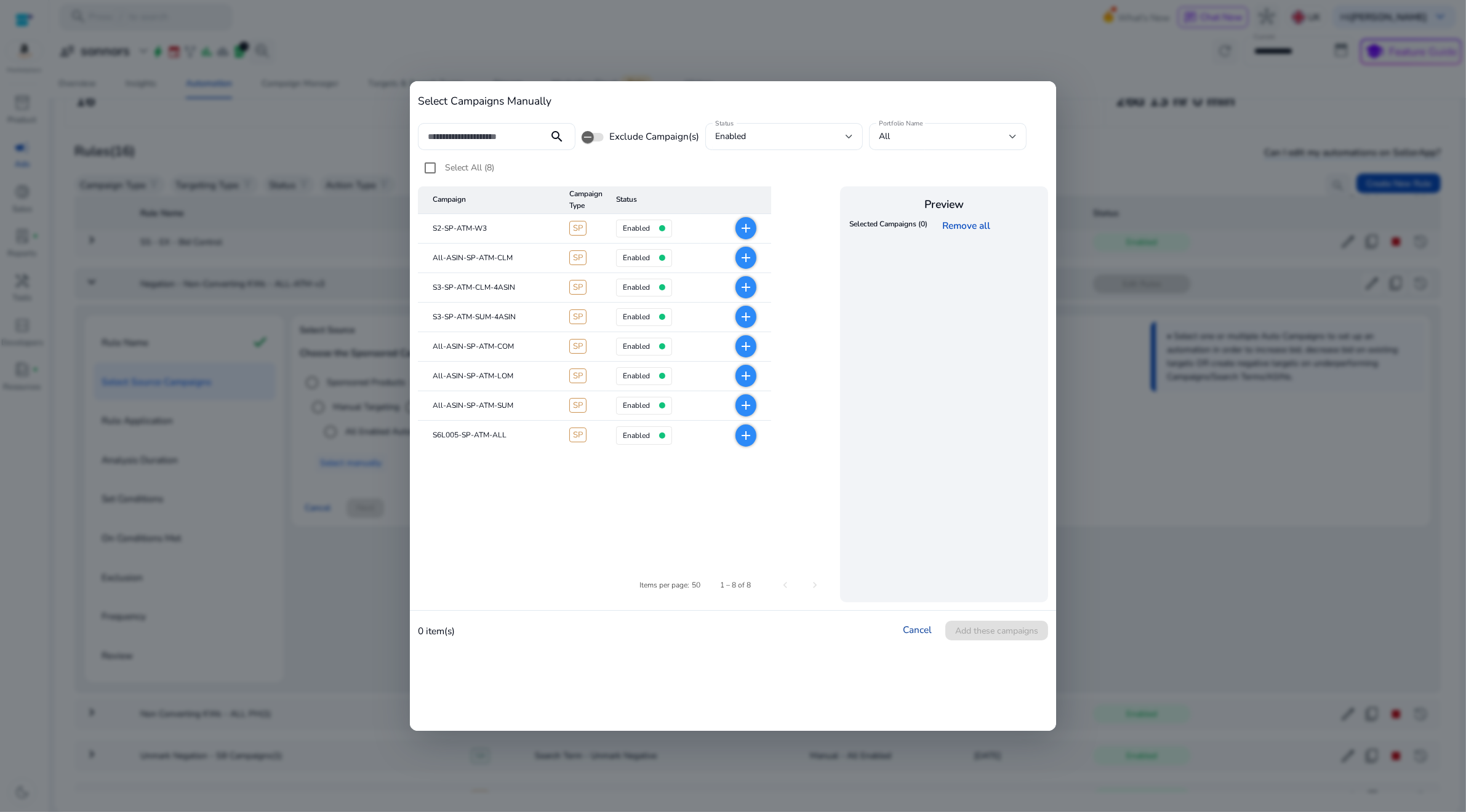
click at [903, 625] on link "Cancel" at bounding box center [917, 629] width 29 height 13
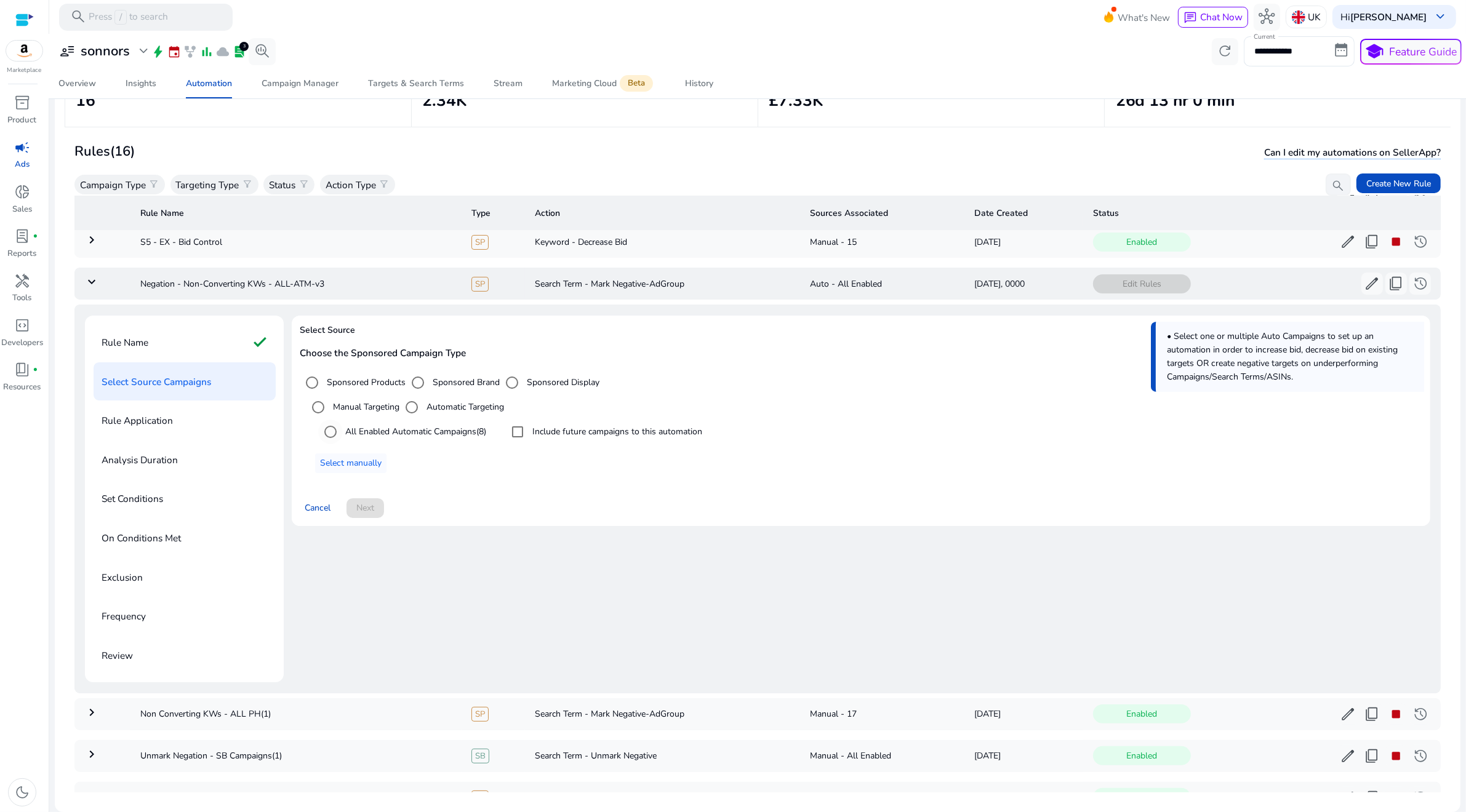
click at [413, 432] on label "All Enabled Automatic Campaigns (8)" at bounding box center [415, 432] width 143 height 13
click at [320, 502] on span "Cancel" at bounding box center [317, 508] width 26 height 13
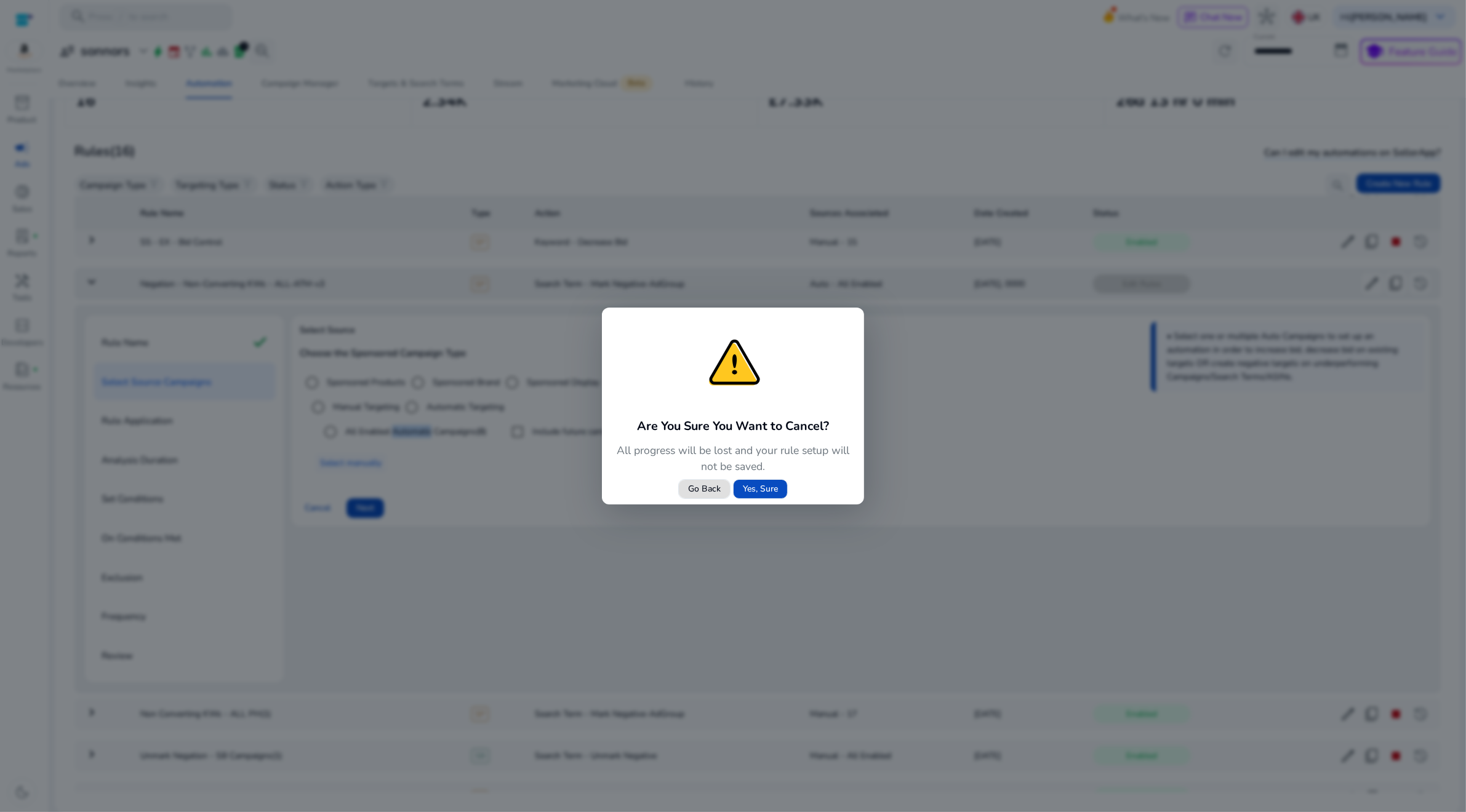
click at [700, 499] on span at bounding box center [704, 489] width 51 height 30
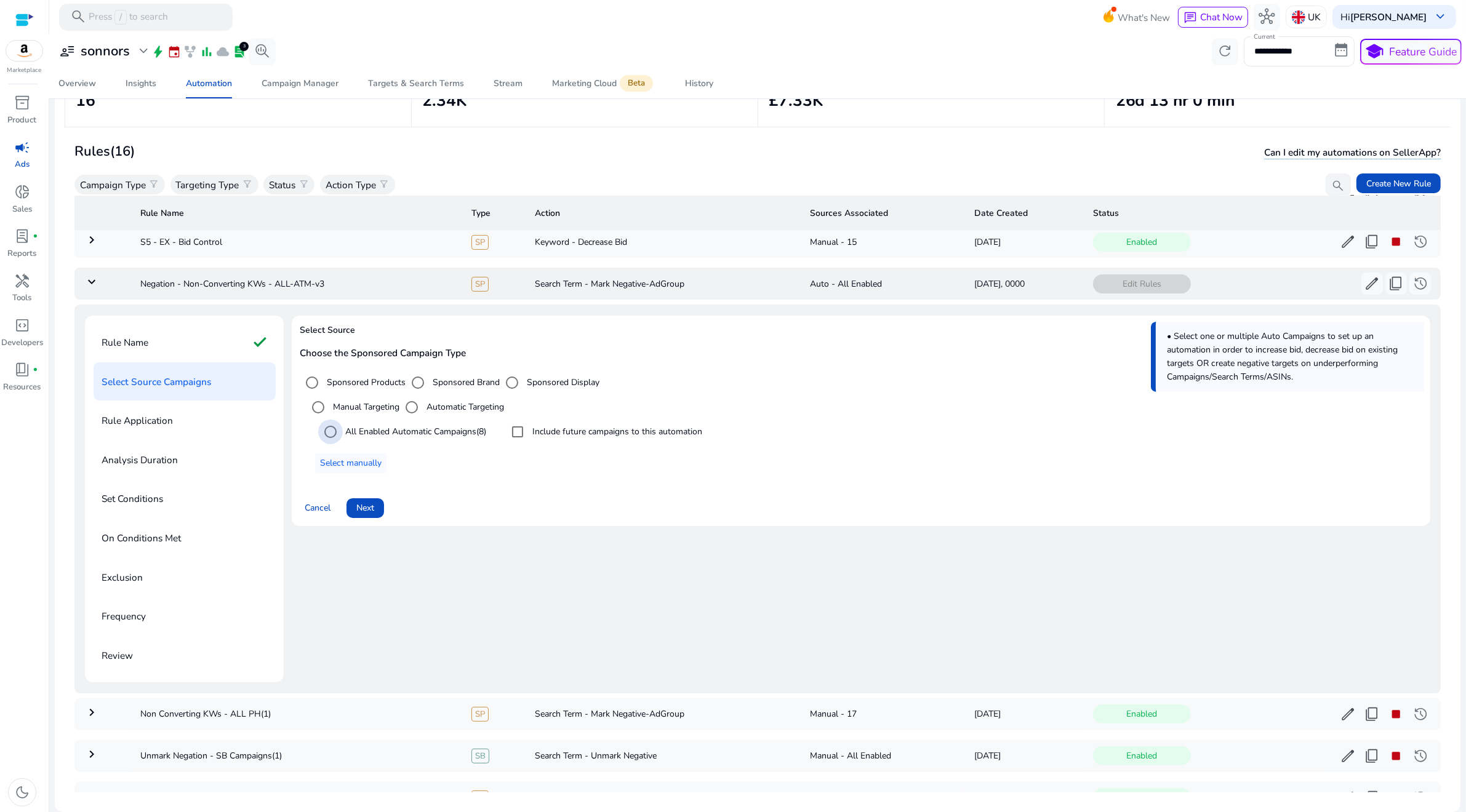
click at [448, 429] on label "All Enabled Automatic Campaigns (8)" at bounding box center [415, 432] width 143 height 13
click at [381, 464] on span "Select manually" at bounding box center [350, 463] width 61 height 13
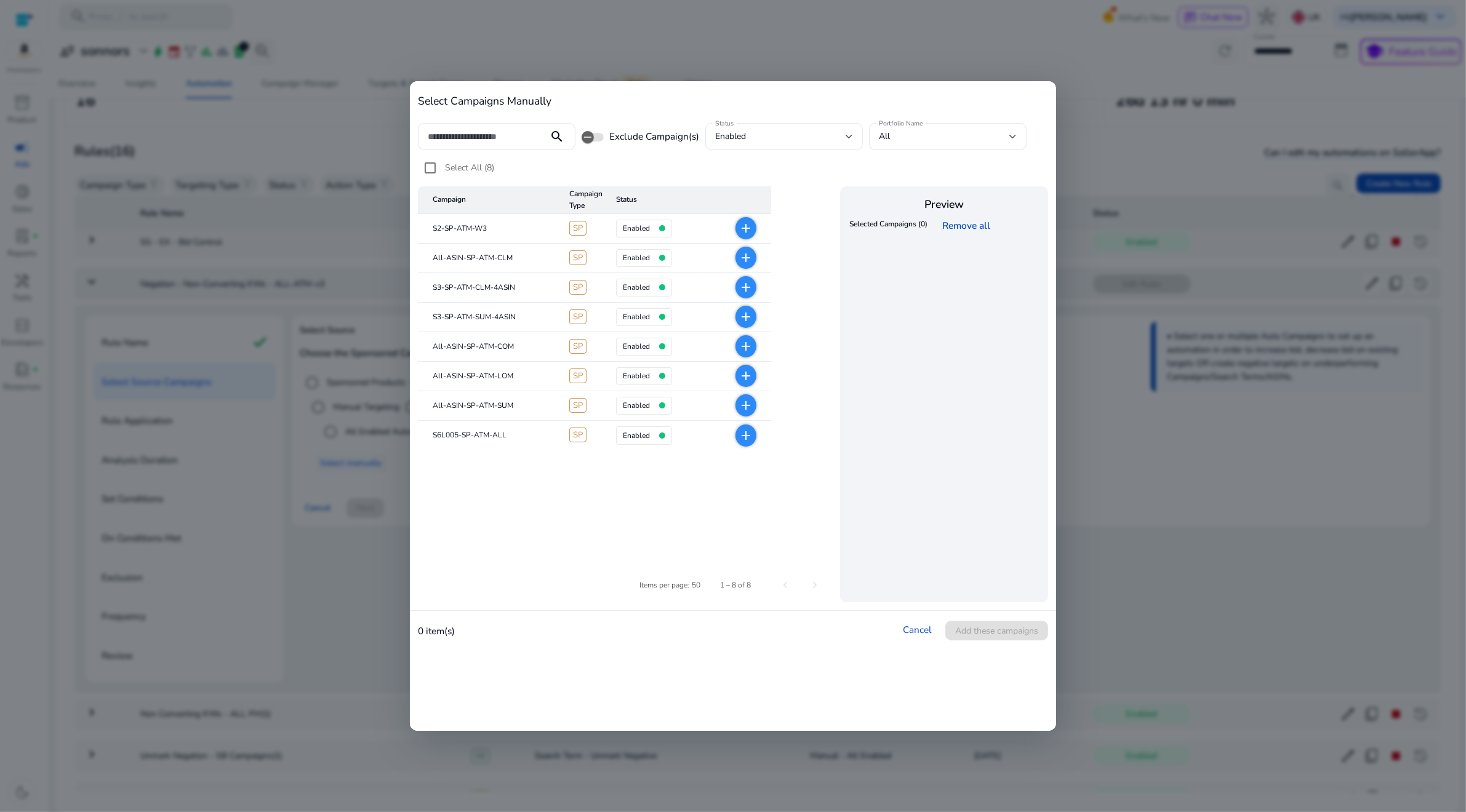
click at [749, 261] on mat-icon "add" at bounding box center [745, 257] width 15 height 15
click at [745, 343] on mat-icon "add" at bounding box center [745, 346] width 15 height 15
click at [746, 381] on mat-icon "add" at bounding box center [745, 376] width 15 height 15
click at [745, 404] on mat-icon "add" at bounding box center [745, 405] width 15 height 15
click at [982, 633] on span "Add these campaigns" at bounding box center [997, 631] width 83 height 13
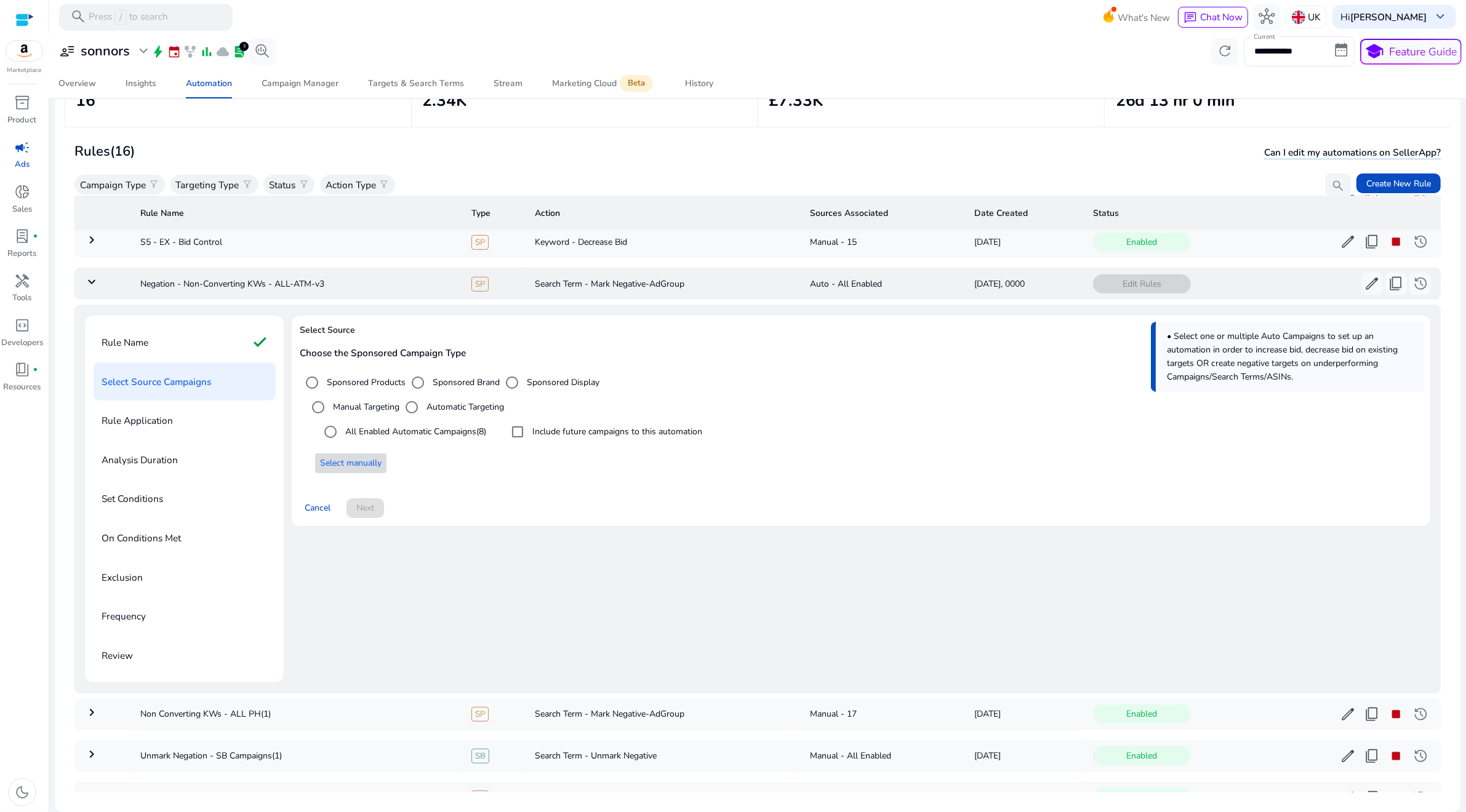
click at [344, 457] on span "Select manually" at bounding box center [350, 463] width 61 height 13
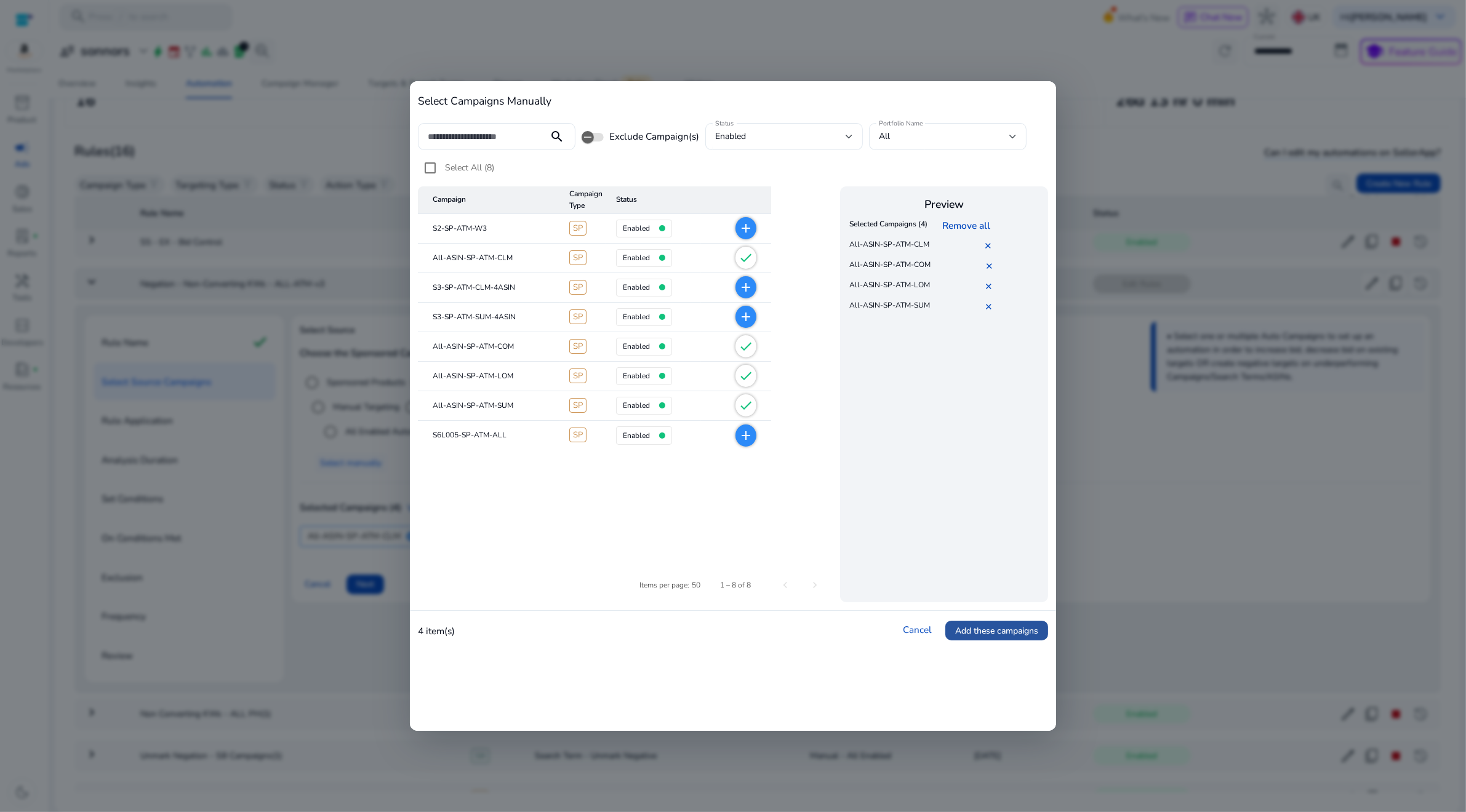
click at [983, 634] on span "Add these campaigns" at bounding box center [997, 631] width 83 height 13
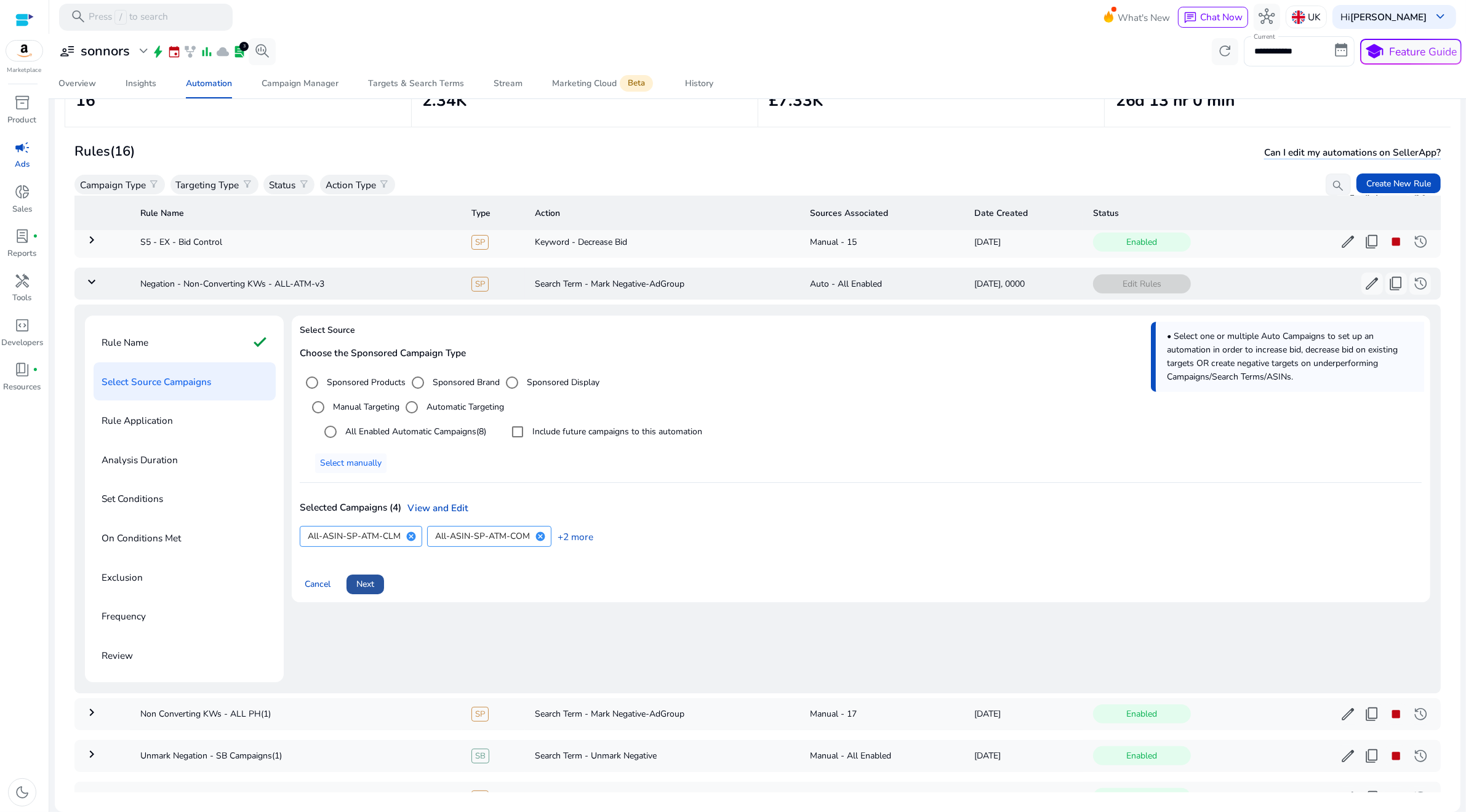
click at [374, 582] on span "Next" at bounding box center [365, 584] width 18 height 13
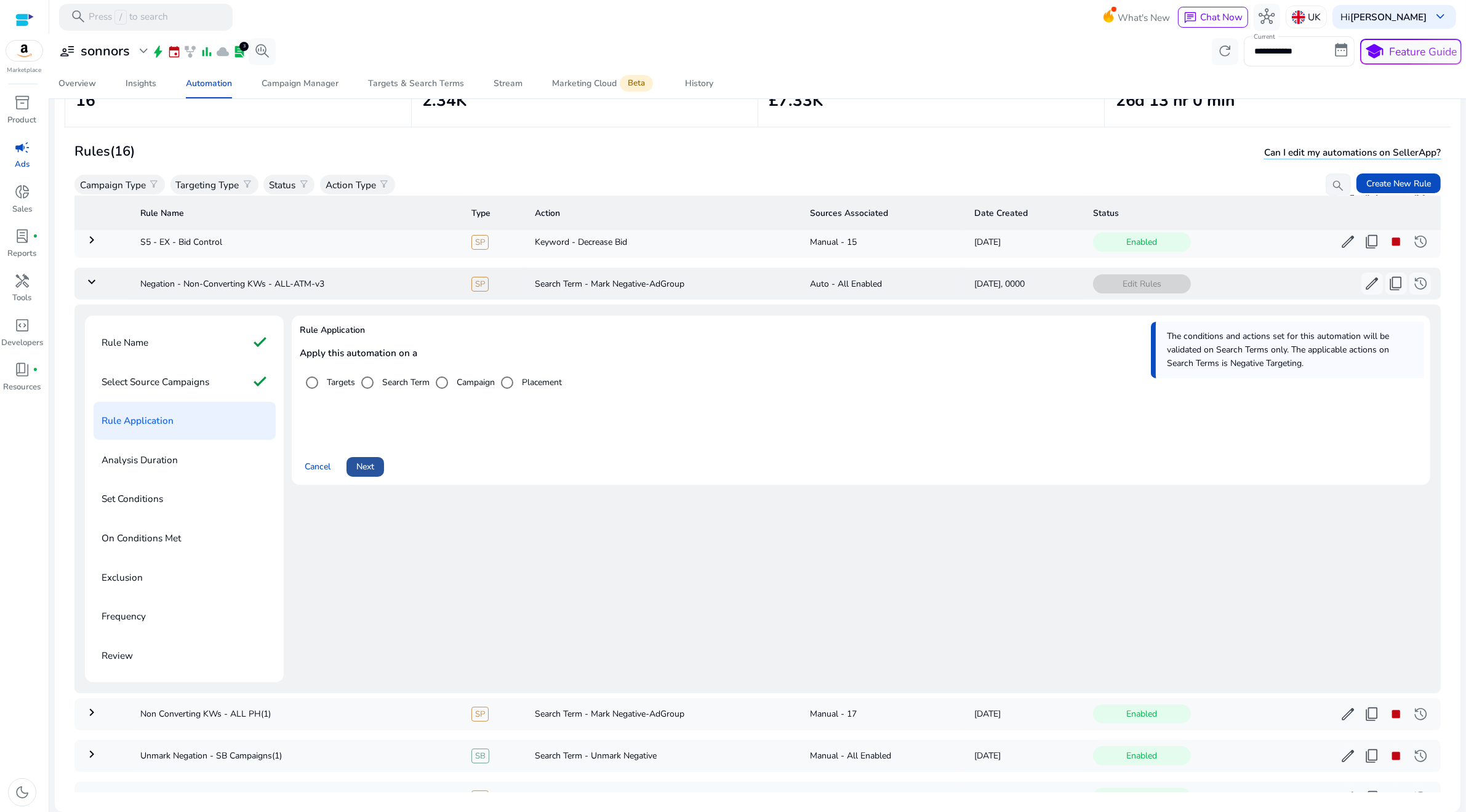
click at [368, 468] on span "Next" at bounding box center [365, 467] width 18 height 13
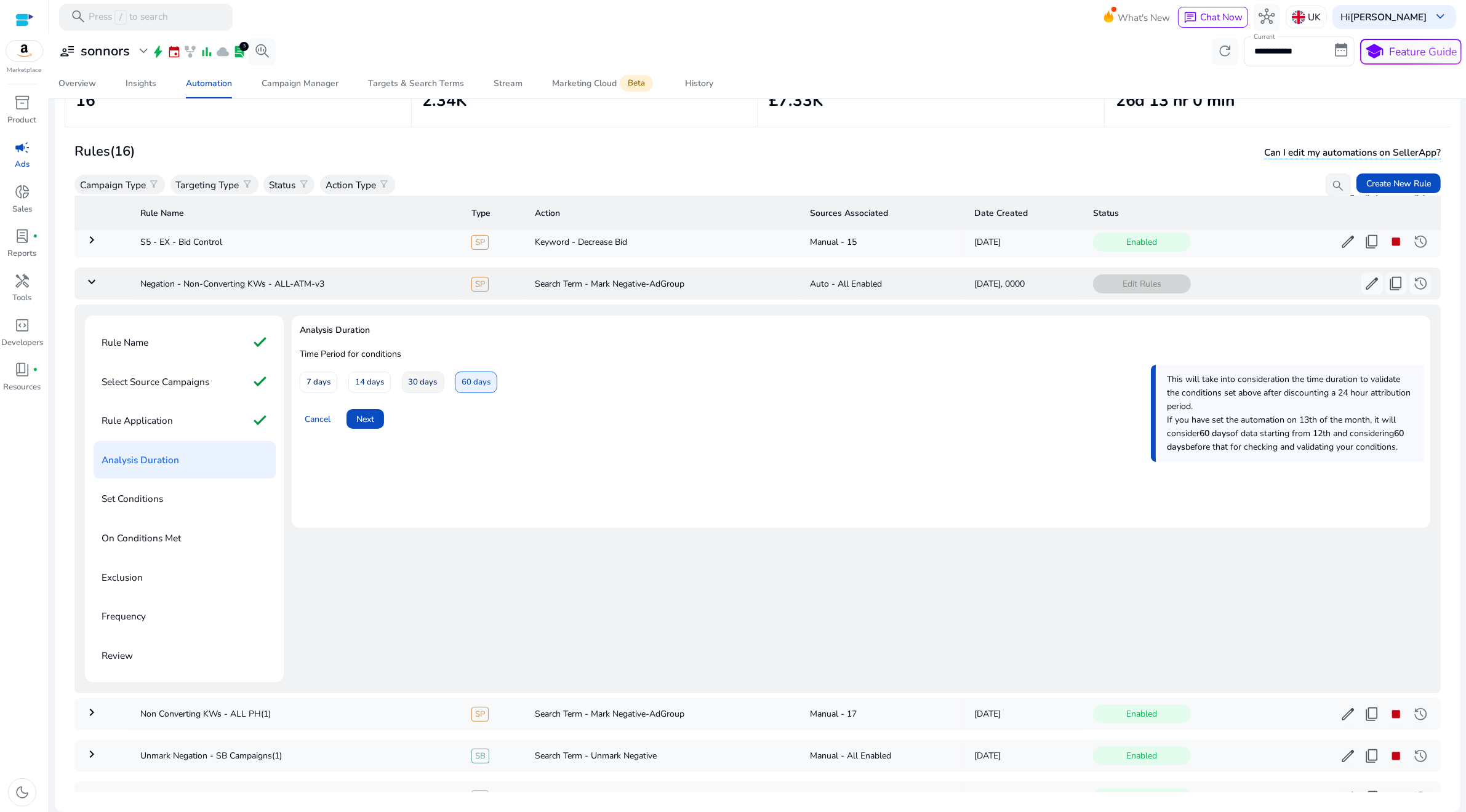
click at [416, 390] on span "30 days" at bounding box center [423, 383] width 29 height 22
click at [359, 421] on span "Next" at bounding box center [365, 419] width 18 height 13
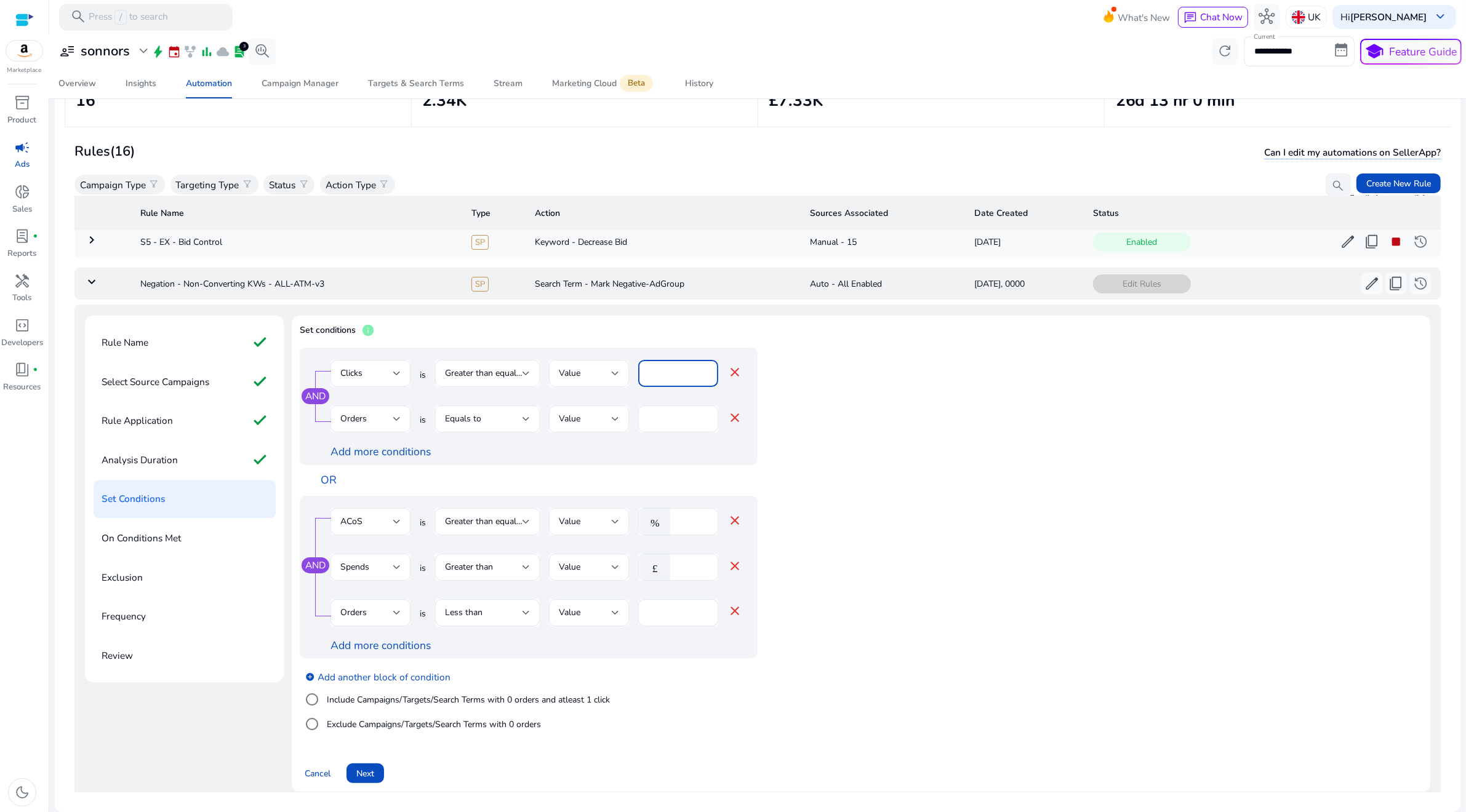
drag, startPoint x: 649, startPoint y: 372, endPoint x: 672, endPoint y: 375, distance: 23.2
click at [672, 375] on input "**" at bounding box center [679, 373] width 61 height 13
type input "*"
click at [644, 446] on div "Add more conditions" at bounding box center [536, 452] width 412 height 13
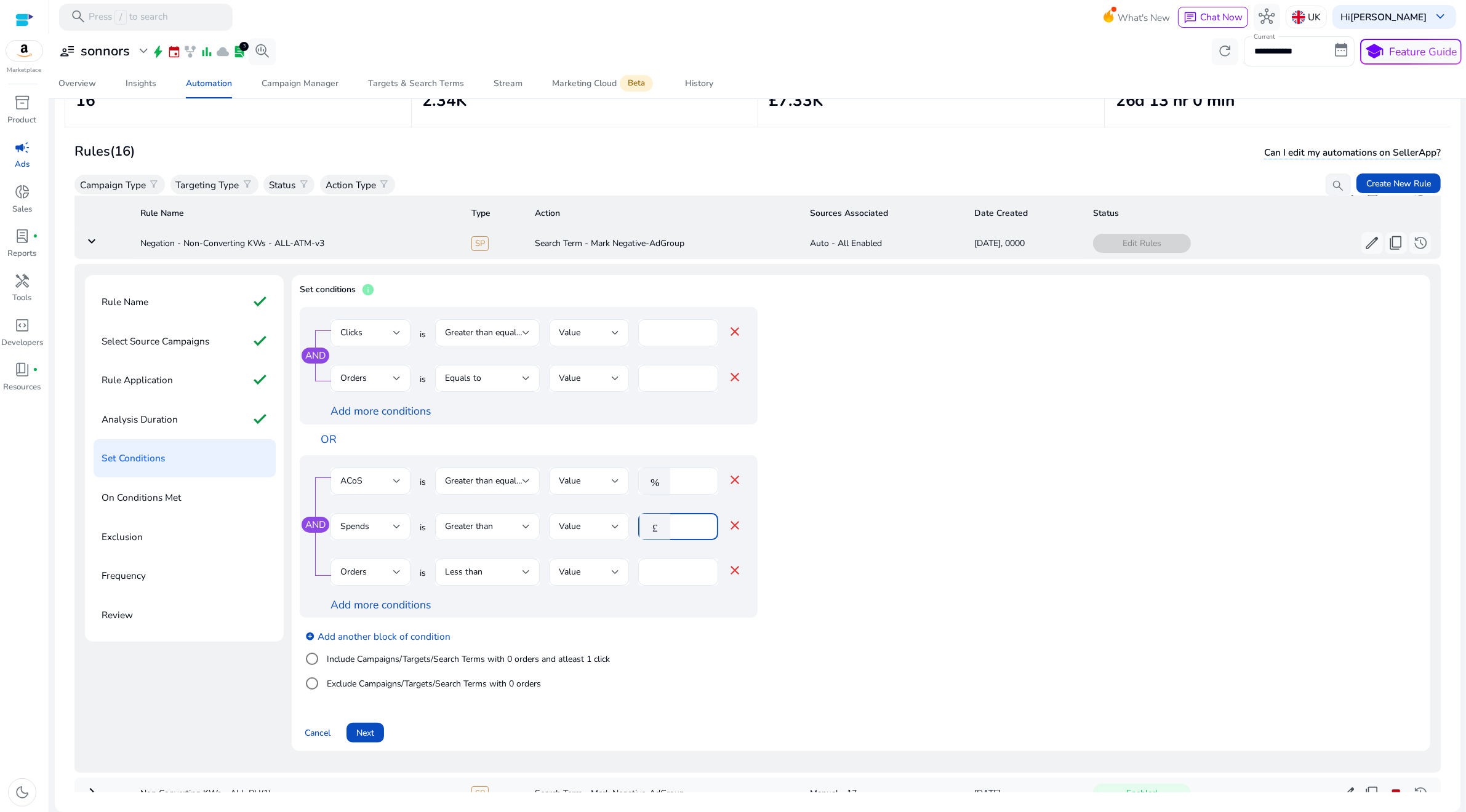
click at [679, 530] on input "**" at bounding box center [692, 526] width 32 height 13
type input "**"
click at [622, 551] on div at bounding box center [589, 546] width 80 height 13
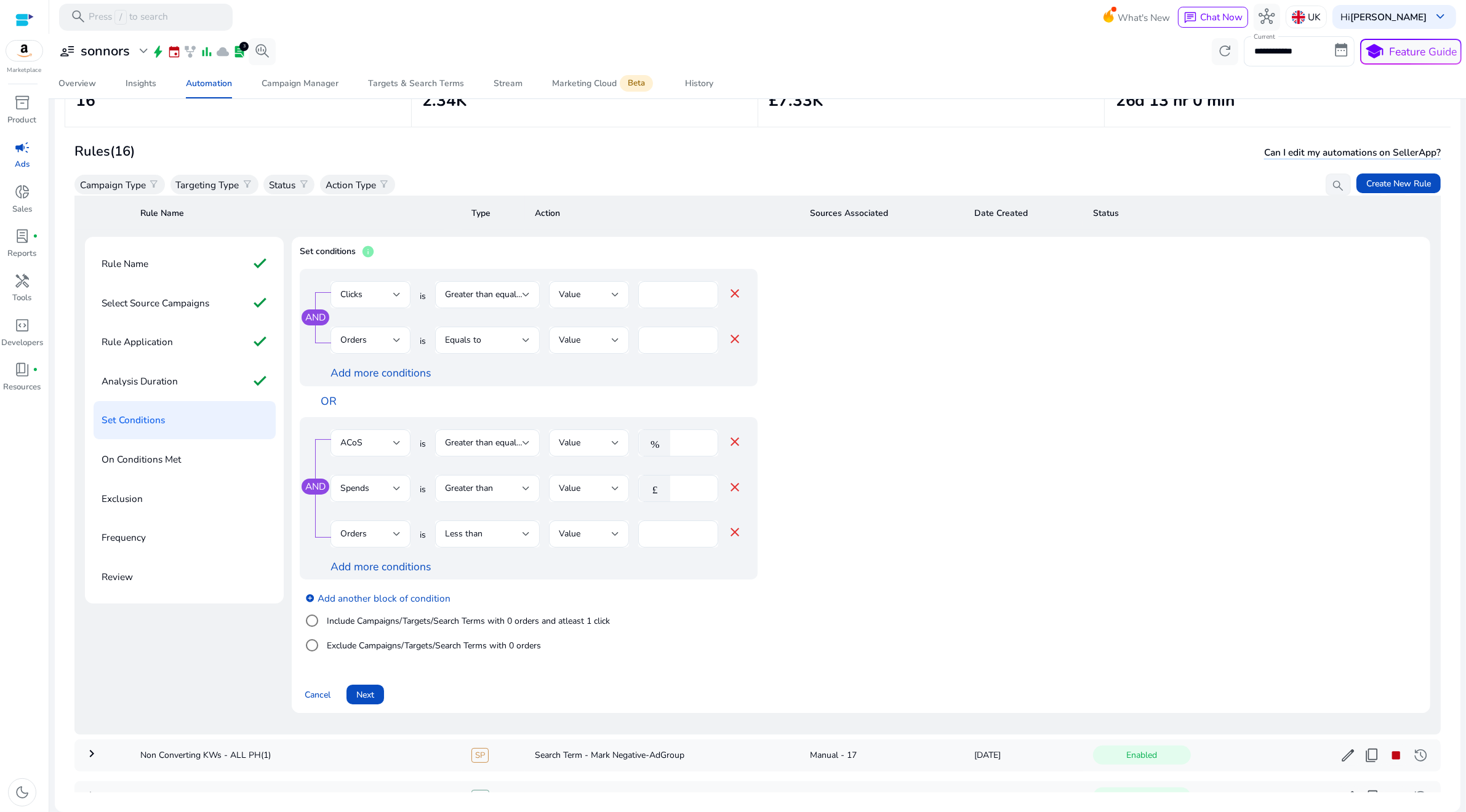
scroll to position [287, 0]
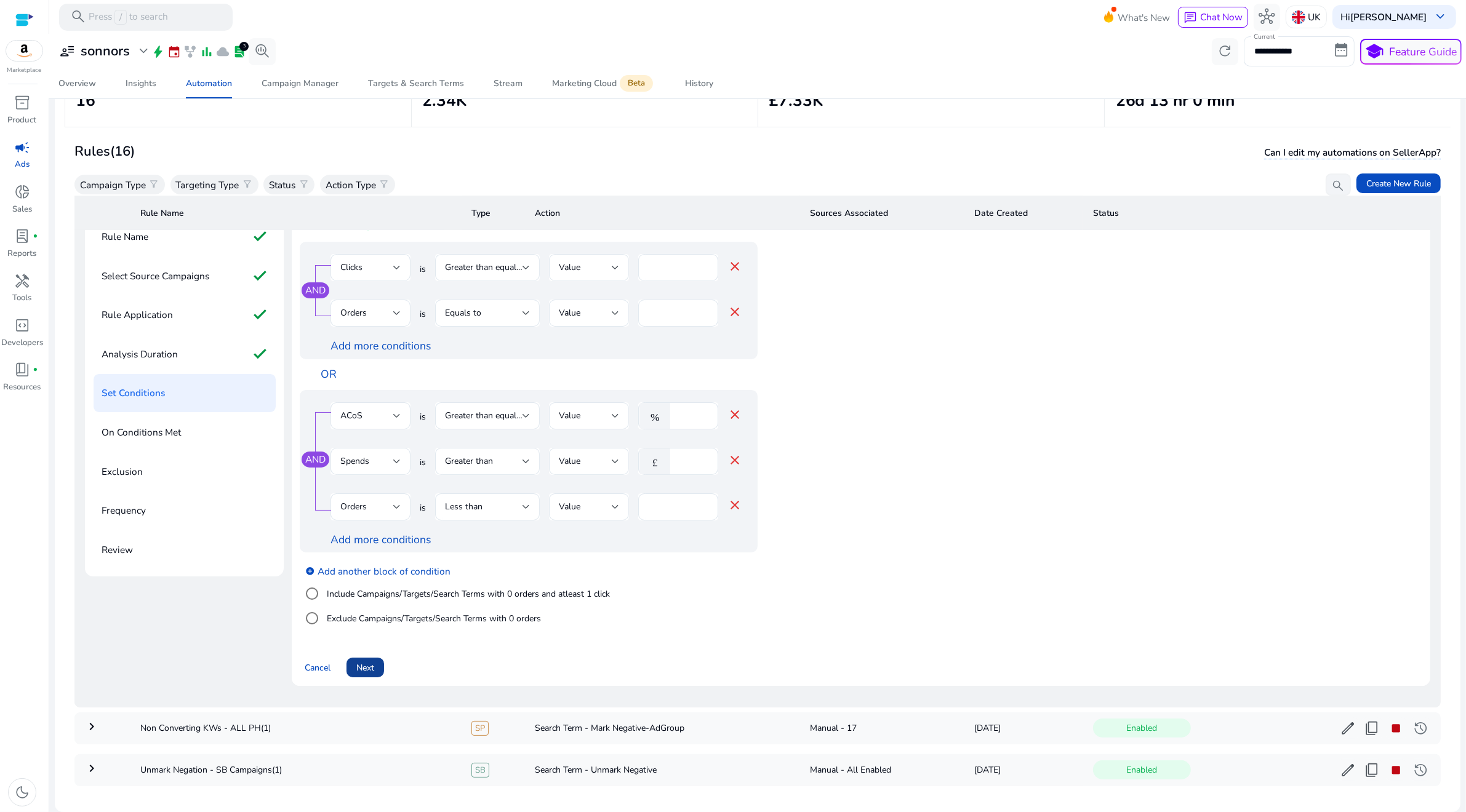
click at [367, 664] on span "Next" at bounding box center [365, 667] width 18 height 13
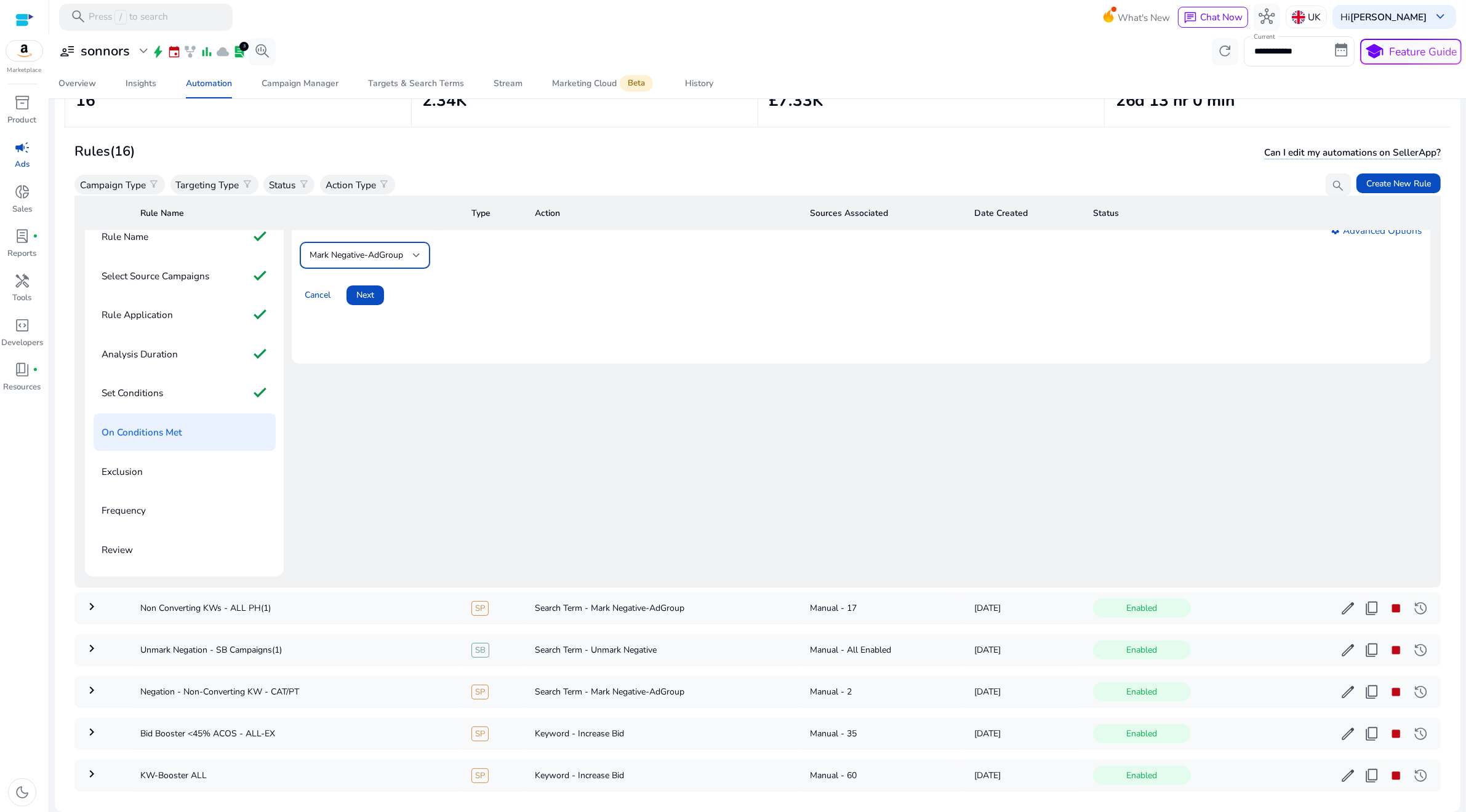
click at [366, 251] on span "Mark Negative-AdGroup" at bounding box center [356, 254] width 93 height 12
click at [361, 277] on span "Mark Negative-AdGroup" at bounding box center [354, 286] width 89 height 27
click at [361, 290] on span "Next" at bounding box center [365, 295] width 18 height 13
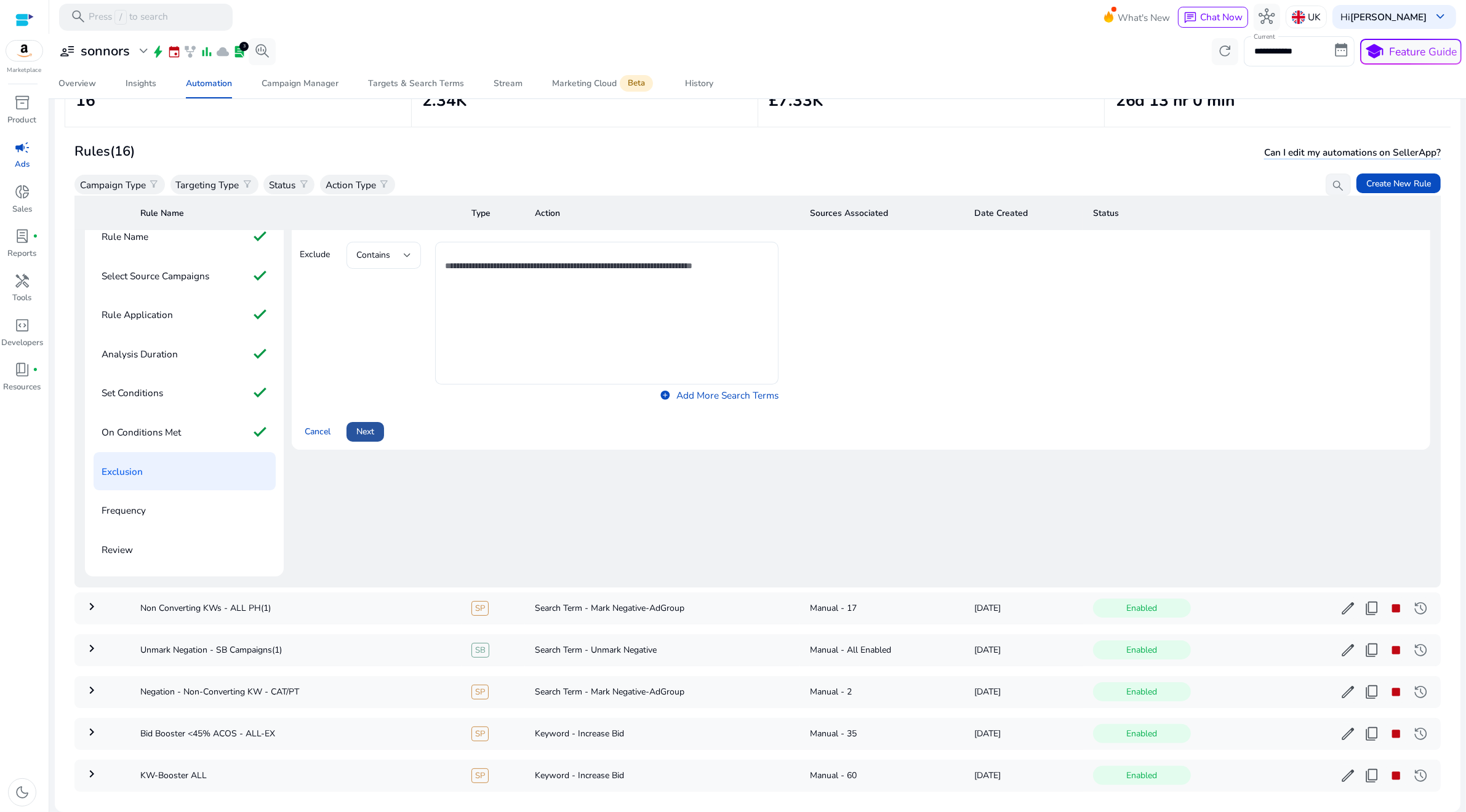
click at [363, 425] on span "Next" at bounding box center [365, 432] width 18 height 13
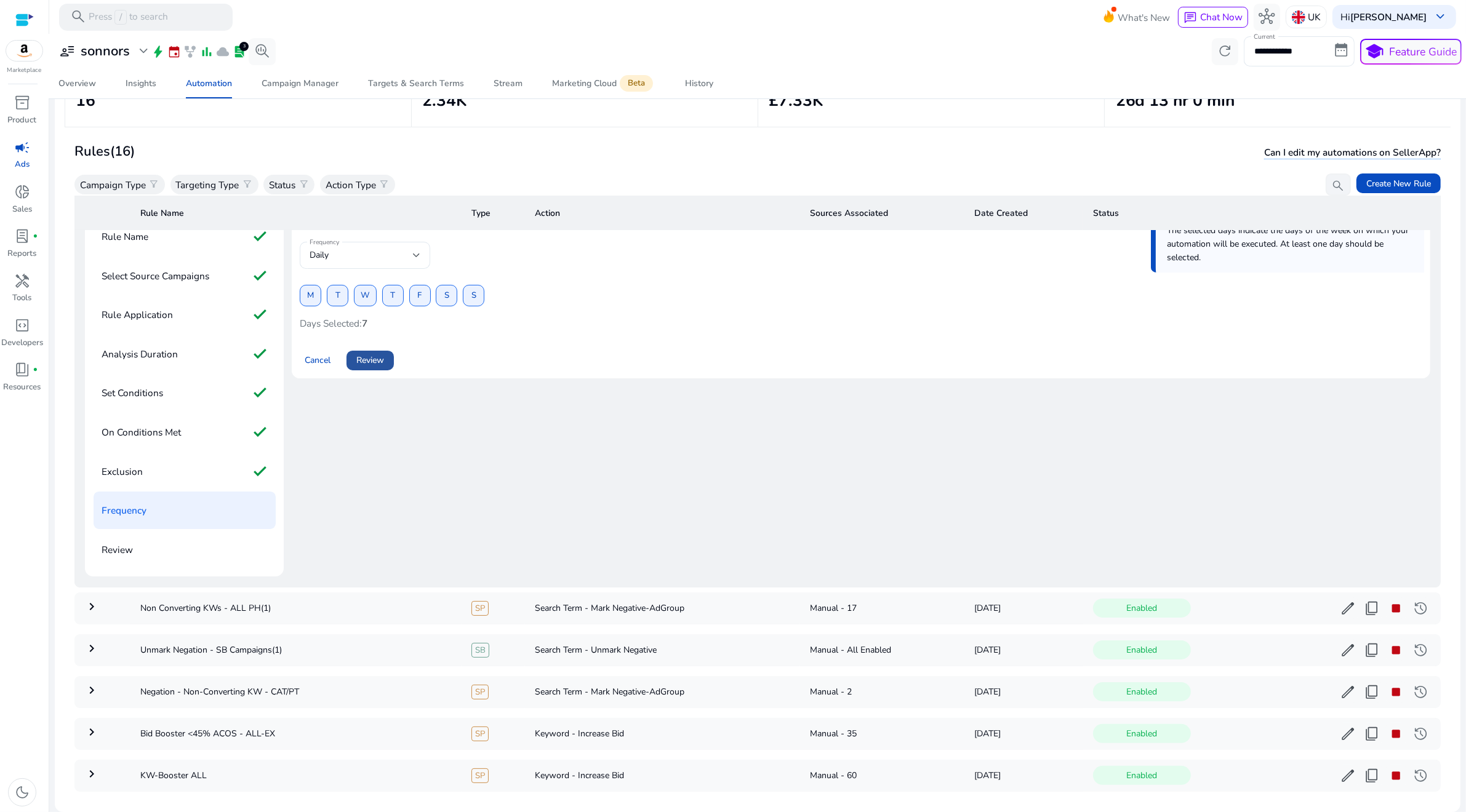
click at [370, 357] on span "Review" at bounding box center [370, 360] width 28 height 13
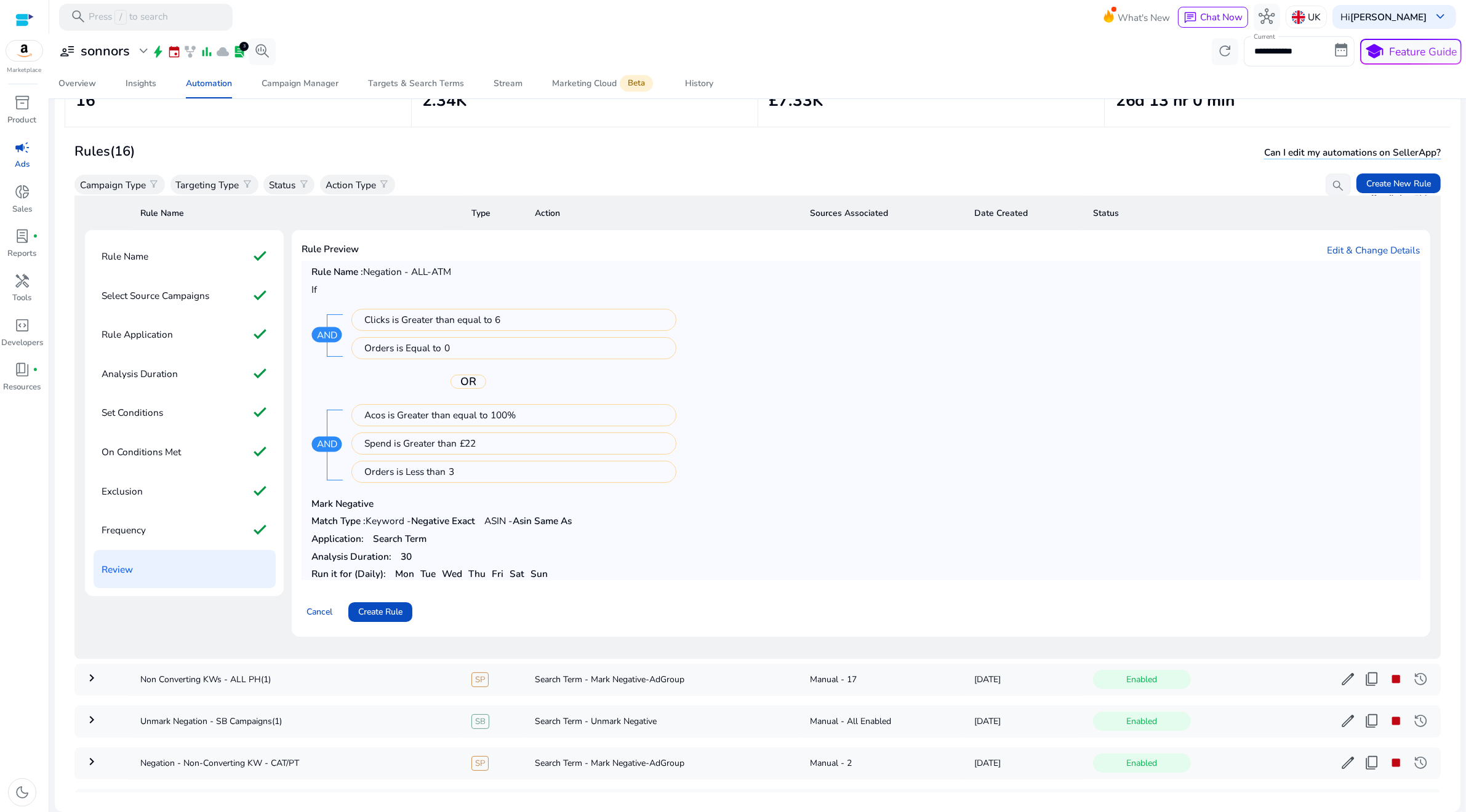
scroll to position [259, 0]
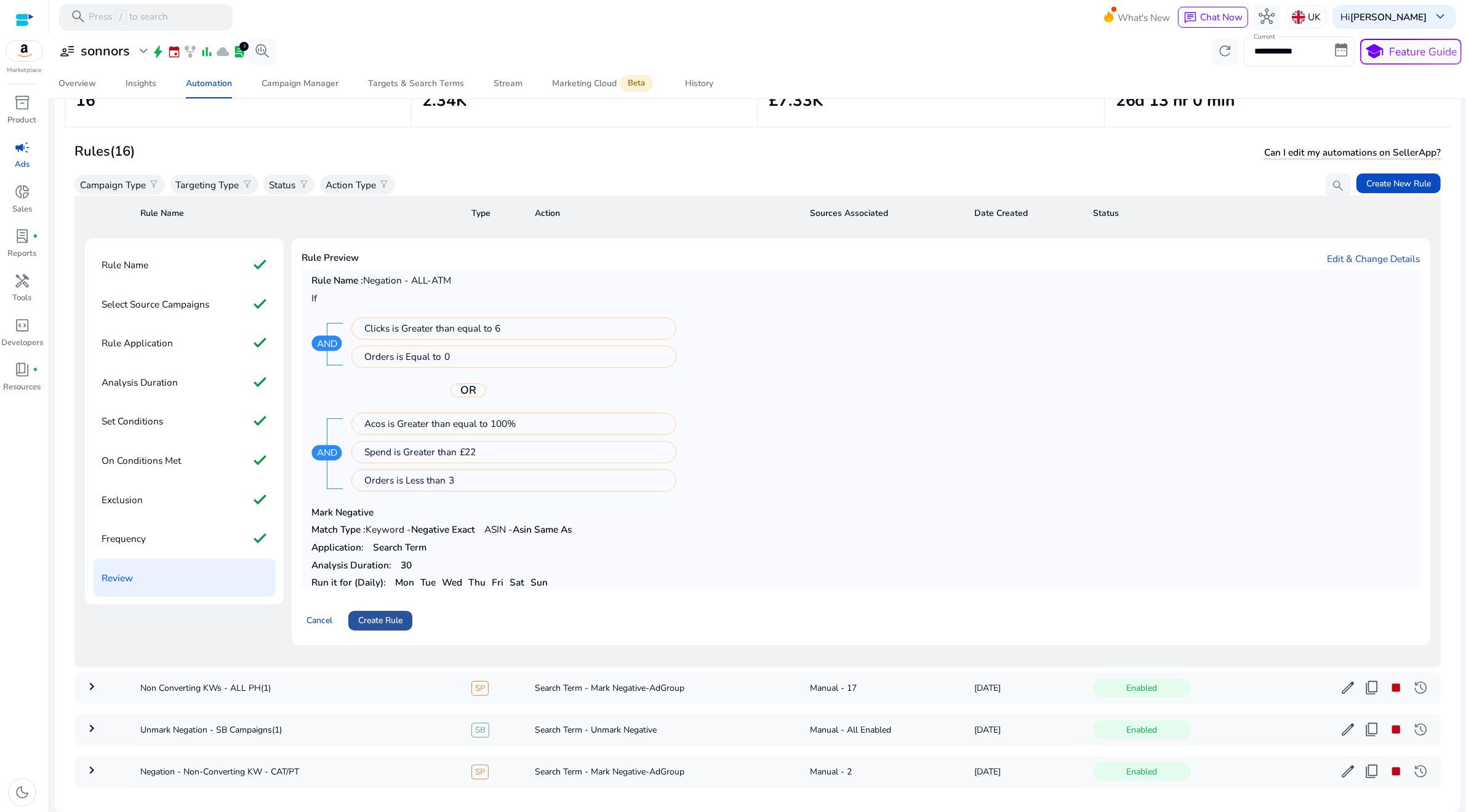
click at [390, 624] on span "Create Rule" at bounding box center [380, 620] width 44 height 13
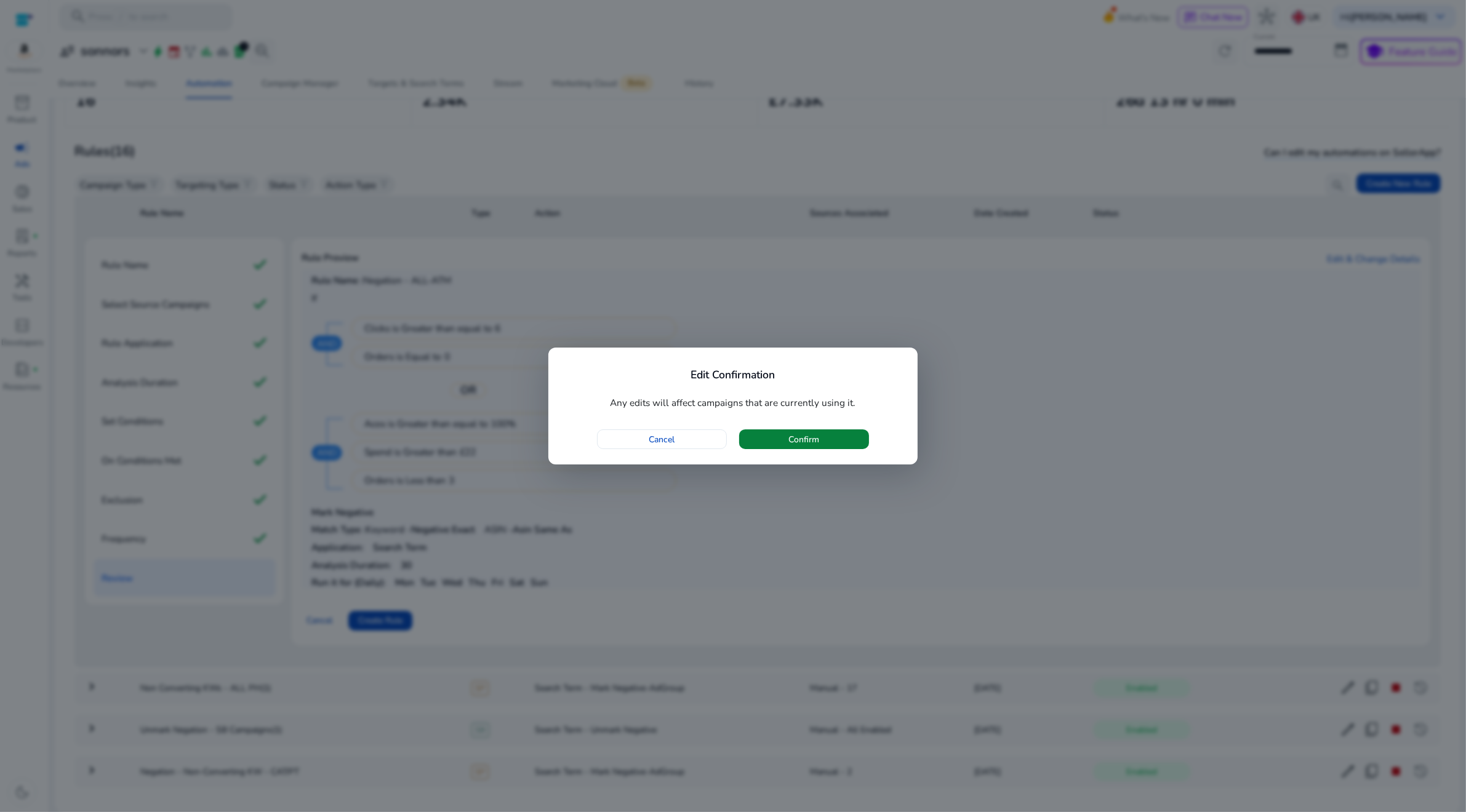
click at [757, 449] on span "button" at bounding box center [804, 439] width 130 height 30
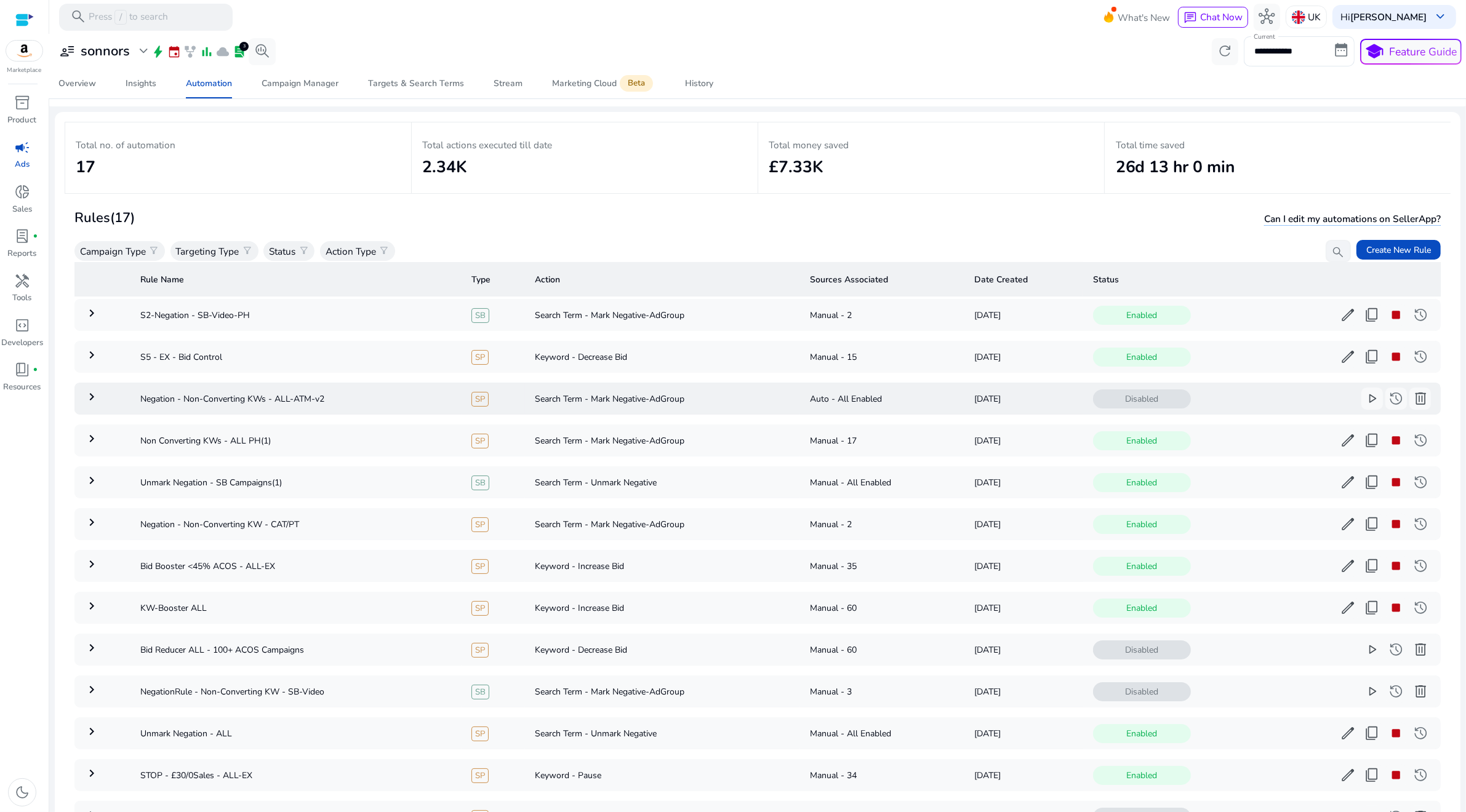
scroll to position [105, 0]
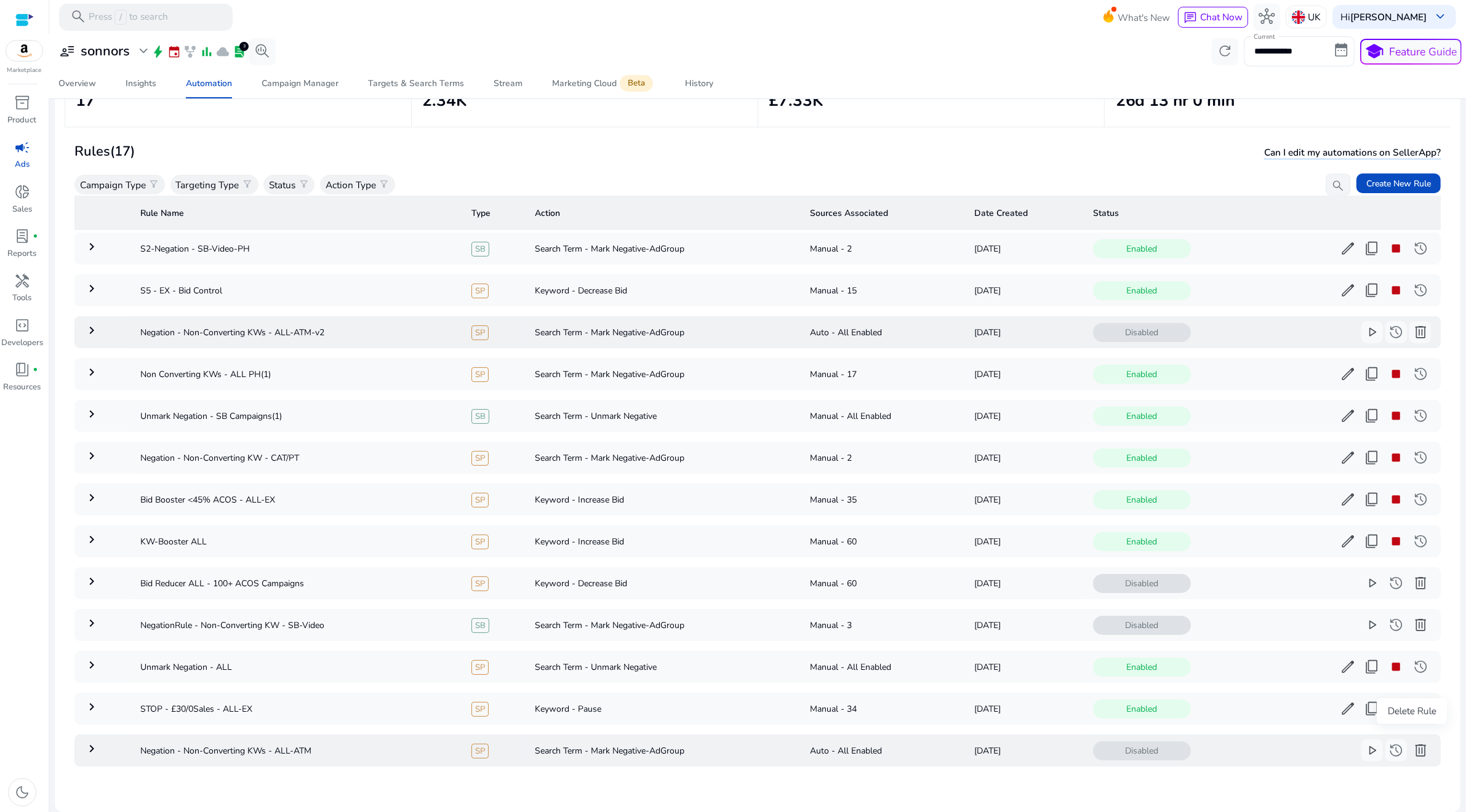
click at [1415, 744] on span "delete" at bounding box center [1420, 751] width 16 height 16
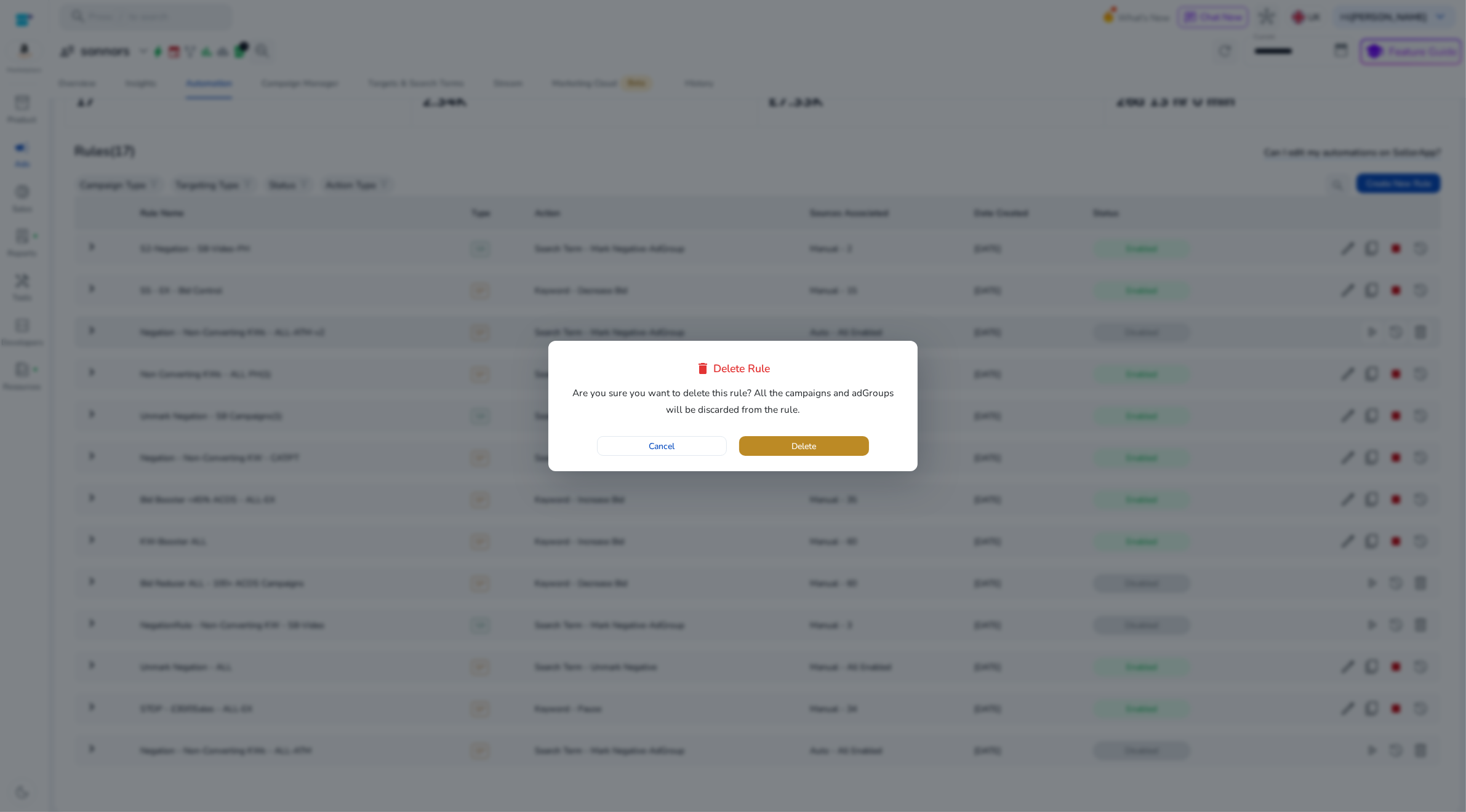
click at [815, 447] on span "Delete" at bounding box center [805, 446] width 25 height 13
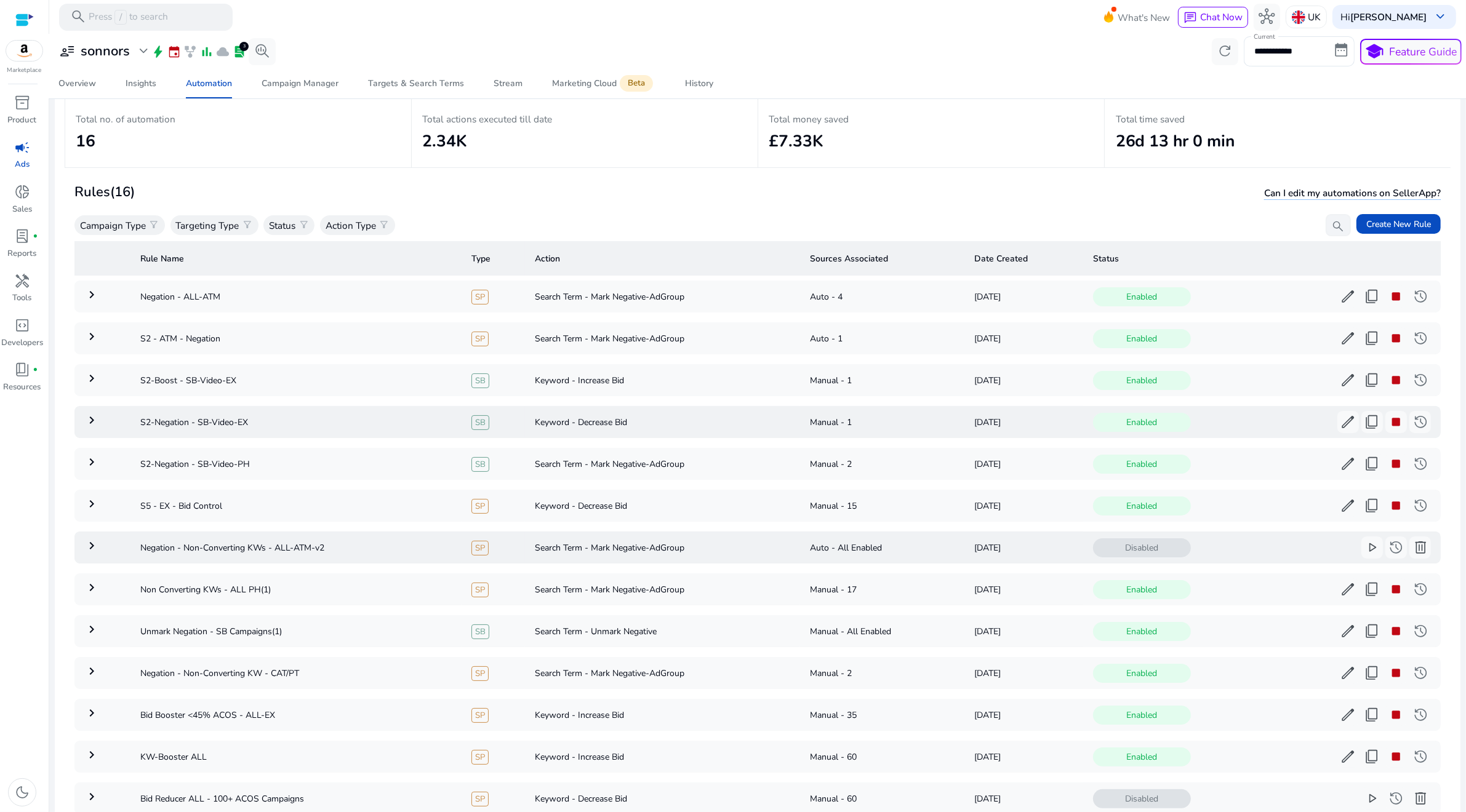
scroll to position [63, 0]
